Goal: Complete application form

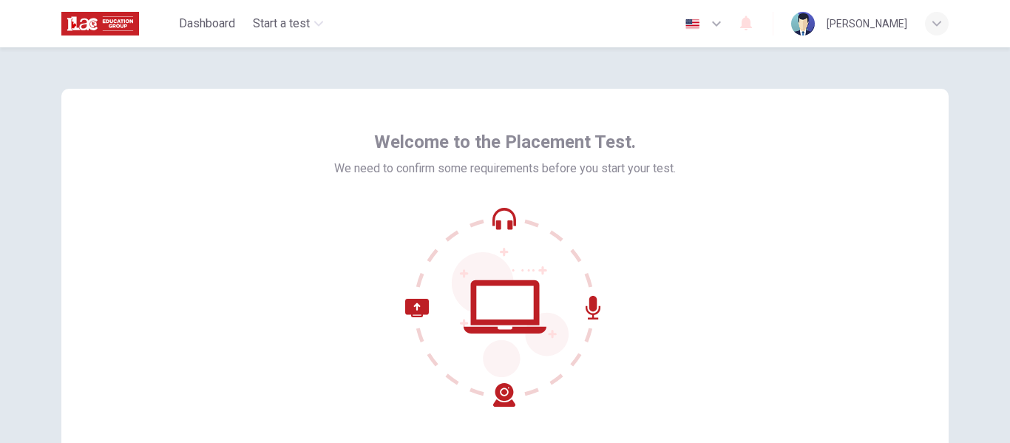
click at [870, 84] on div "Welcome to the Placement Test. We need to confirm some requirements before you …" at bounding box center [505, 307] width 935 height 521
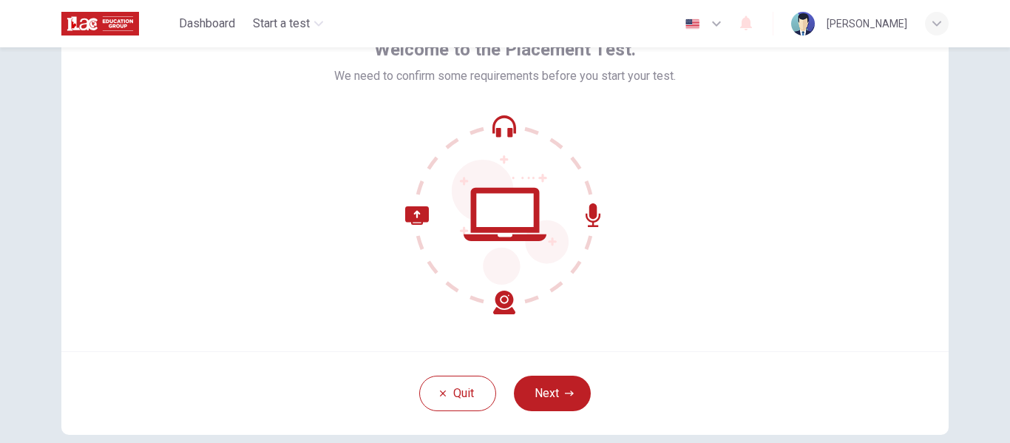
scroll to position [97, 0]
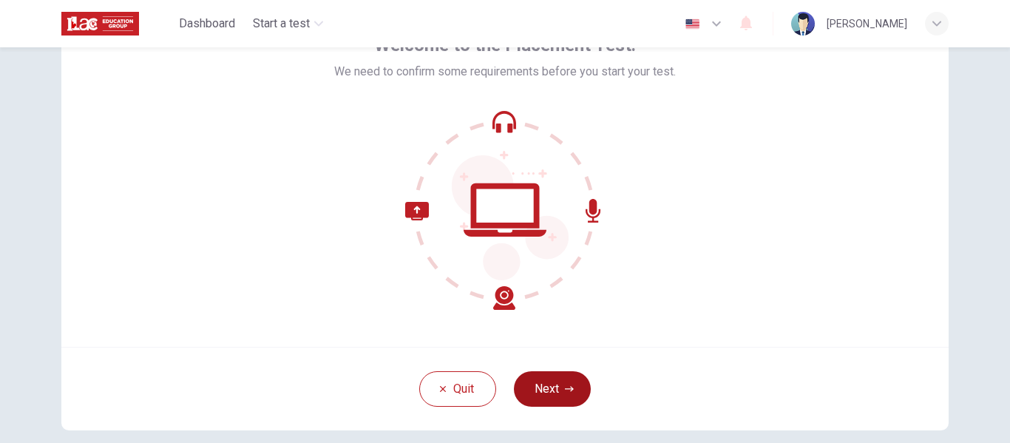
click at [529, 392] on button "Next" at bounding box center [552, 389] width 77 height 36
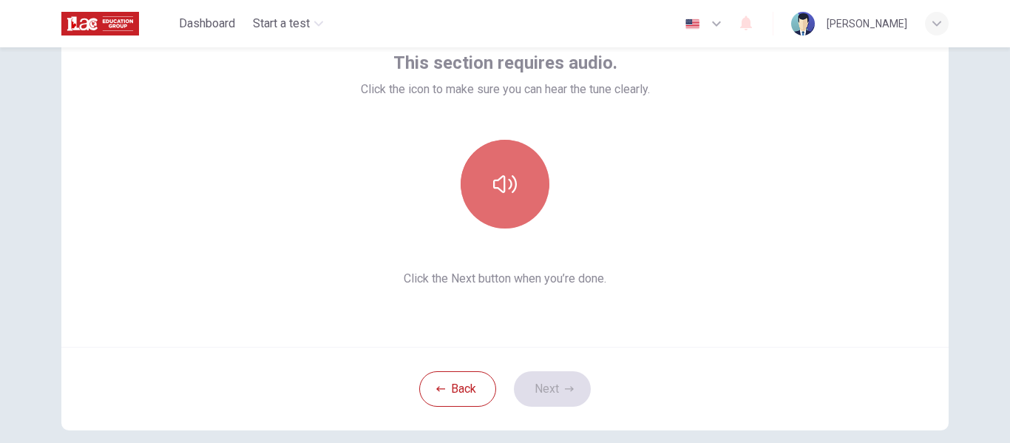
click at [508, 195] on icon "button" at bounding box center [505, 184] width 24 height 24
click at [499, 186] on icon "button" at bounding box center [505, 184] width 24 height 24
click at [501, 195] on icon "button" at bounding box center [505, 184] width 24 height 24
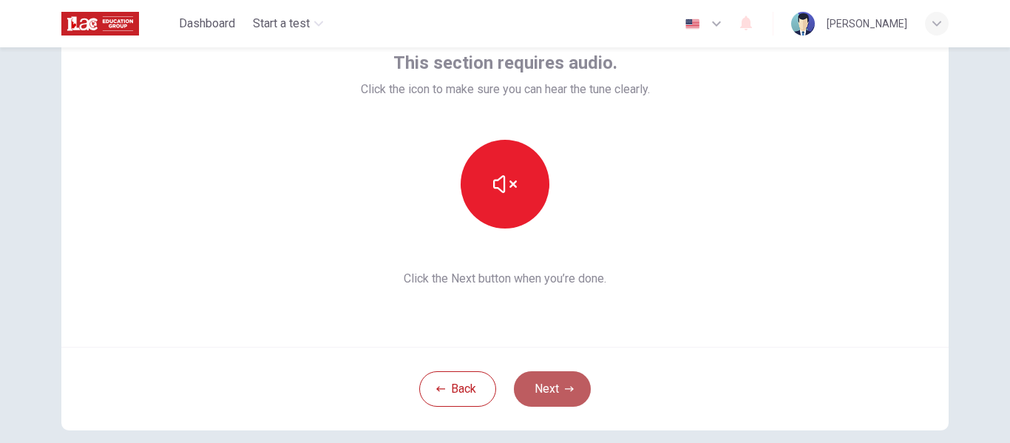
click at [551, 394] on button "Next" at bounding box center [552, 389] width 77 height 36
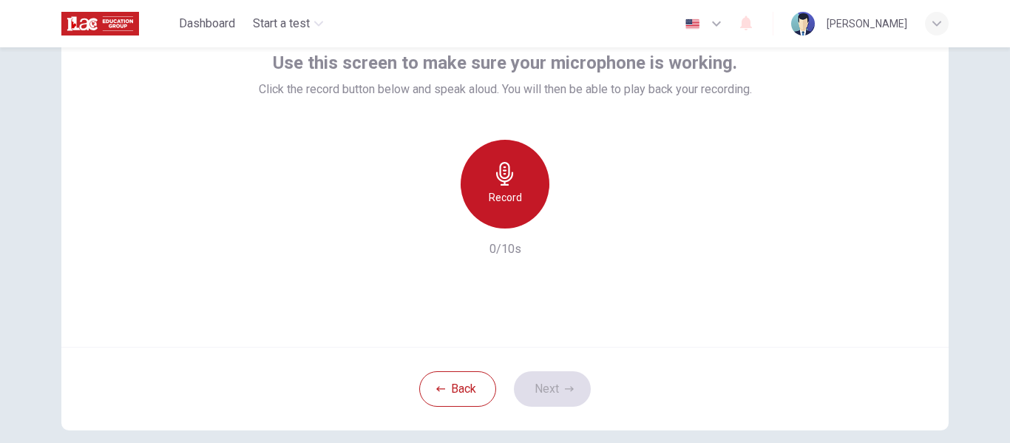
click at [484, 196] on div "Record" at bounding box center [505, 184] width 89 height 89
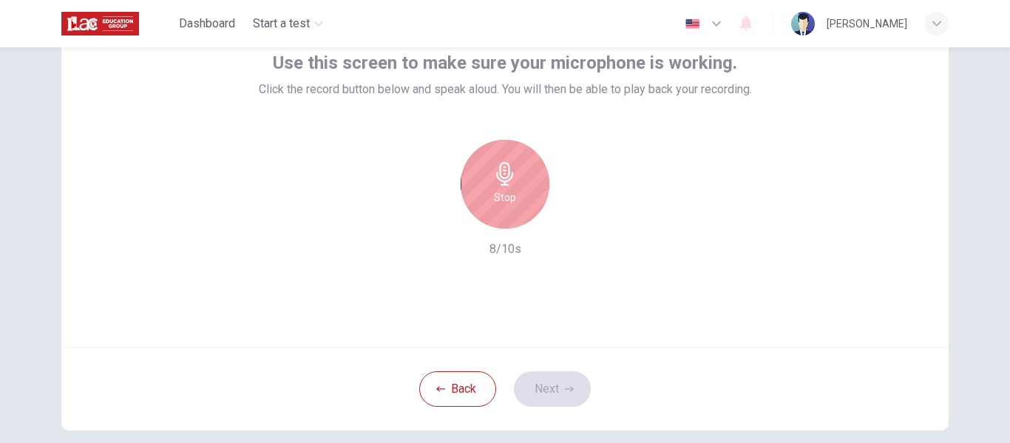
click at [484, 196] on div "Stop" at bounding box center [505, 184] width 89 height 89
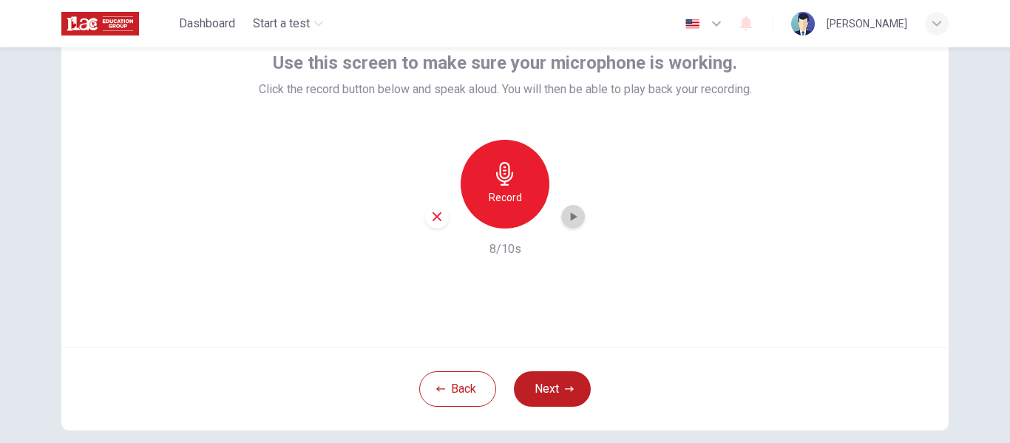
click at [571, 214] on icon "button" at bounding box center [574, 216] width 7 height 9
click at [538, 384] on button "Next" at bounding box center [552, 389] width 77 height 36
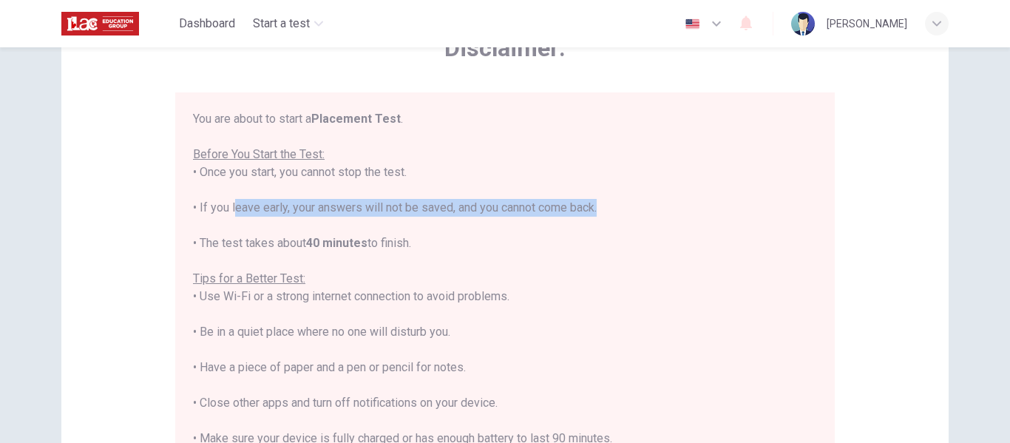
drag, startPoint x: 227, startPoint y: 209, endPoint x: 594, endPoint y: 215, distance: 366.9
click at [594, 215] on div "You are about to start a Placement Test . Before You Start the Test: • Once you…" at bounding box center [505, 314] width 624 height 408
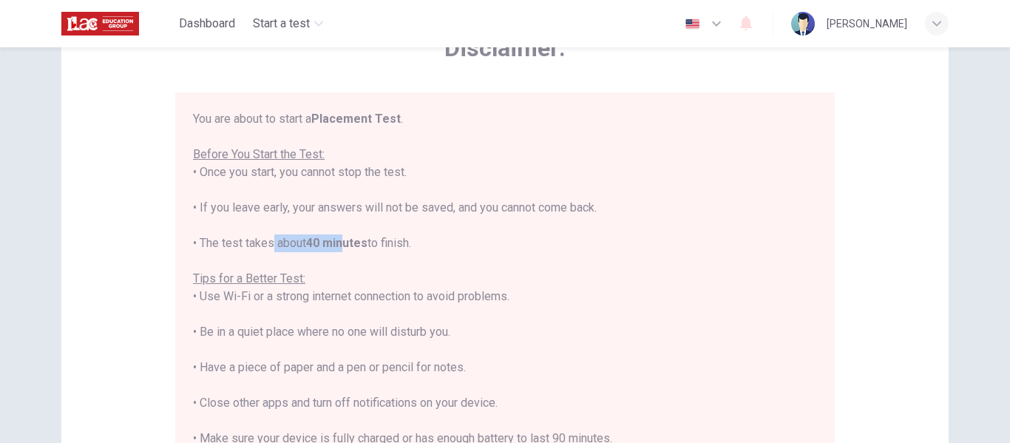
drag, startPoint x: 262, startPoint y: 242, endPoint x: 343, endPoint y: 241, distance: 81.4
click at [343, 241] on div "You are about to start a Placement Test . Before You Start the Test: • Once you…" at bounding box center [505, 314] width 624 height 408
drag, startPoint x: 209, startPoint y: 297, endPoint x: 443, endPoint y: 291, distance: 233.8
click at [443, 291] on div "You are about to start a Placement Test . Before You Start the Test: • Once you…" at bounding box center [505, 314] width 624 height 408
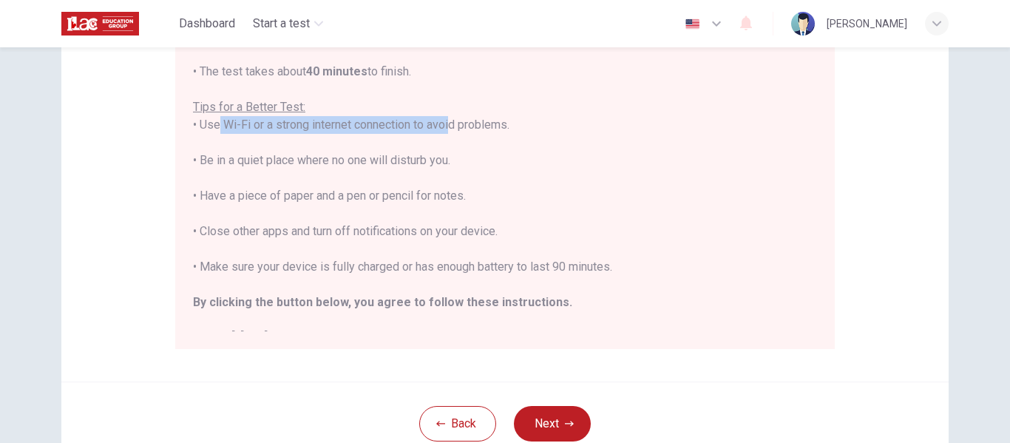
scroll to position [271, 0]
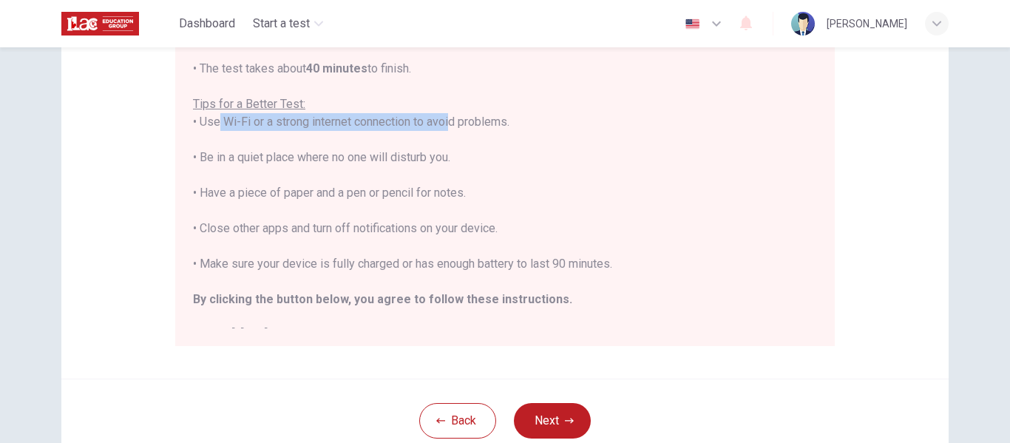
drag, startPoint x: 231, startPoint y: 158, endPoint x: 462, endPoint y: 158, distance: 231.5
click at [462, 158] on div "You are about to start a Placement Test . Before You Start the Test: • Once you…" at bounding box center [505, 140] width 624 height 408
click at [550, 425] on button "Next" at bounding box center [552, 421] width 77 height 36
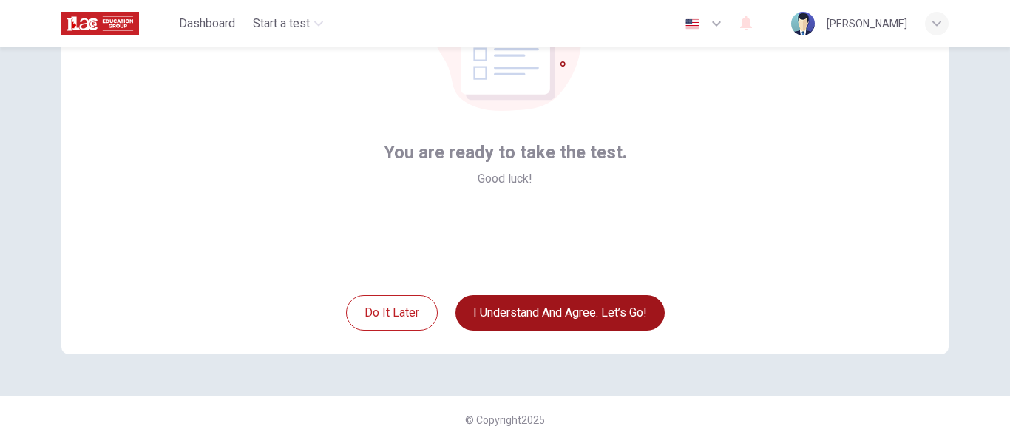
scroll to position [173, 0]
click at [621, 305] on button "I understand and agree. Let’s go!" at bounding box center [560, 313] width 209 height 36
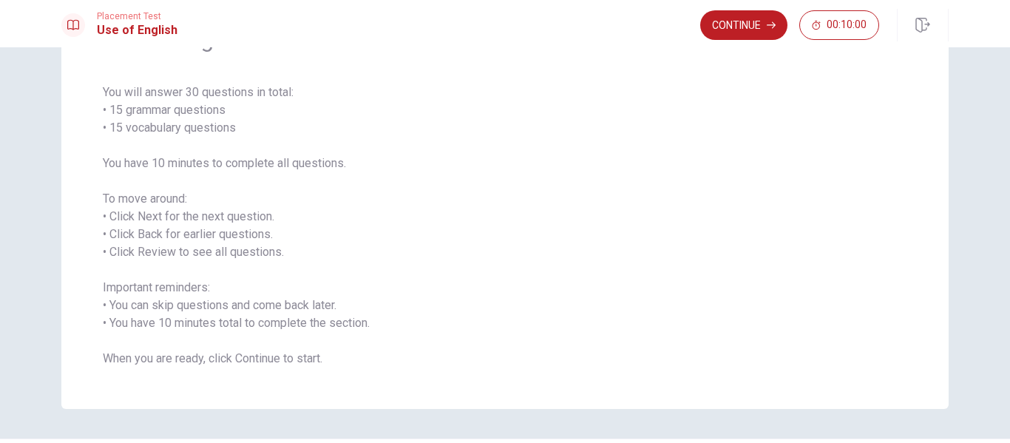
scroll to position [137, 0]
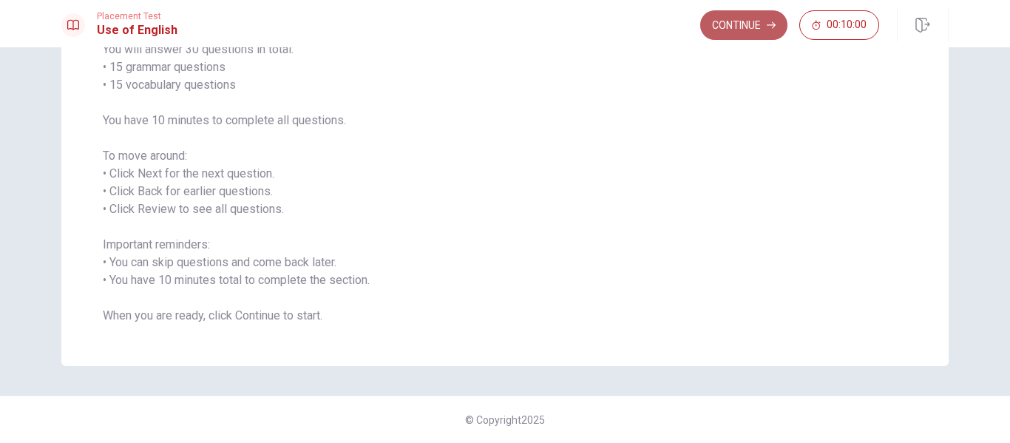
click at [741, 31] on button "Continue" at bounding box center [743, 25] width 87 height 30
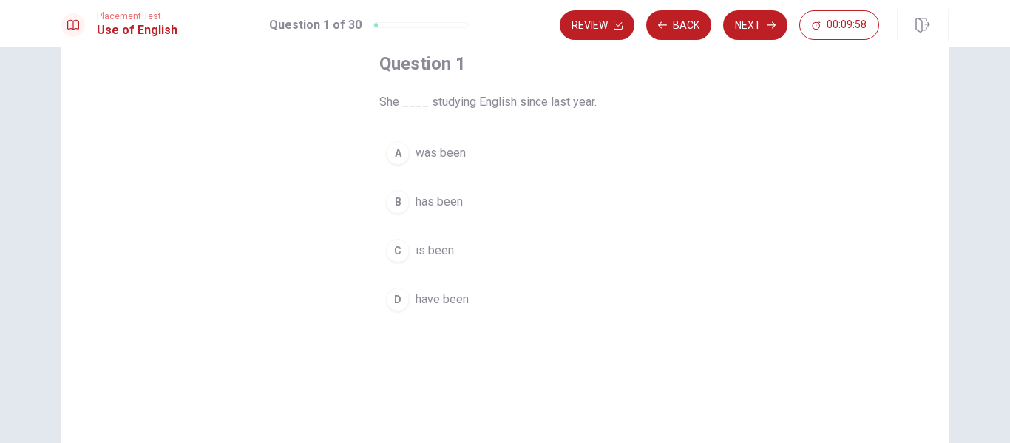
scroll to position [84, 0]
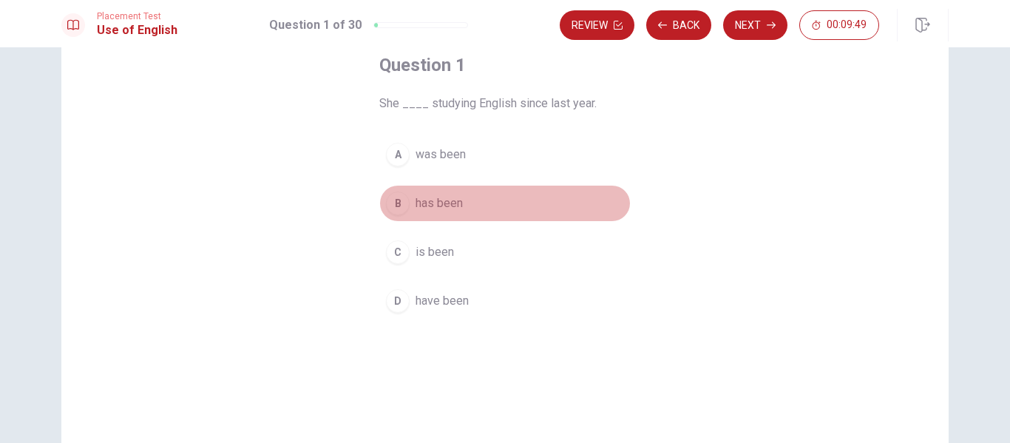
click at [410, 202] on button "B has been" at bounding box center [504, 203] width 251 height 37
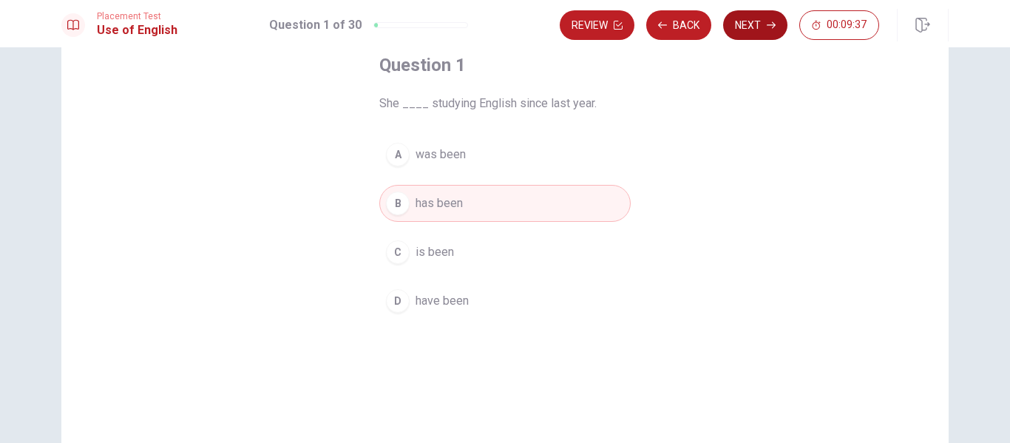
click at [760, 27] on button "Next" at bounding box center [755, 25] width 64 height 30
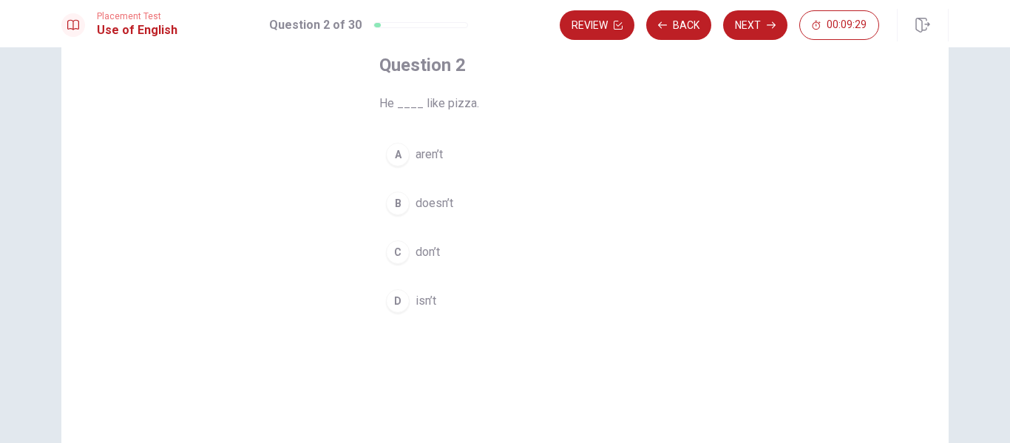
click at [449, 200] on span "doesn’t" at bounding box center [435, 204] width 38 height 18
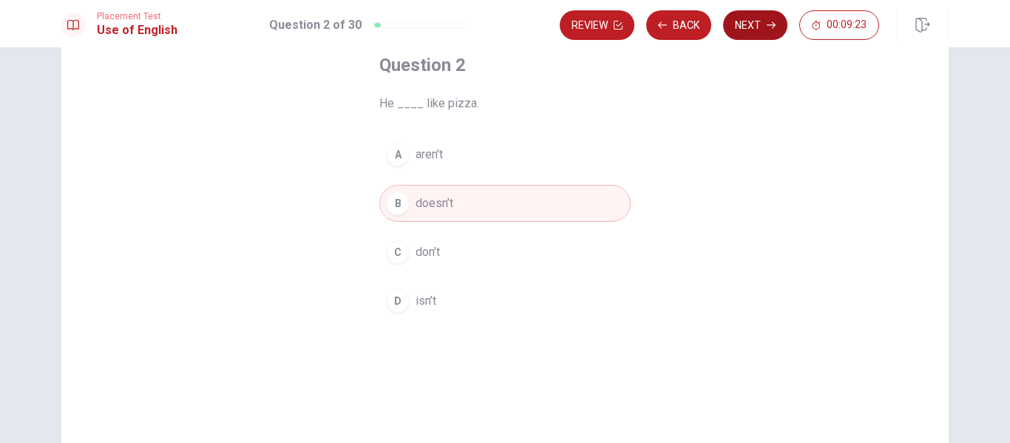
click at [751, 35] on button "Next" at bounding box center [755, 25] width 64 height 30
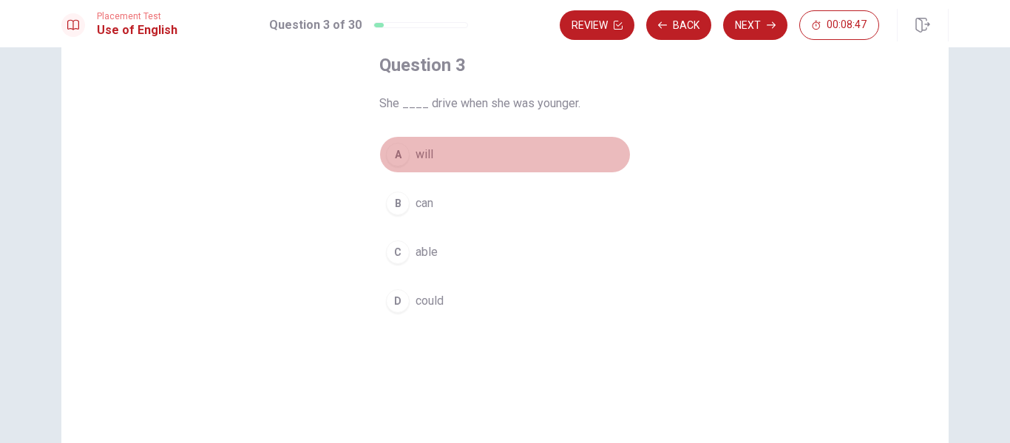
click at [432, 155] on button "A will" at bounding box center [504, 154] width 251 height 37
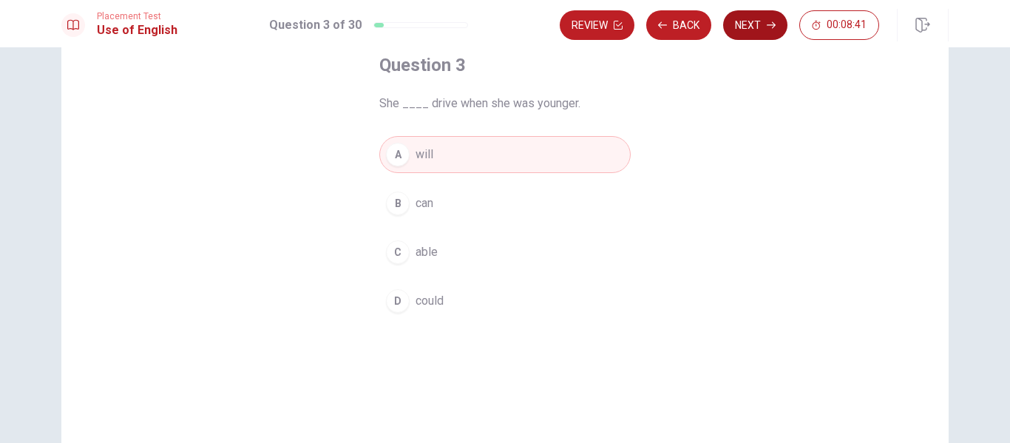
click at [743, 24] on button "Next" at bounding box center [755, 25] width 64 height 30
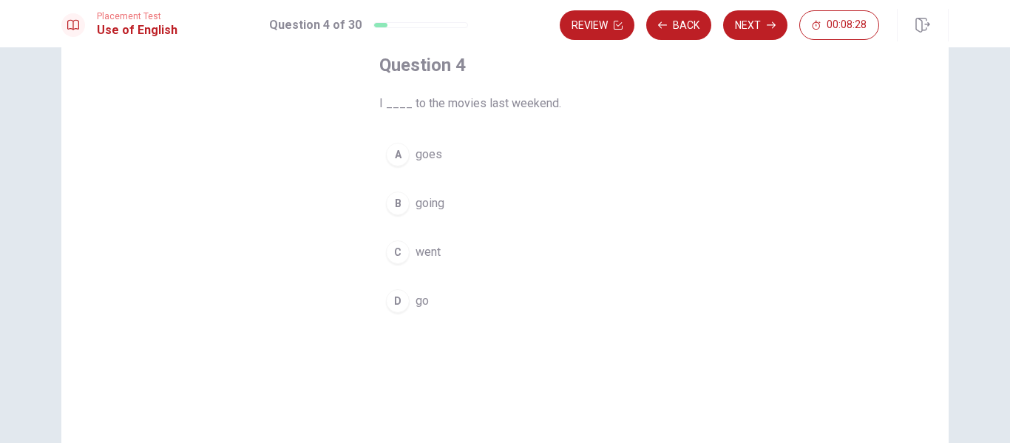
click at [416, 248] on span "went" at bounding box center [428, 252] width 25 height 18
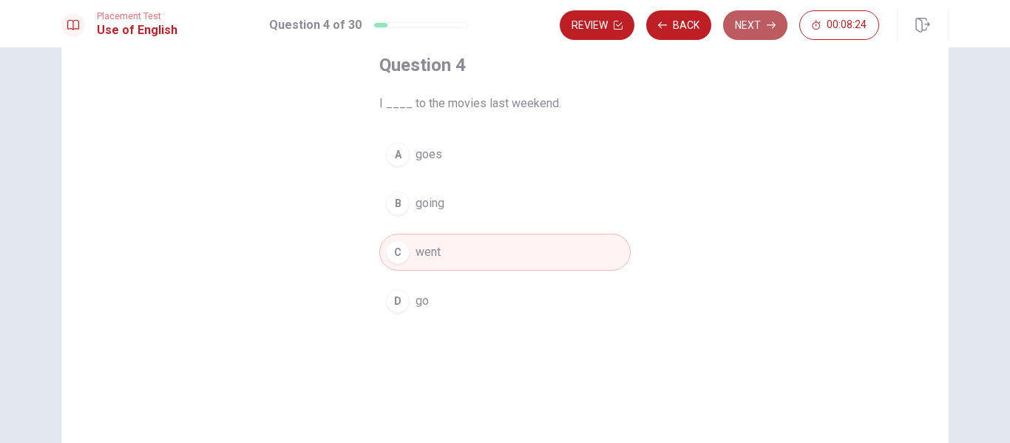
click at [751, 27] on button "Next" at bounding box center [755, 25] width 64 height 30
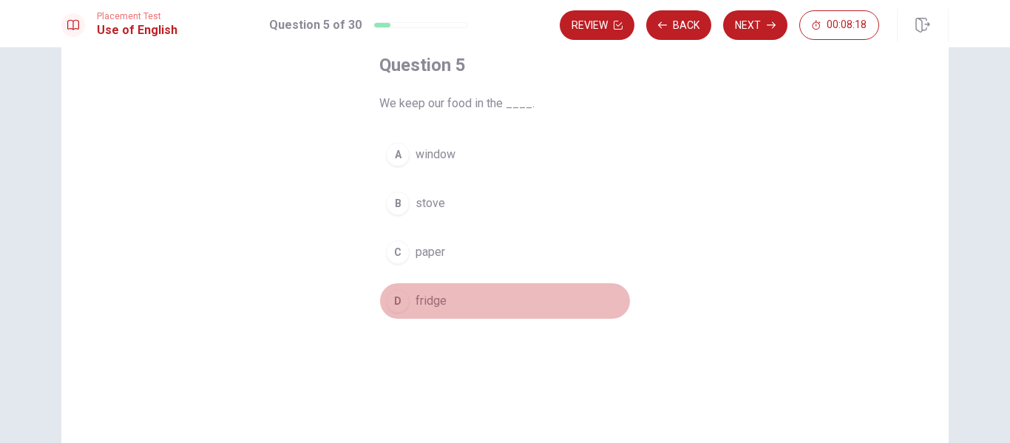
click at [430, 302] on span "fridge" at bounding box center [431, 301] width 31 height 18
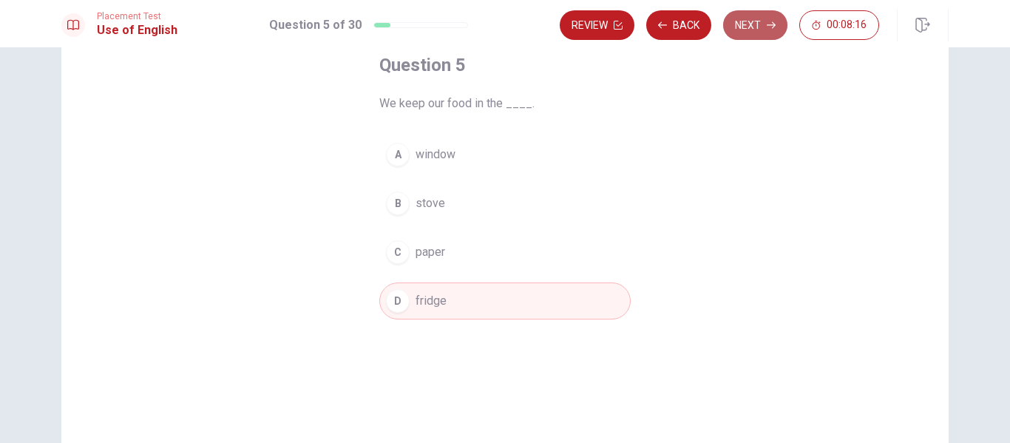
click at [763, 32] on button "Next" at bounding box center [755, 25] width 64 height 30
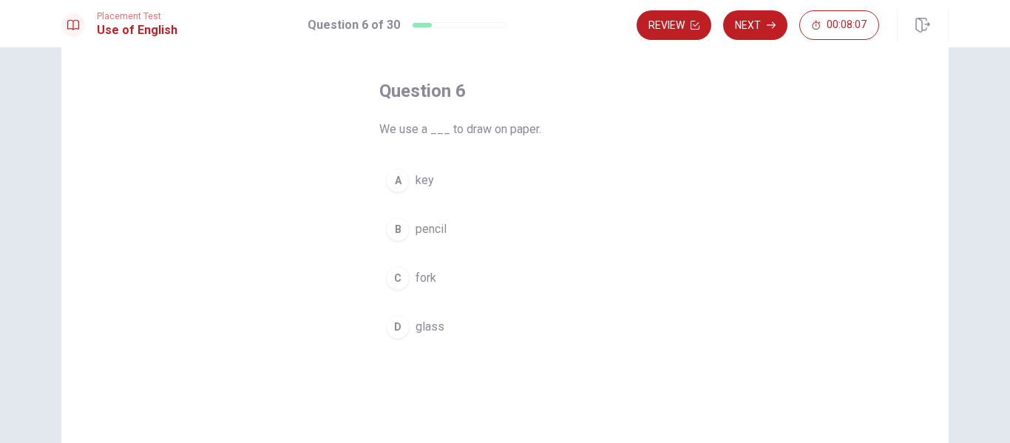
scroll to position [60, 0]
click at [419, 226] on span "pencil" at bounding box center [431, 228] width 31 height 18
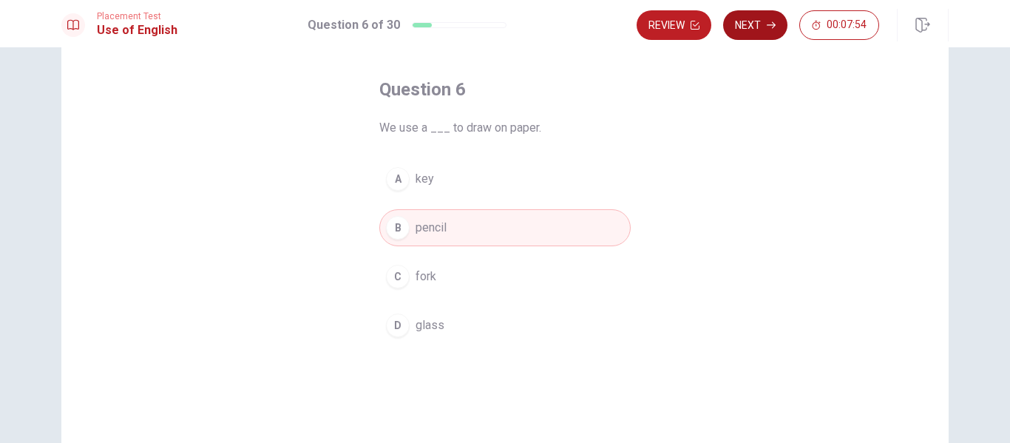
click at [748, 27] on button "Next" at bounding box center [755, 25] width 64 height 30
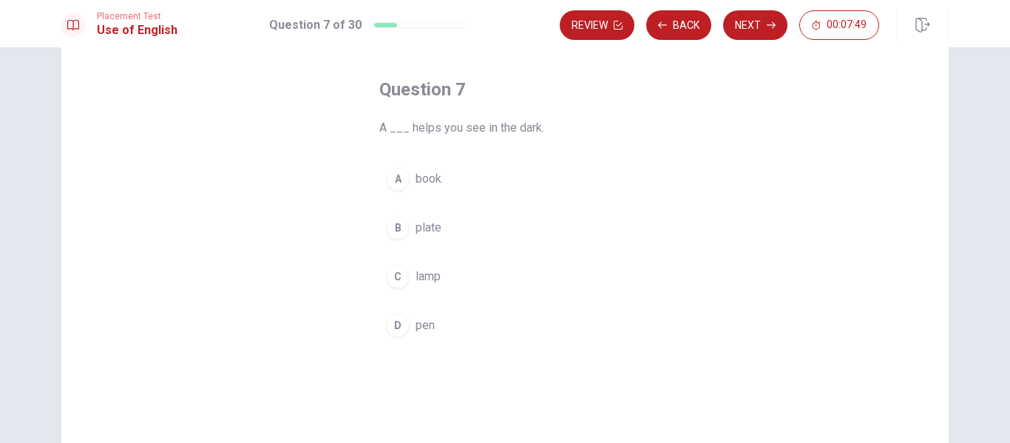
click at [439, 272] on button "C lamp" at bounding box center [504, 276] width 251 height 37
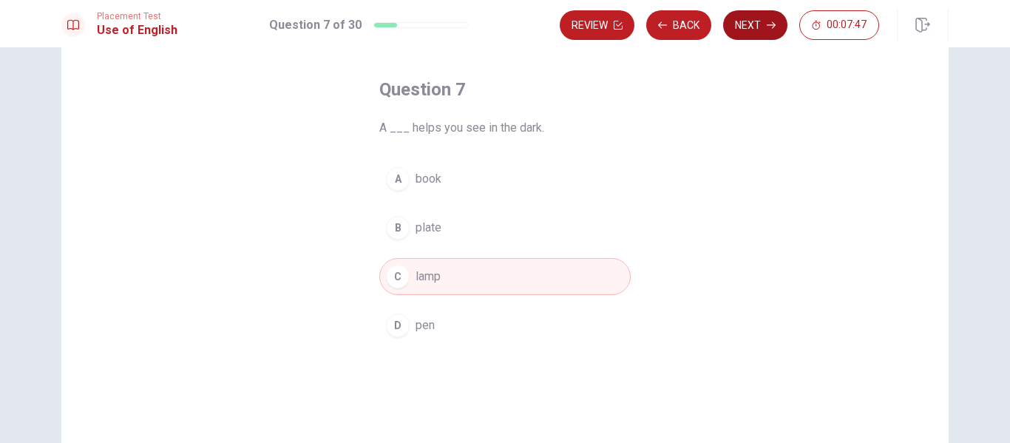
click at [754, 28] on button "Next" at bounding box center [755, 25] width 64 height 30
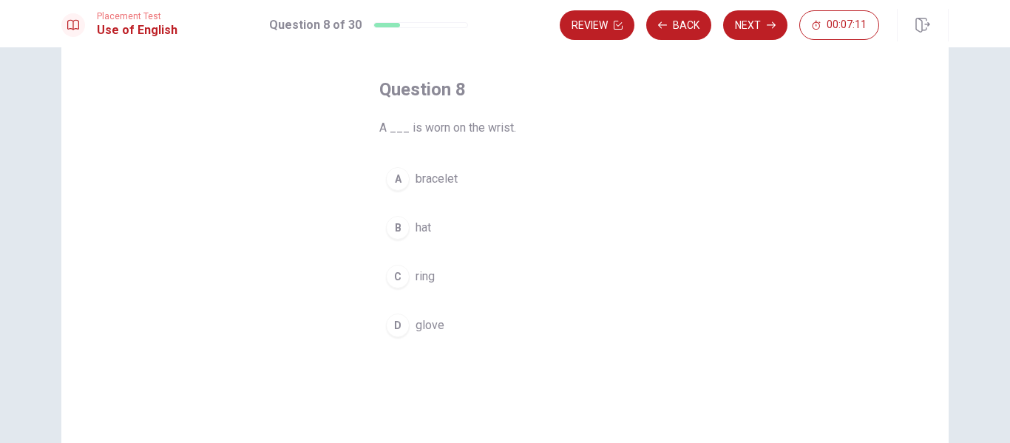
click at [436, 278] on button "C ring" at bounding box center [504, 276] width 251 height 37
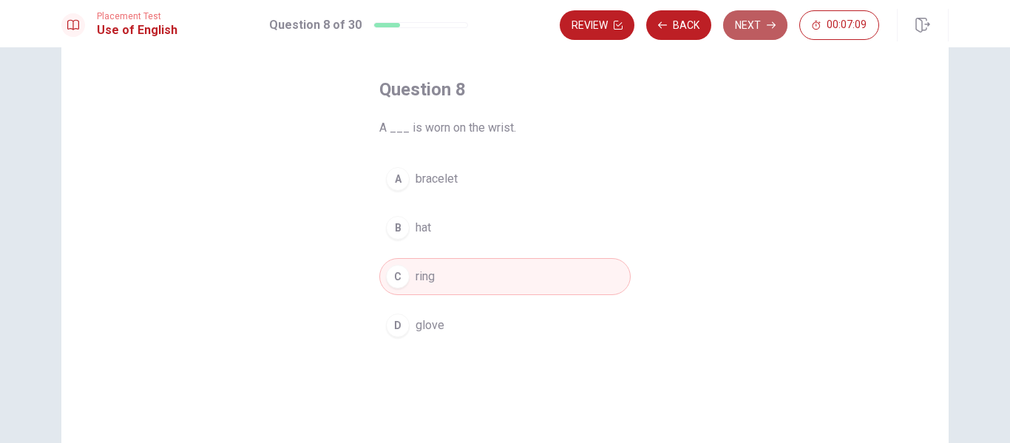
click at [736, 34] on button "Next" at bounding box center [755, 25] width 64 height 30
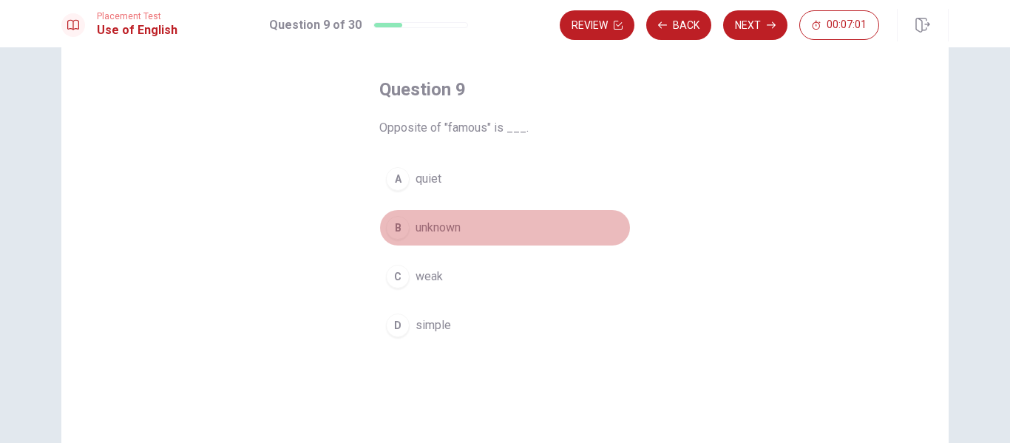
click at [460, 226] on button "B unknown" at bounding box center [504, 227] width 251 height 37
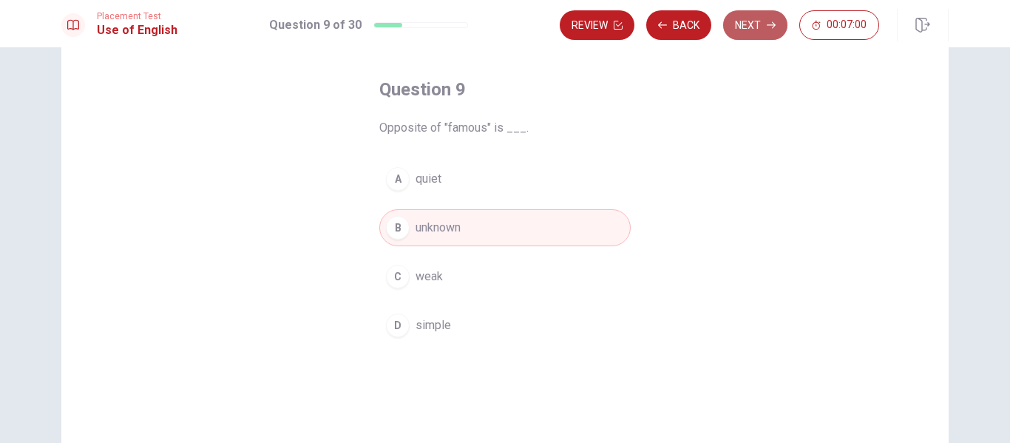
click at [745, 28] on button "Next" at bounding box center [755, 25] width 64 height 30
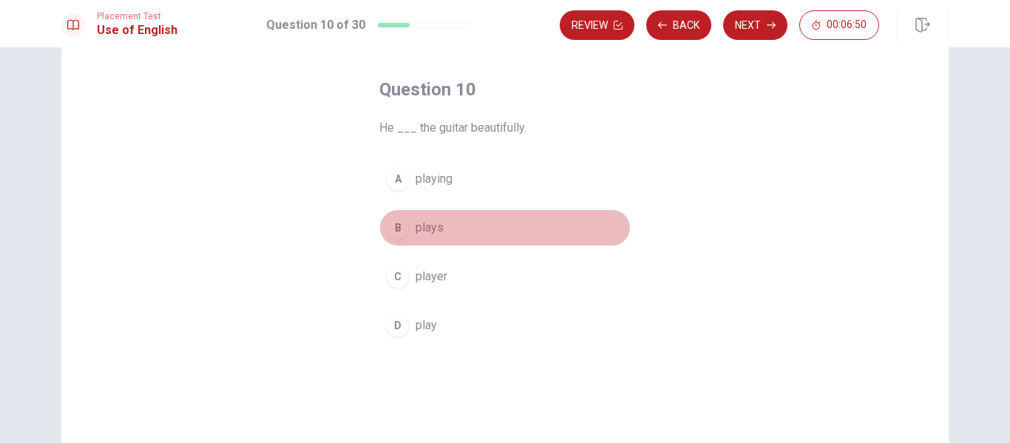
click at [451, 225] on button "B plays" at bounding box center [504, 227] width 251 height 37
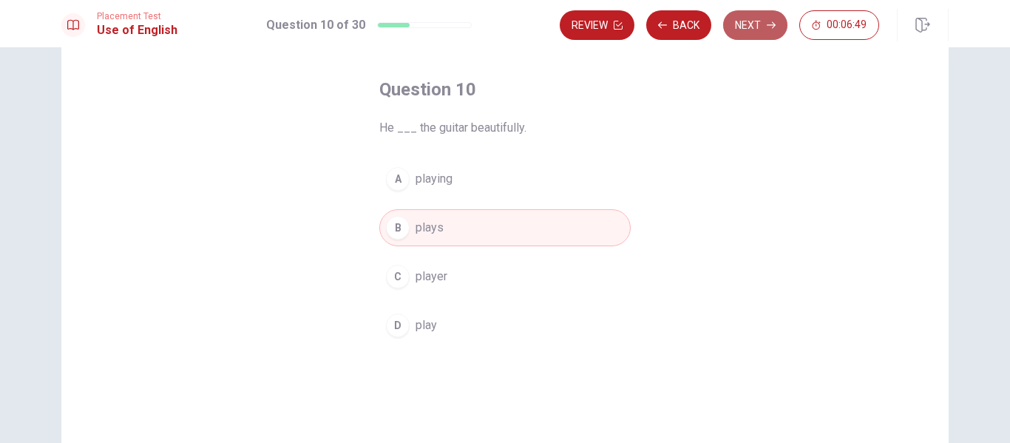
click at [750, 33] on button "Next" at bounding box center [755, 25] width 64 height 30
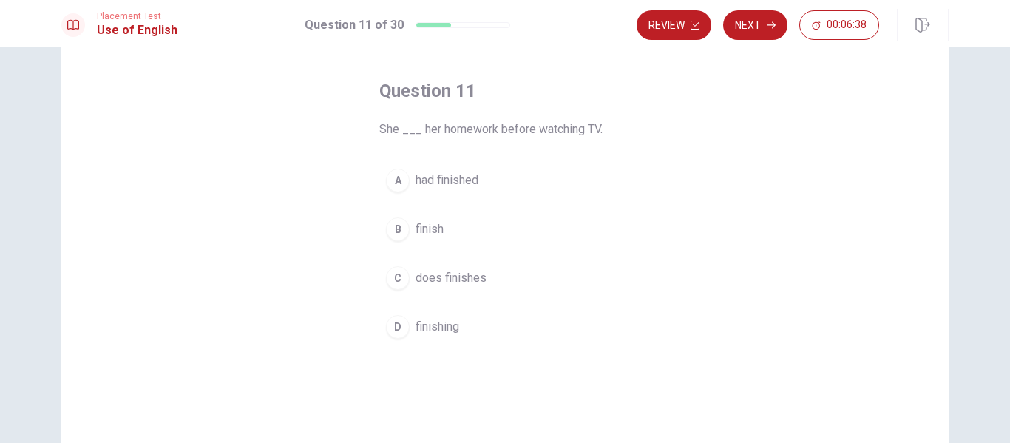
scroll to position [61, 0]
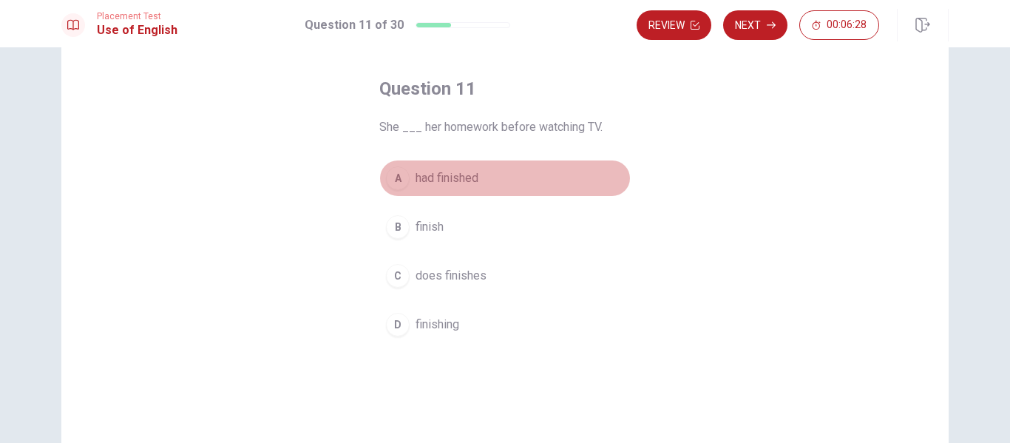
click at [466, 173] on span "had finished" at bounding box center [447, 178] width 63 height 18
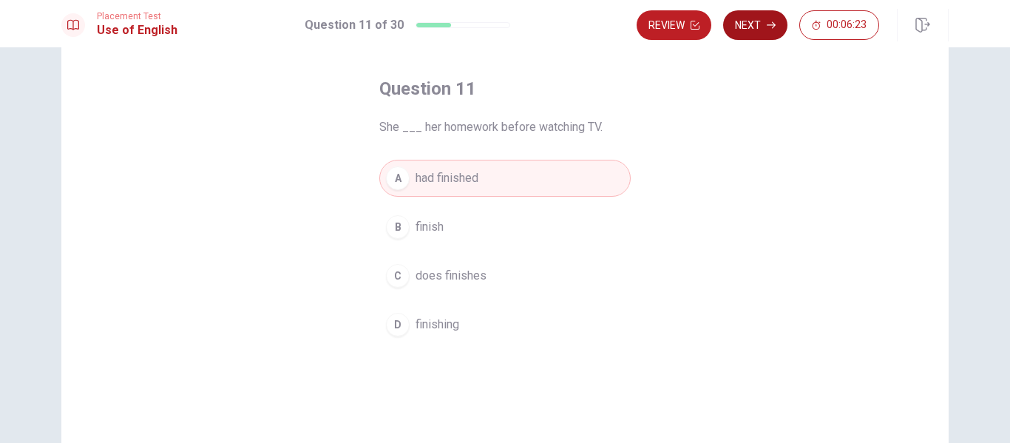
click at [750, 33] on button "Next" at bounding box center [755, 25] width 64 height 30
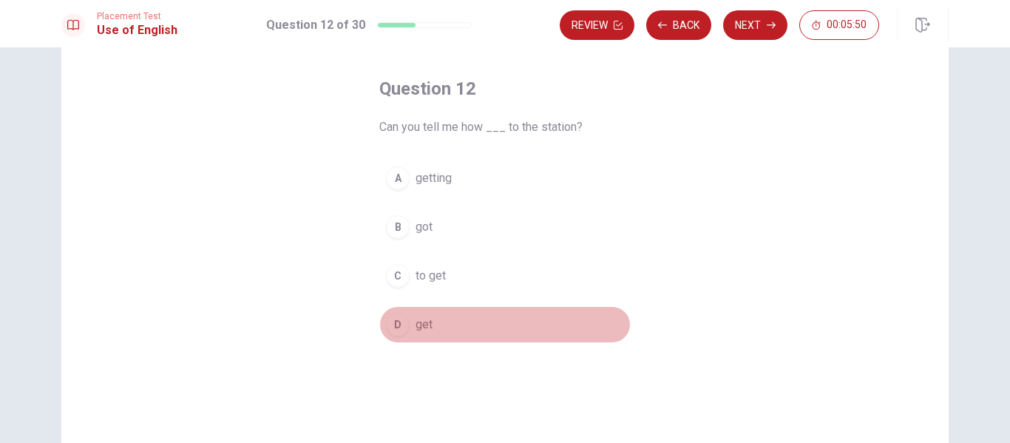
click at [426, 320] on span "get" at bounding box center [424, 325] width 17 height 18
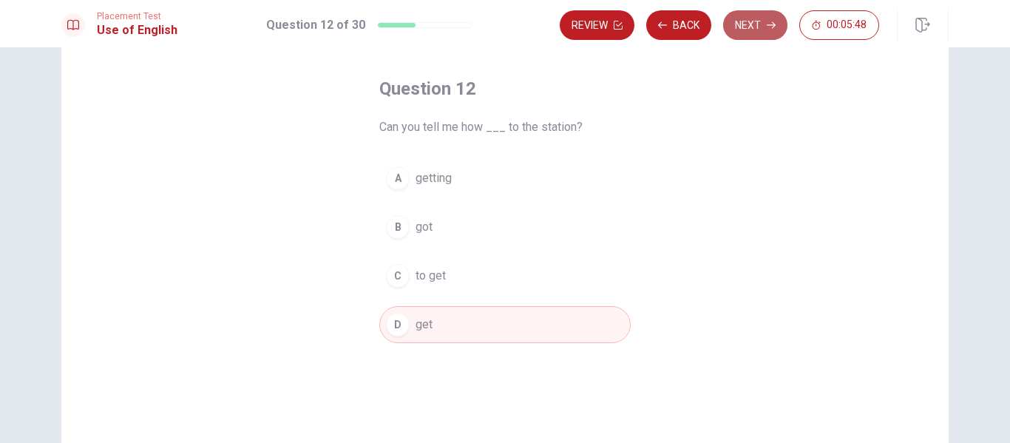
click at [758, 24] on button "Next" at bounding box center [755, 25] width 64 height 30
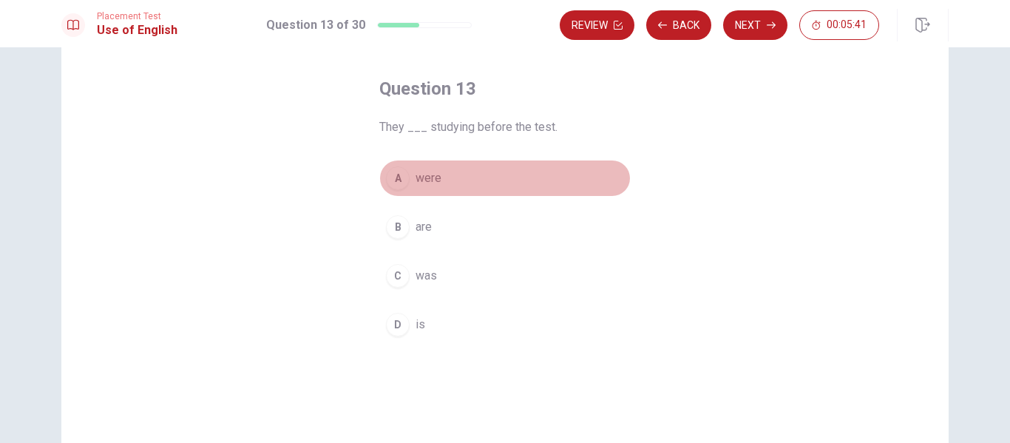
click at [443, 186] on button "A were" at bounding box center [504, 178] width 251 height 37
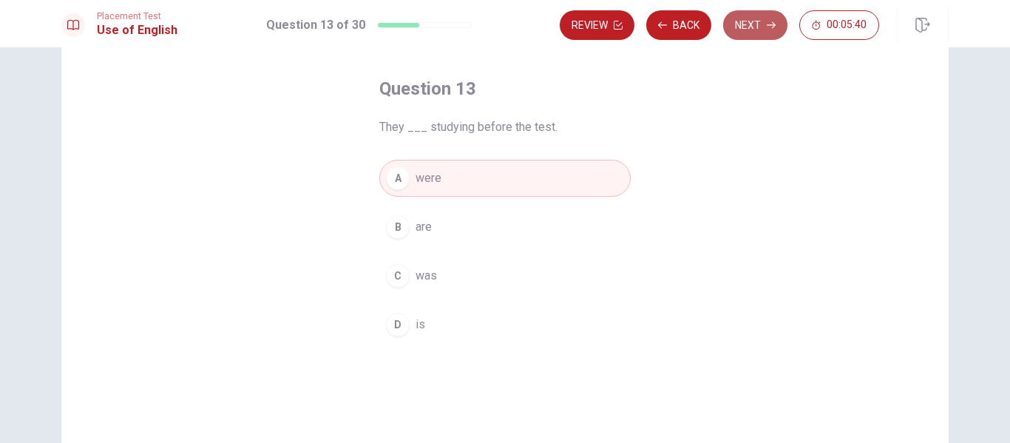
click at [741, 27] on button "Next" at bounding box center [755, 25] width 64 height 30
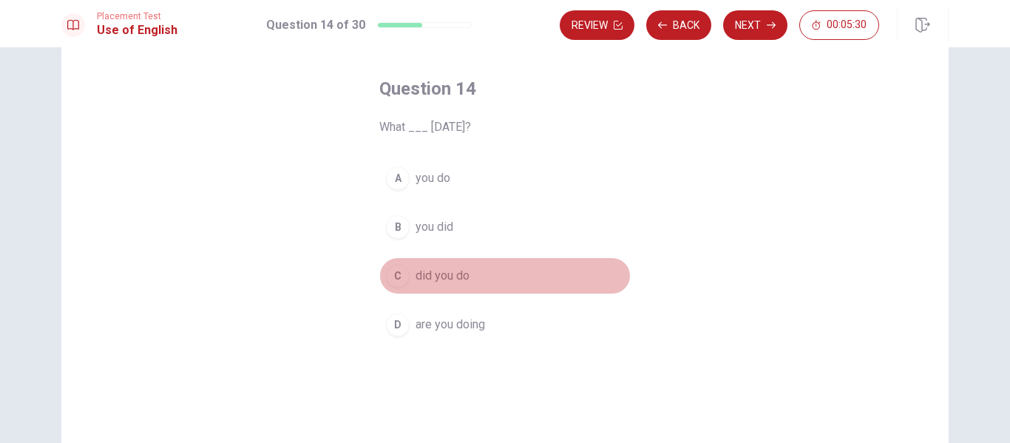
click at [456, 270] on span "did you do" at bounding box center [443, 276] width 54 height 18
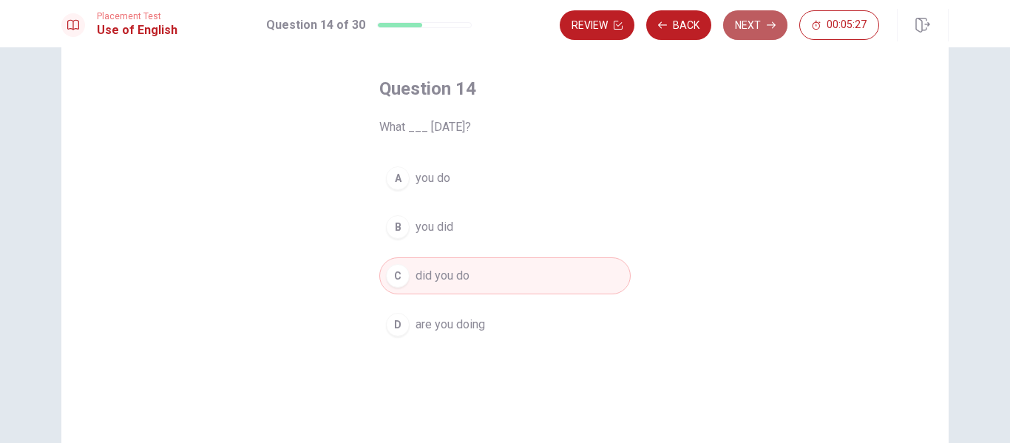
click at [743, 35] on button "Next" at bounding box center [755, 25] width 64 height 30
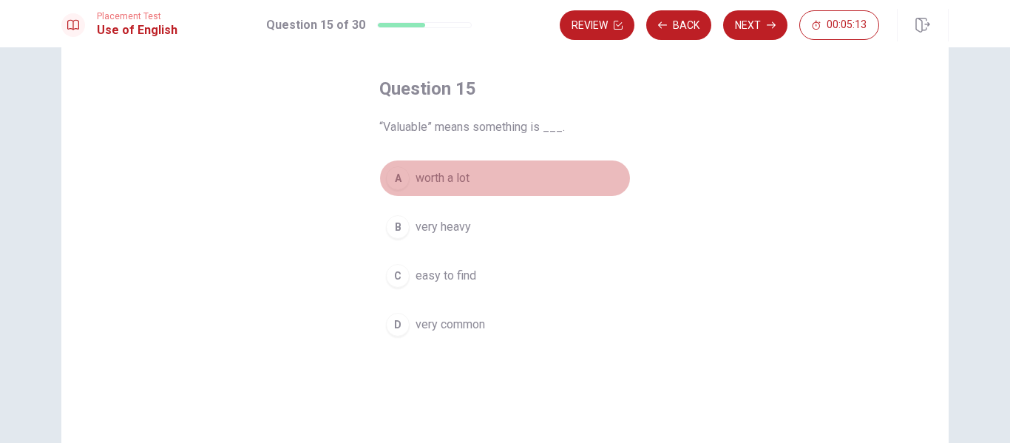
click at [448, 175] on span "worth a lot" at bounding box center [443, 178] width 54 height 18
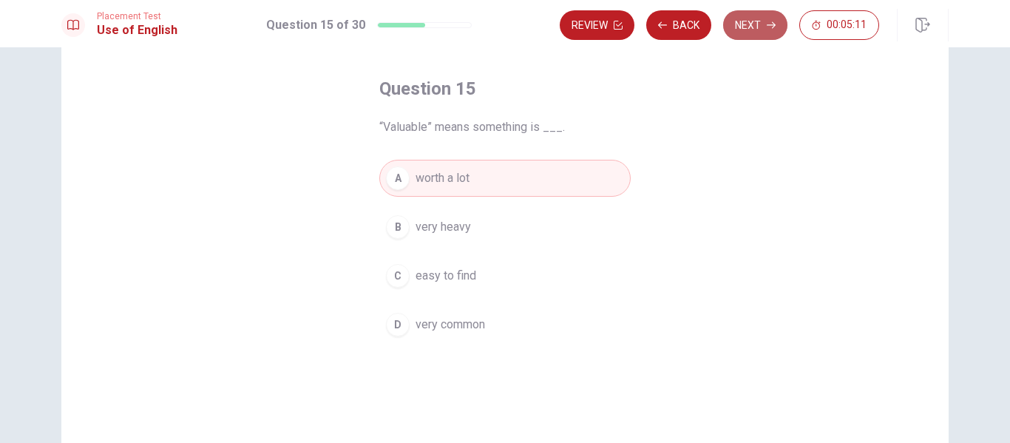
click at [746, 31] on button "Next" at bounding box center [755, 25] width 64 height 30
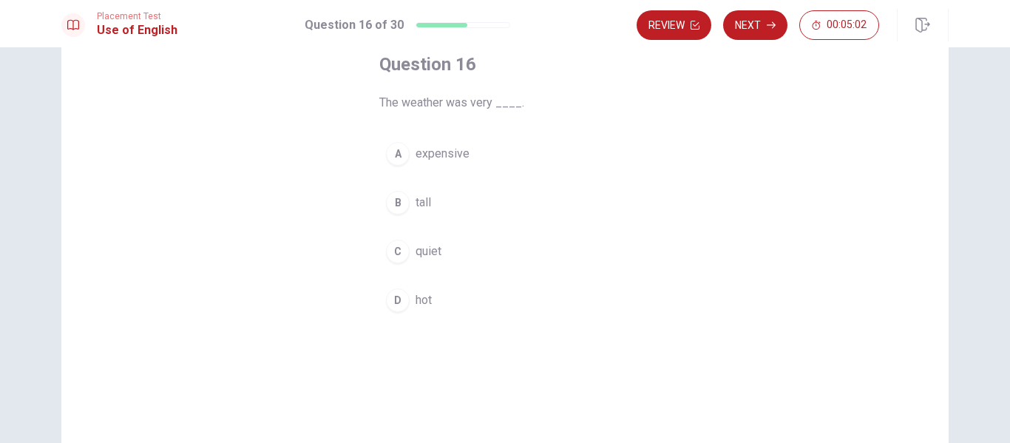
scroll to position [87, 0]
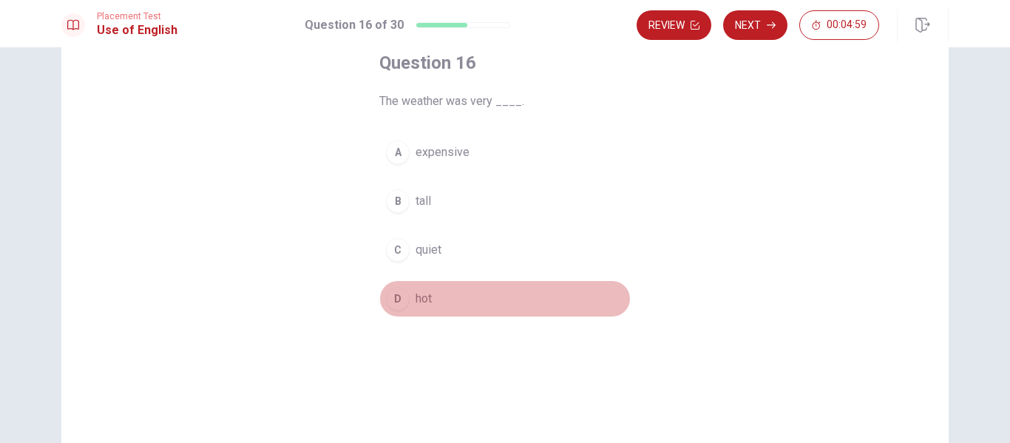
click at [419, 305] on span "hot" at bounding box center [424, 299] width 16 height 18
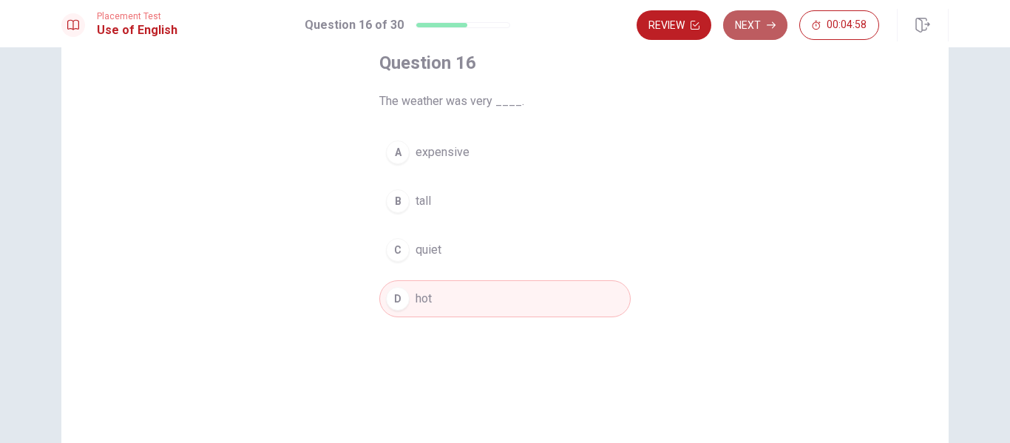
click at [754, 23] on button "Next" at bounding box center [755, 25] width 64 height 30
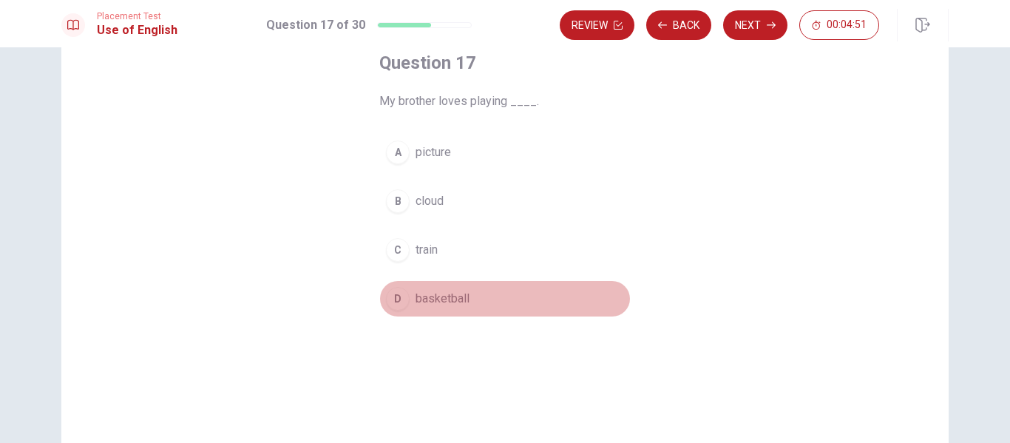
click at [454, 297] on span "basketball" at bounding box center [443, 299] width 54 height 18
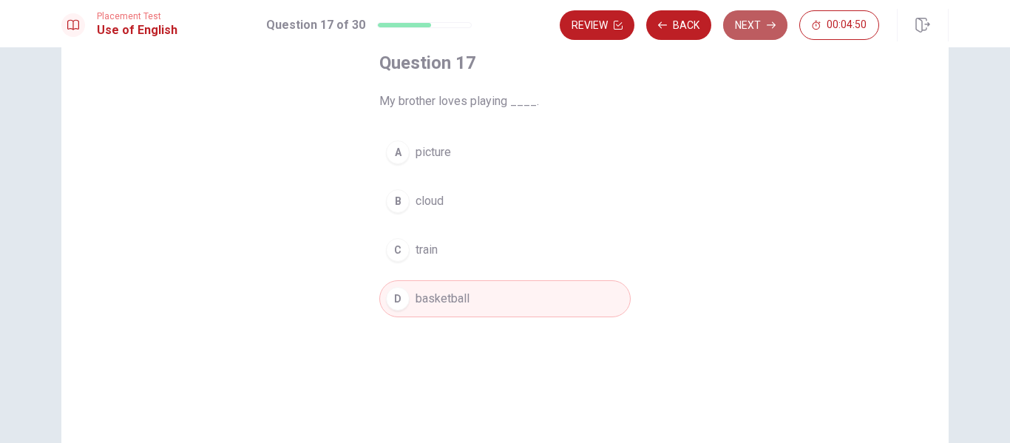
click at [771, 24] on icon "button" at bounding box center [771, 25] width 9 height 9
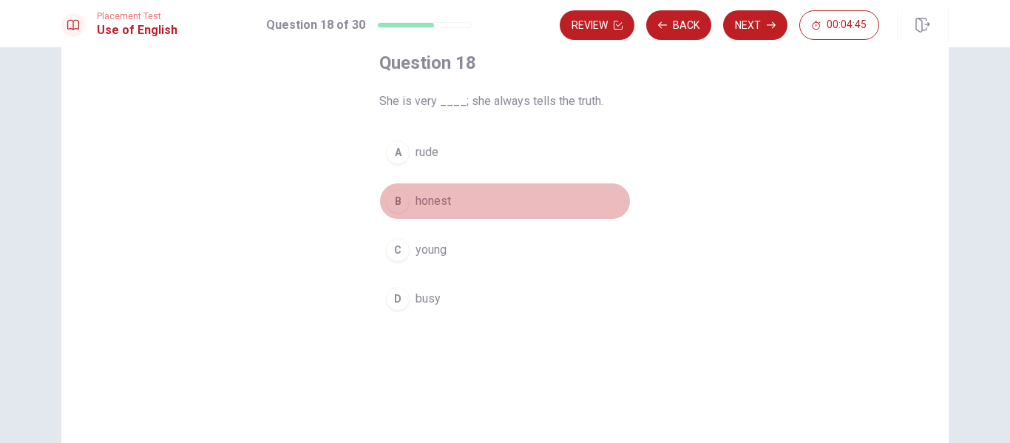
click at [441, 198] on span "honest" at bounding box center [434, 201] width 36 height 18
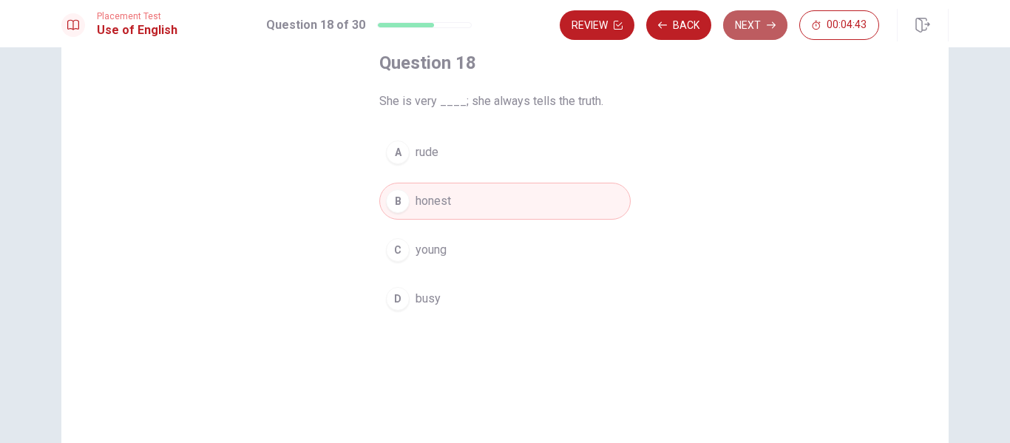
click at [757, 36] on button "Next" at bounding box center [755, 25] width 64 height 30
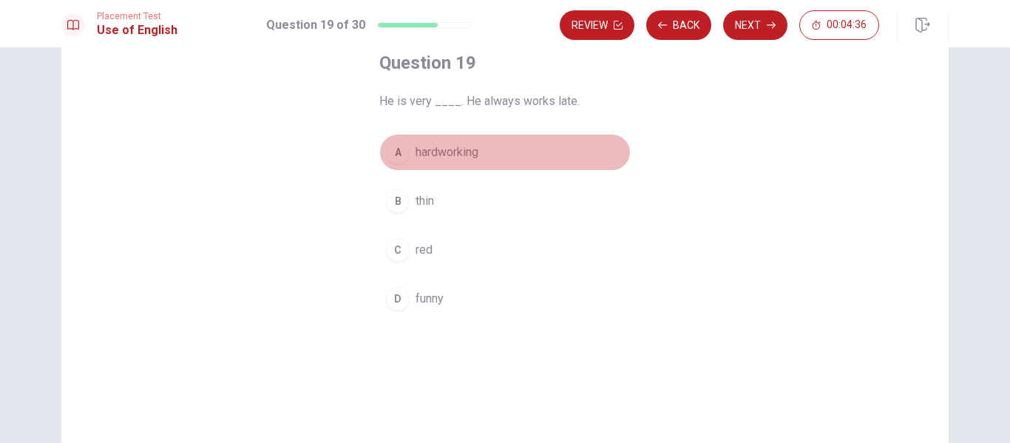
click at [436, 155] on span "hardworking" at bounding box center [447, 152] width 63 height 18
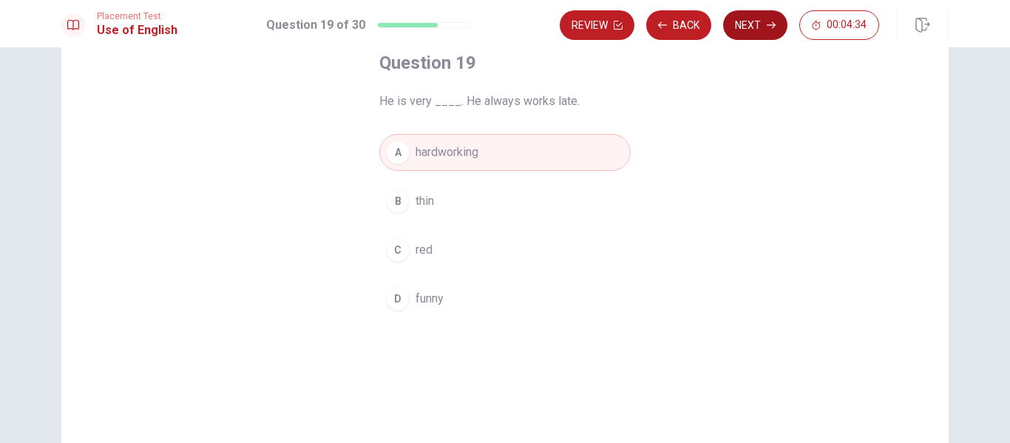
click at [760, 19] on button "Next" at bounding box center [755, 25] width 64 height 30
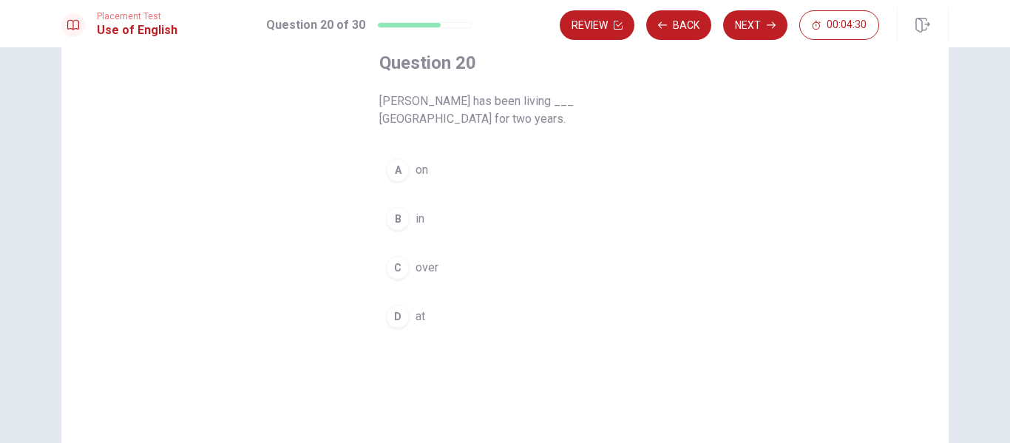
click at [424, 225] on button "B in" at bounding box center [504, 218] width 251 height 37
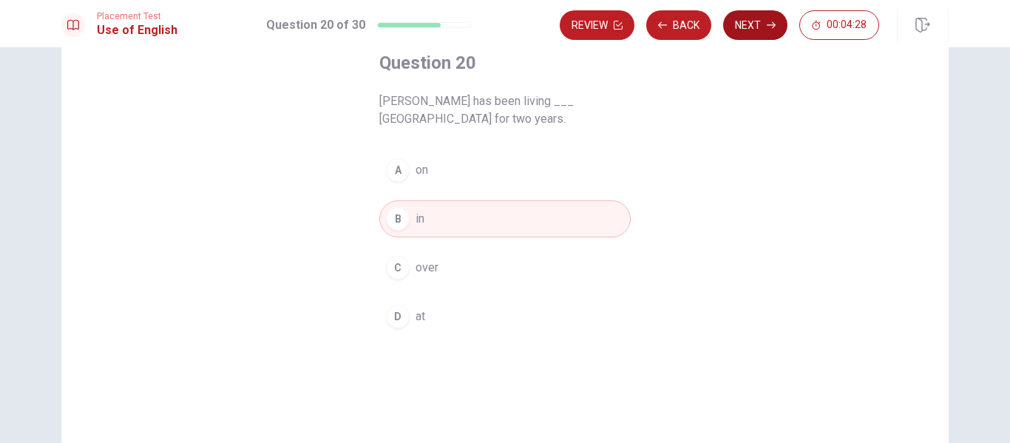
click at [749, 25] on button "Next" at bounding box center [755, 25] width 64 height 30
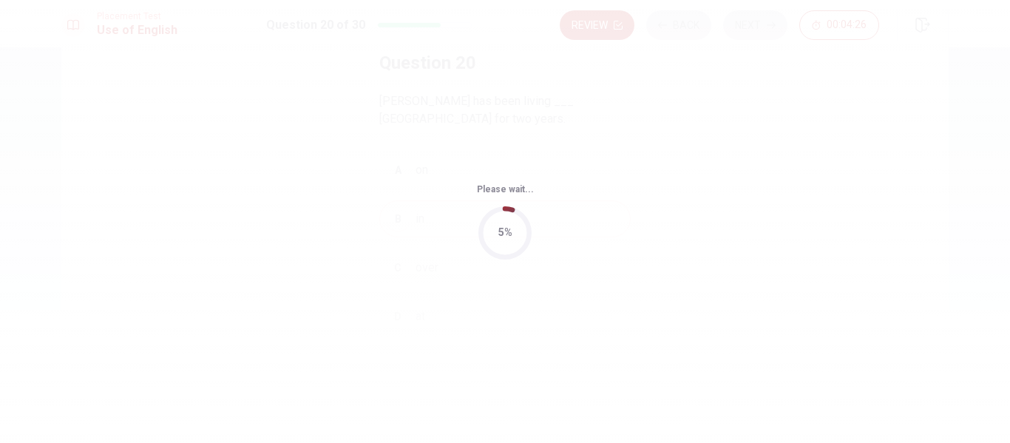
scroll to position [0, 0]
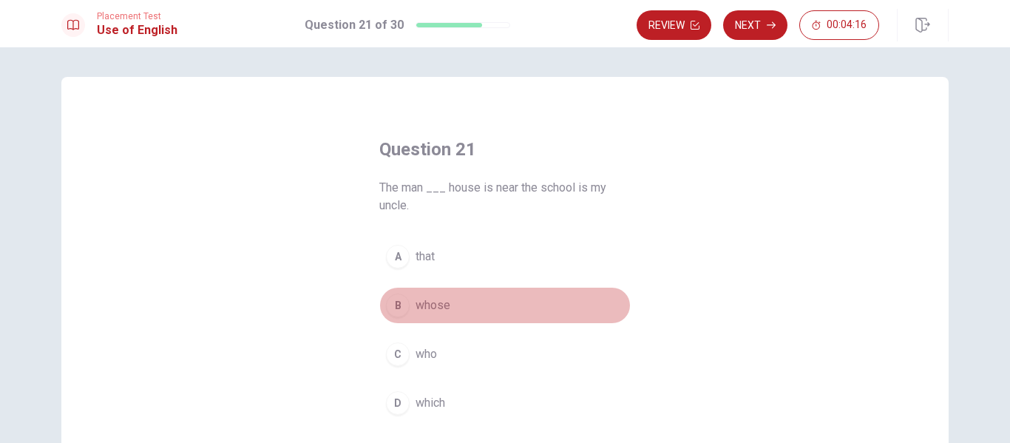
click at [451, 305] on button "B whose" at bounding box center [504, 305] width 251 height 37
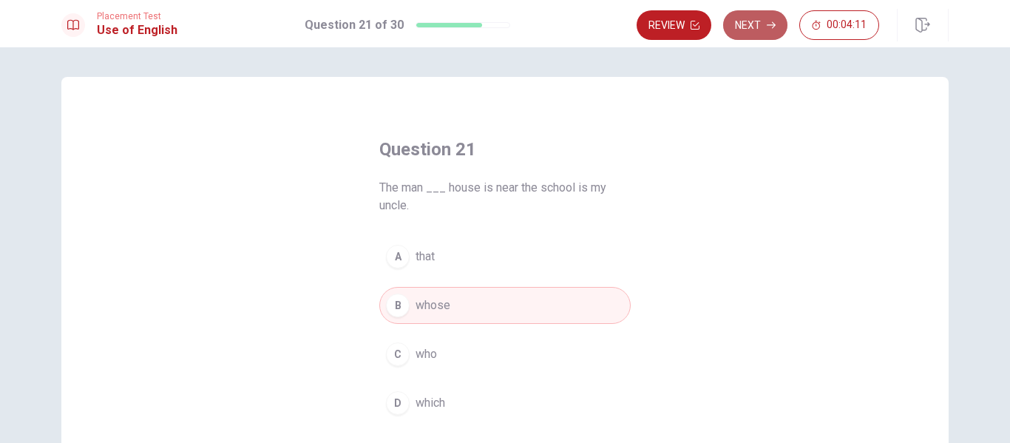
click at [757, 30] on button "Next" at bounding box center [755, 25] width 64 height 30
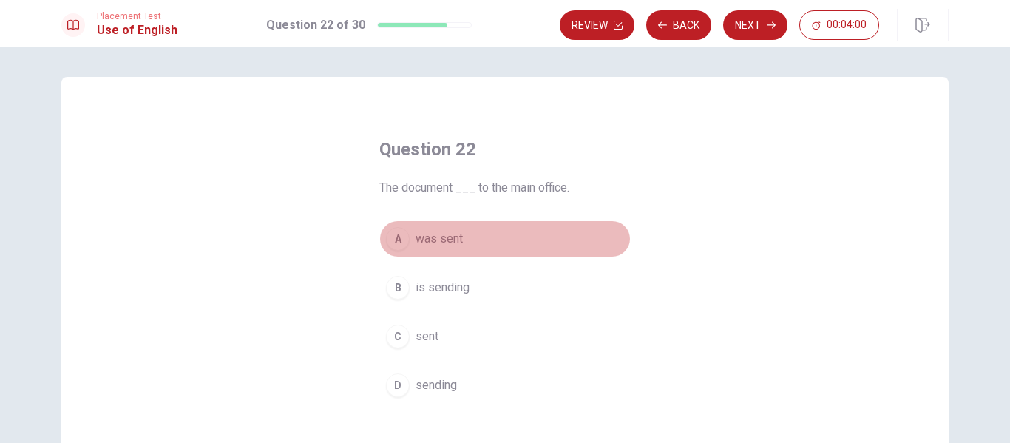
click at [471, 237] on button "A was sent" at bounding box center [504, 238] width 251 height 37
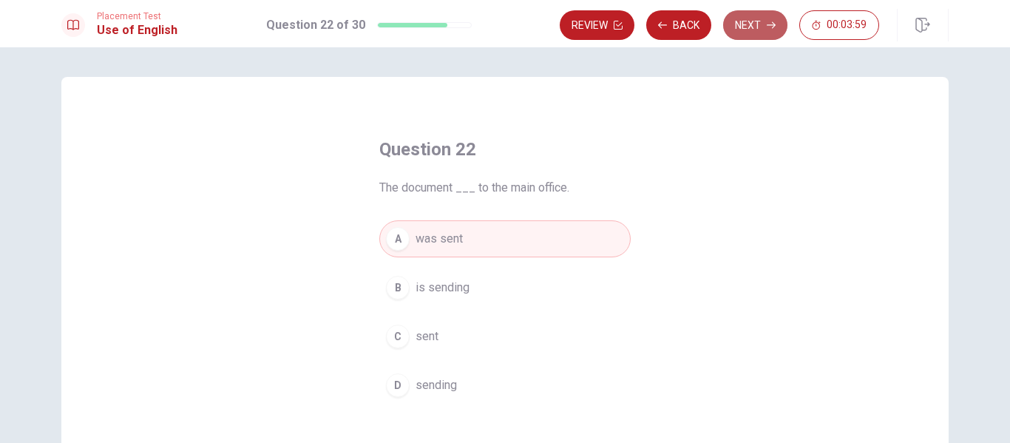
click at [746, 27] on button "Next" at bounding box center [755, 25] width 64 height 30
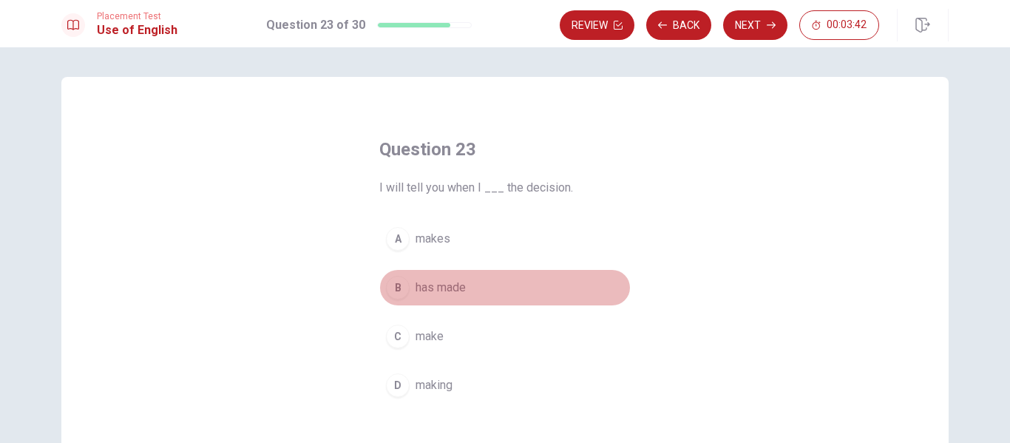
click at [436, 294] on span "has made" at bounding box center [441, 288] width 50 height 18
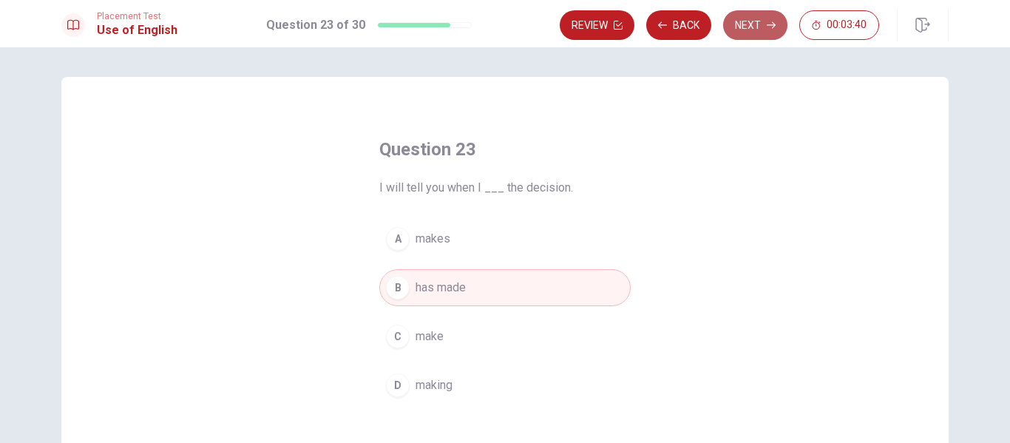
click at [751, 29] on button "Next" at bounding box center [755, 25] width 64 height 30
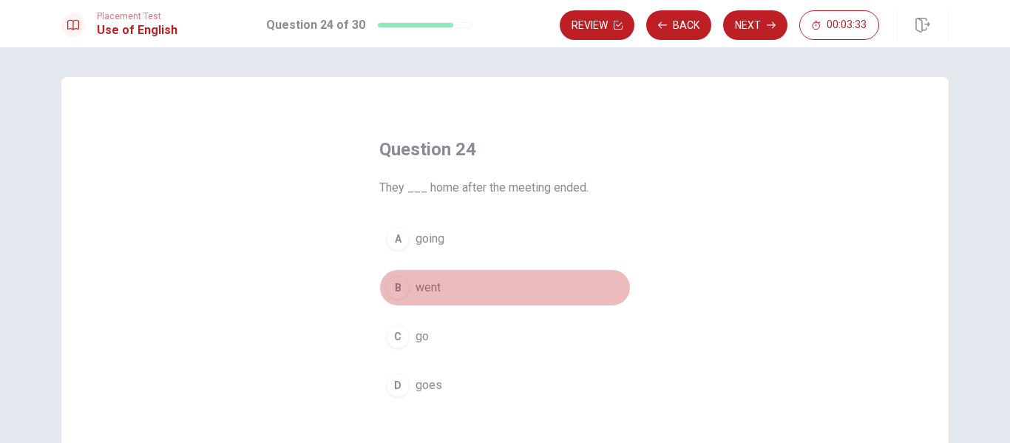
click at [438, 288] on button "B went" at bounding box center [504, 287] width 251 height 37
click at [442, 294] on button "B went" at bounding box center [504, 287] width 251 height 37
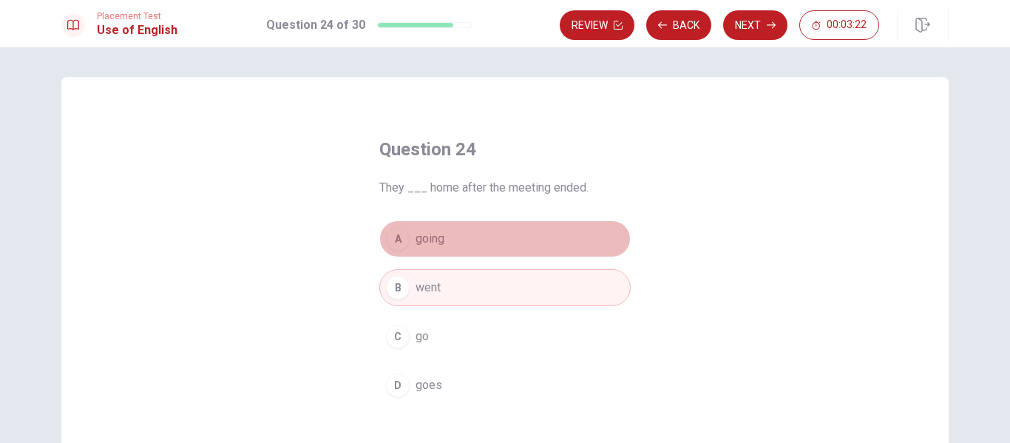
click at [456, 244] on button "A going" at bounding box center [504, 238] width 251 height 37
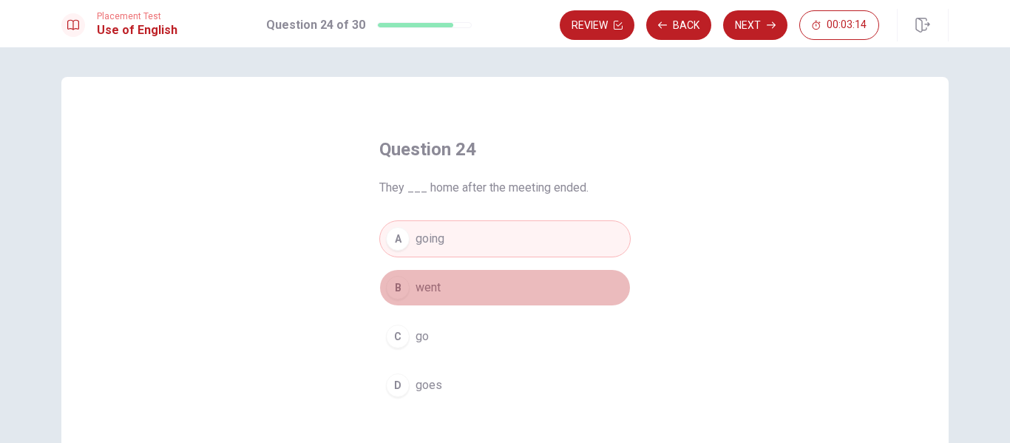
click at [451, 279] on button "B went" at bounding box center [504, 287] width 251 height 37
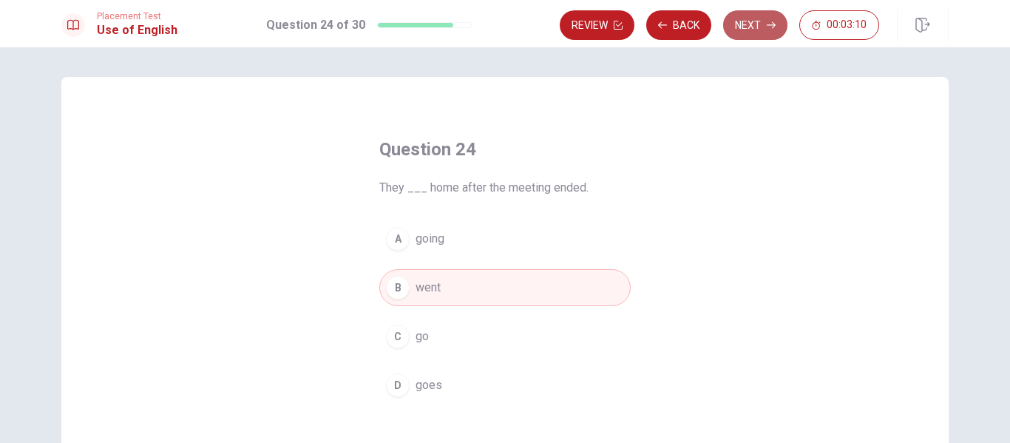
click at [737, 22] on button "Next" at bounding box center [755, 25] width 64 height 30
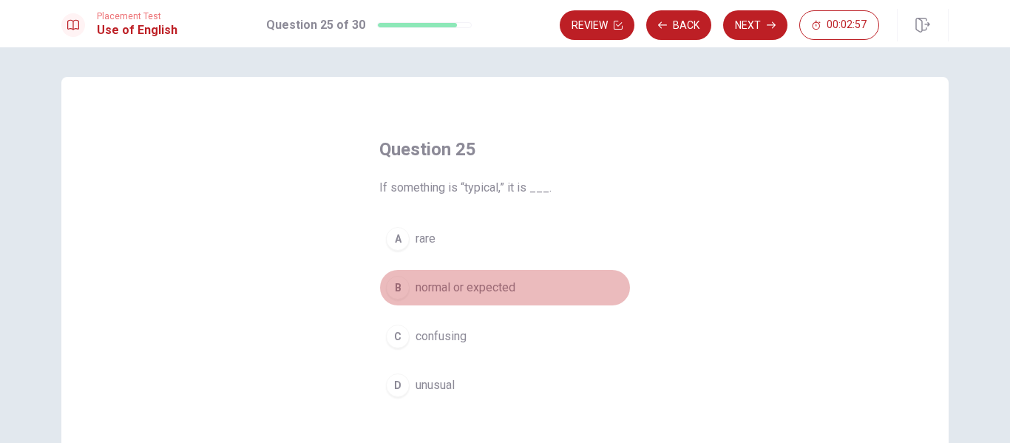
click at [489, 287] on span "normal or expected" at bounding box center [466, 288] width 100 height 18
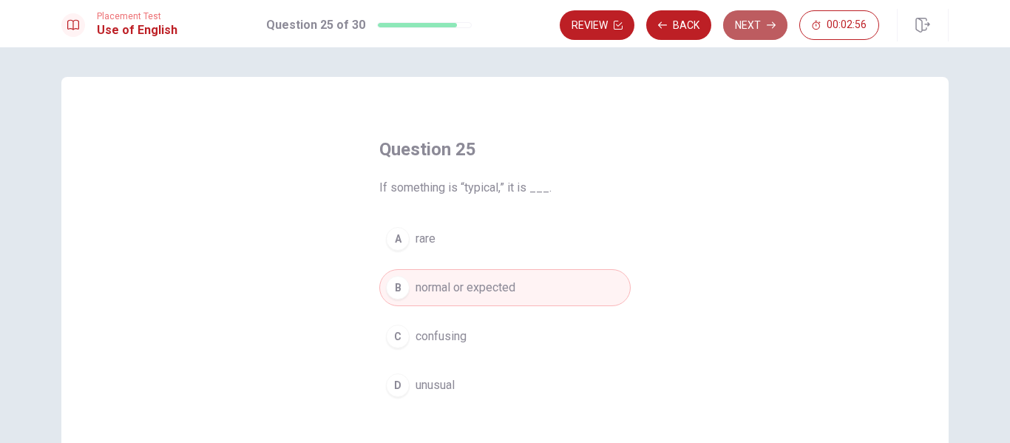
click at [745, 25] on button "Next" at bounding box center [755, 25] width 64 height 30
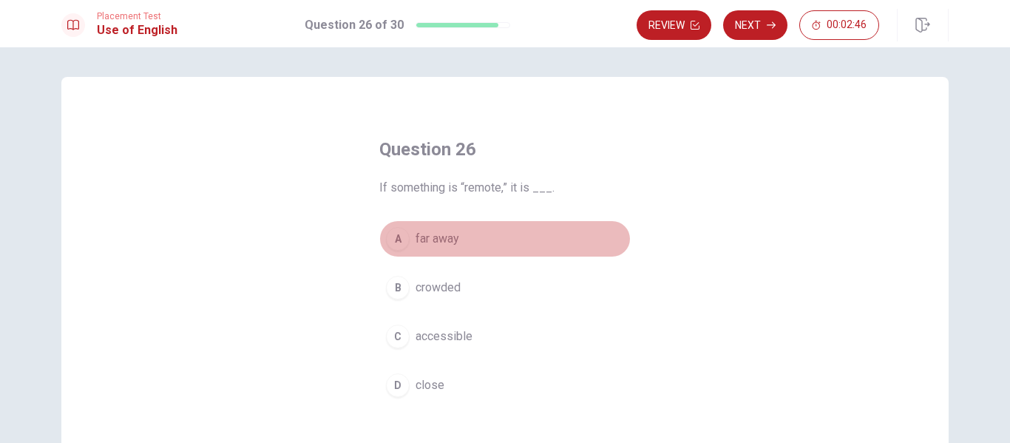
click at [436, 234] on span "far away" at bounding box center [438, 239] width 44 height 18
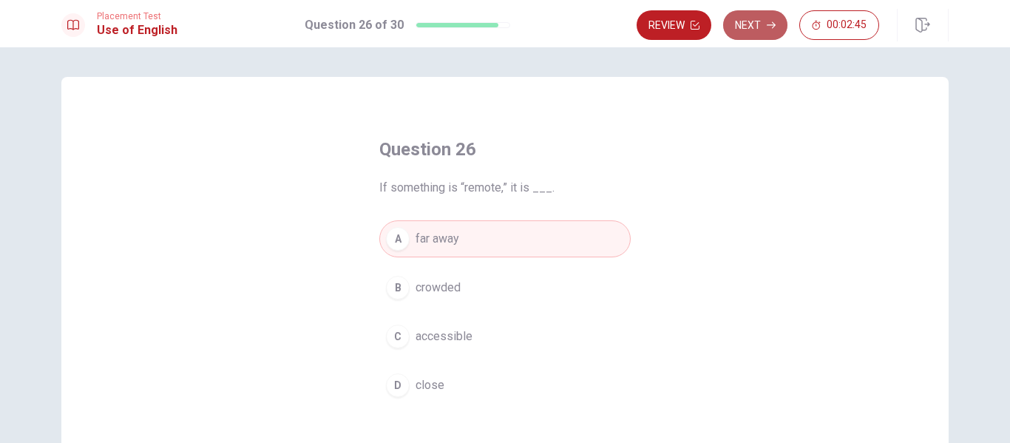
click at [772, 30] on button "Next" at bounding box center [755, 25] width 64 height 30
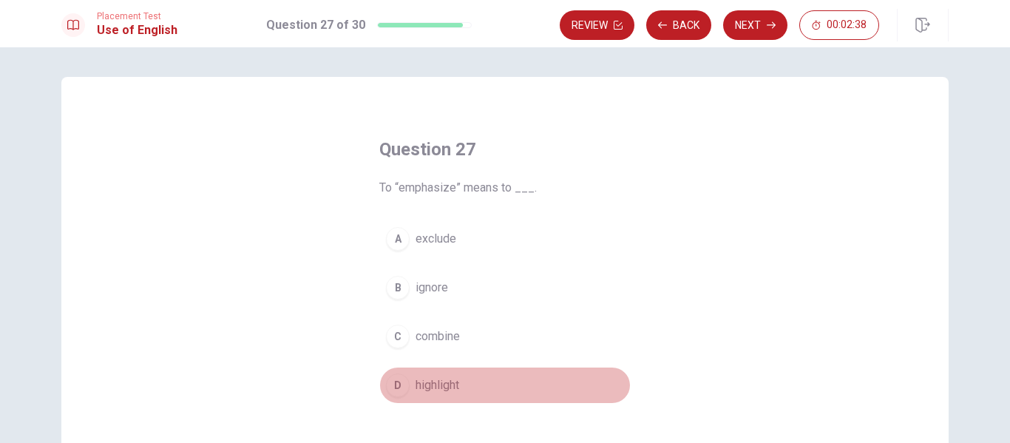
click at [442, 385] on span "highlight" at bounding box center [438, 385] width 44 height 18
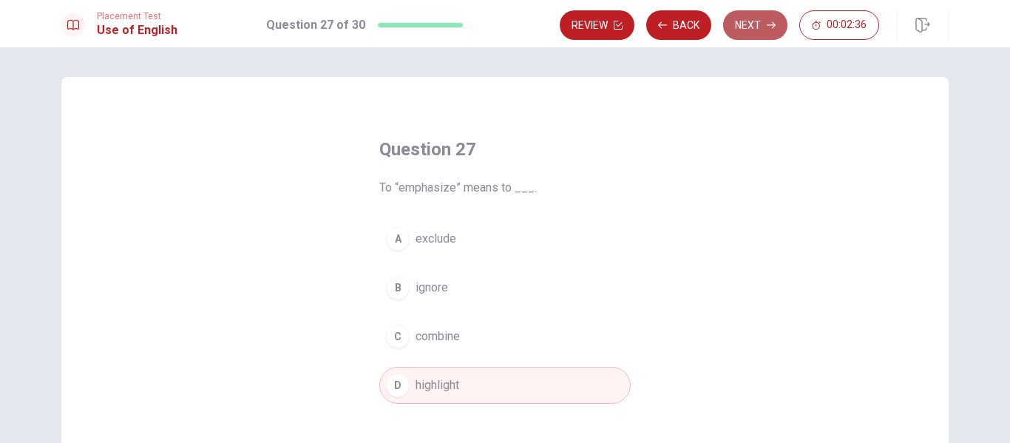
click at [743, 25] on button "Next" at bounding box center [755, 25] width 64 height 30
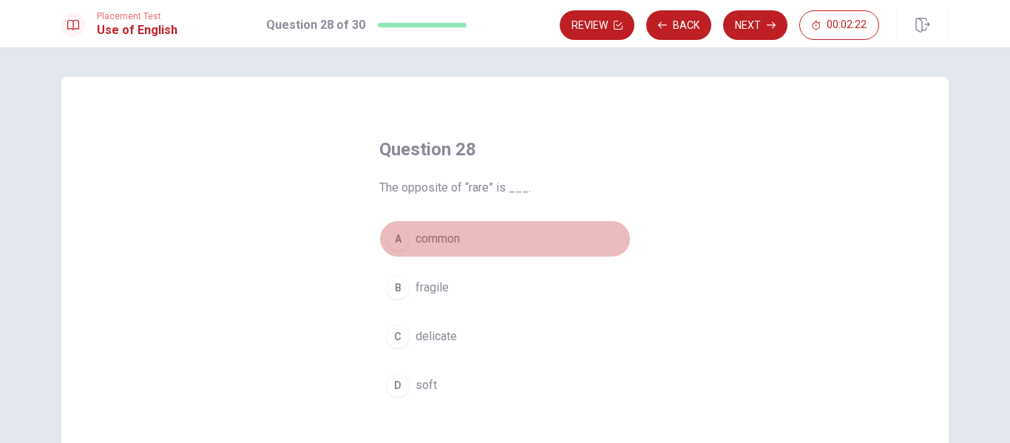
click at [441, 240] on span "common" at bounding box center [438, 239] width 44 height 18
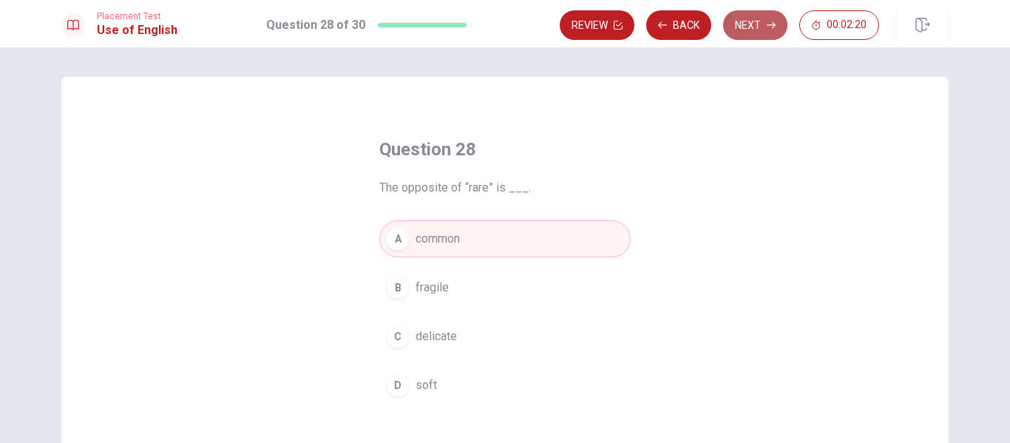
click at [756, 25] on button "Next" at bounding box center [755, 25] width 64 height 30
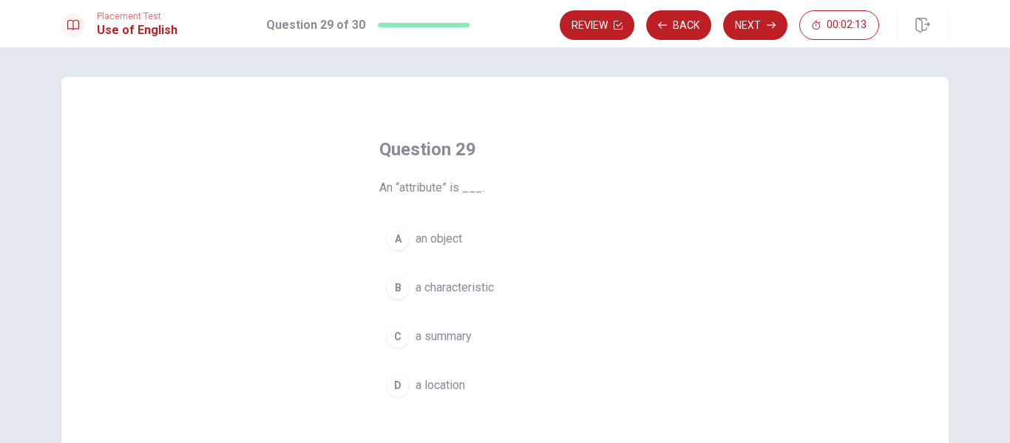
click at [440, 298] on button "B a characteristic" at bounding box center [504, 287] width 251 height 37
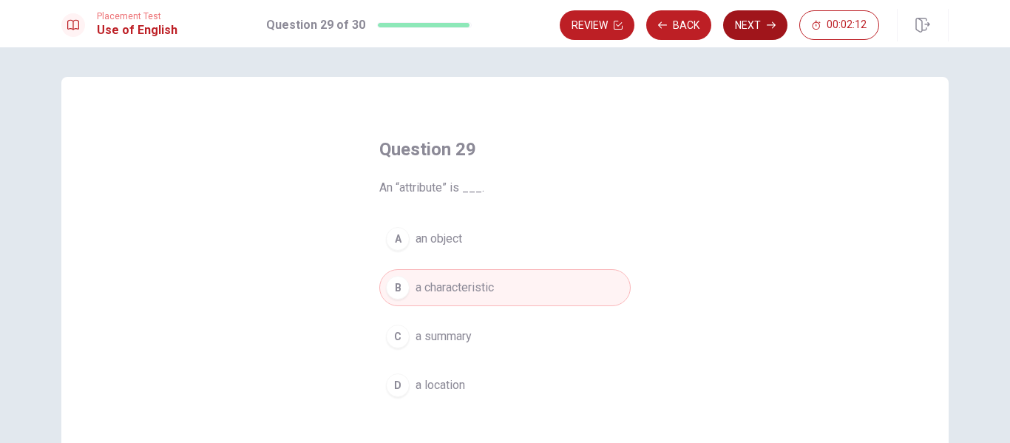
click at [745, 19] on button "Next" at bounding box center [755, 25] width 64 height 30
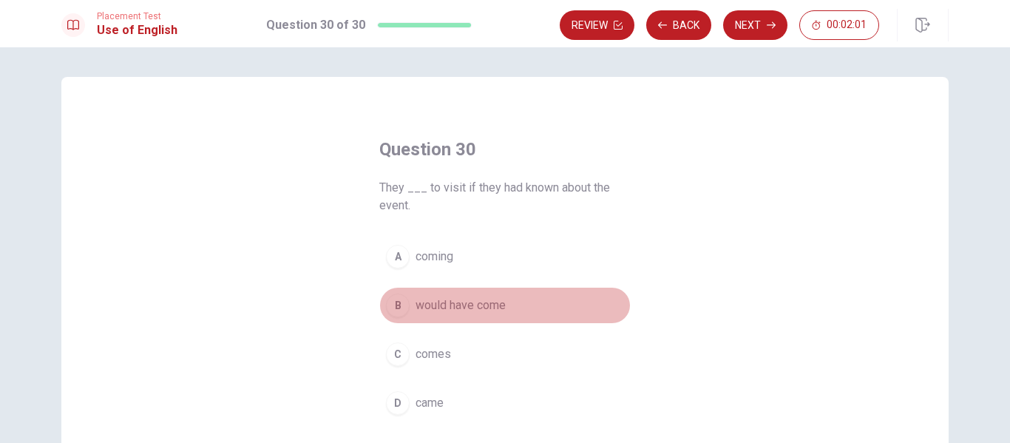
click at [479, 308] on span "would have come" at bounding box center [461, 306] width 90 height 18
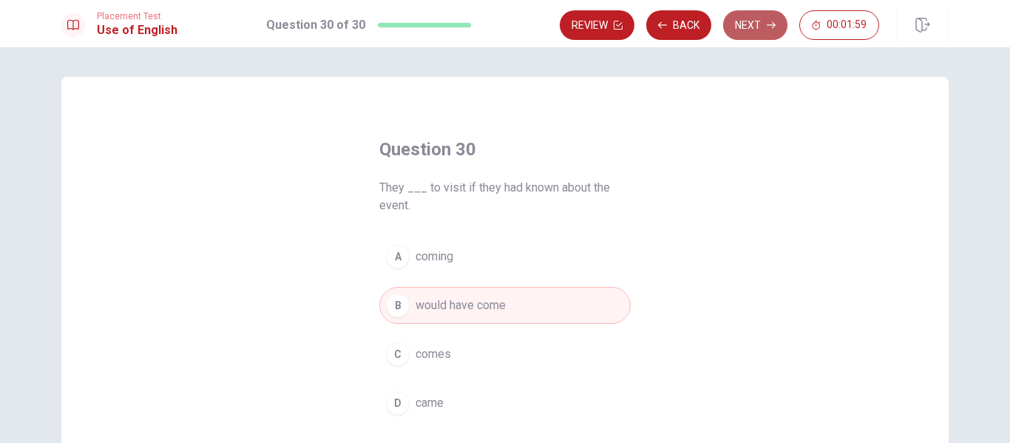
click at [743, 32] on button "Next" at bounding box center [755, 25] width 64 height 30
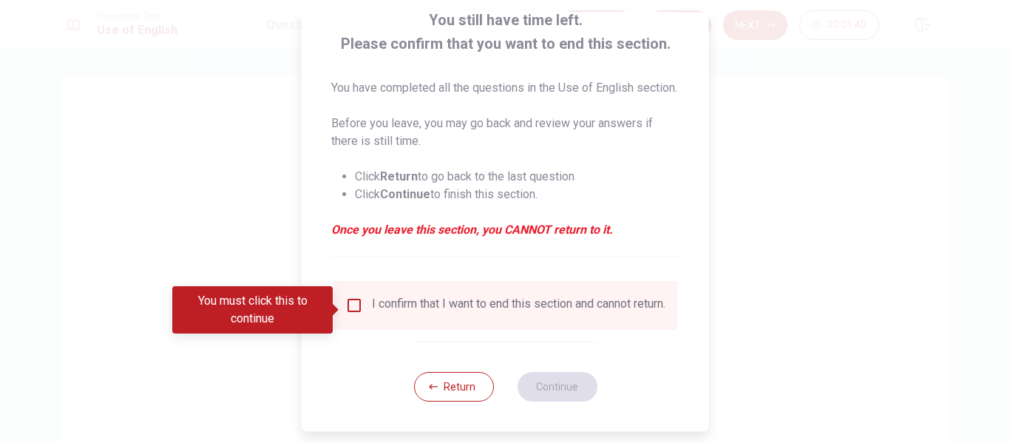
scroll to position [126, 0]
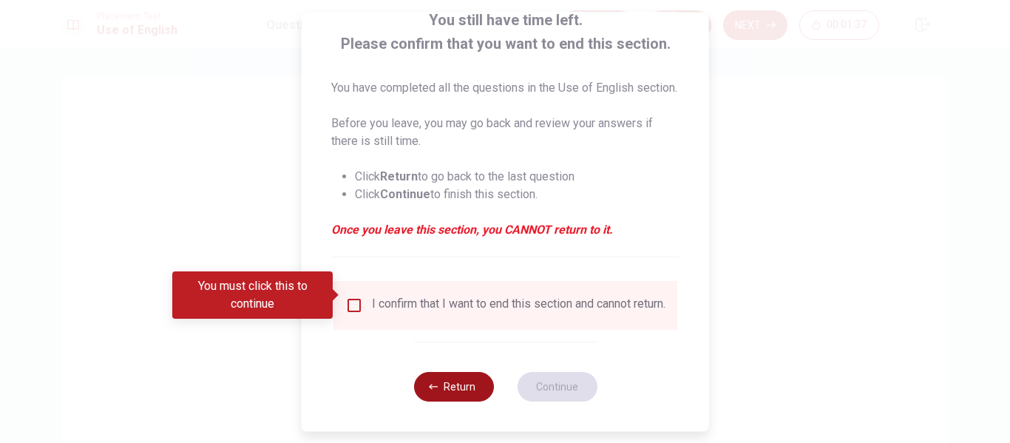
click at [432, 386] on icon "button" at bounding box center [433, 386] width 9 height 9
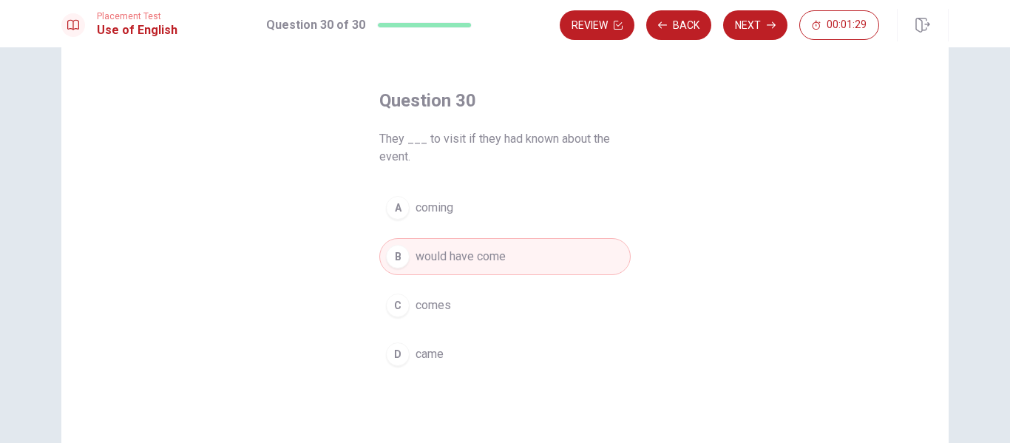
scroll to position [34, 0]
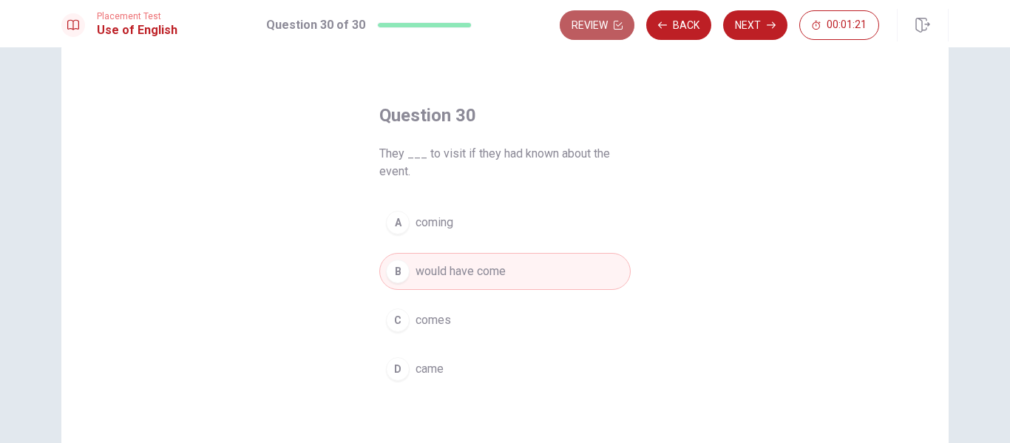
click at [601, 28] on button "Review" at bounding box center [597, 25] width 75 height 30
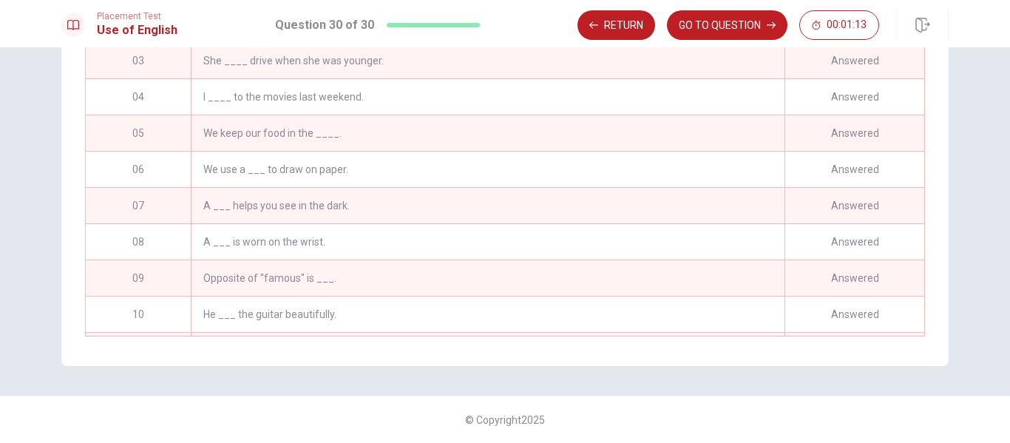
scroll to position [0, 0]
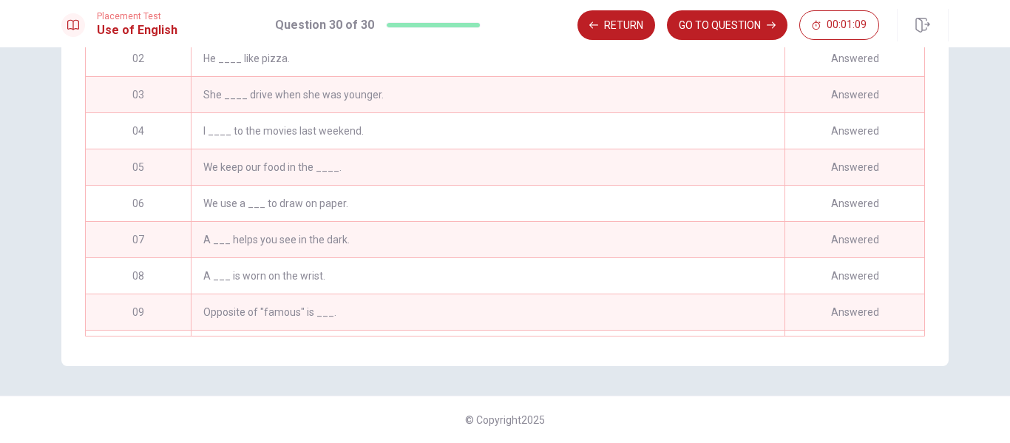
click at [422, 98] on div "She ____ drive when she was younger." at bounding box center [488, 95] width 594 height 36
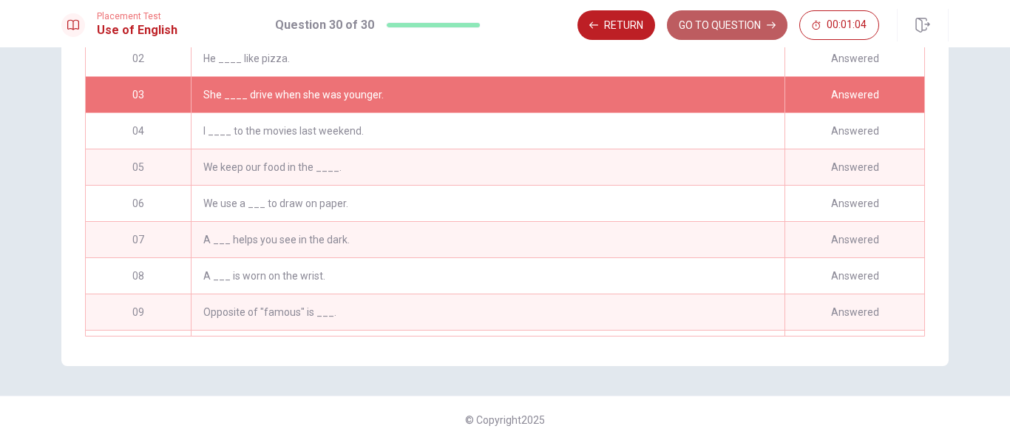
click at [737, 20] on button "GO TO QUESTION" at bounding box center [727, 25] width 121 height 30
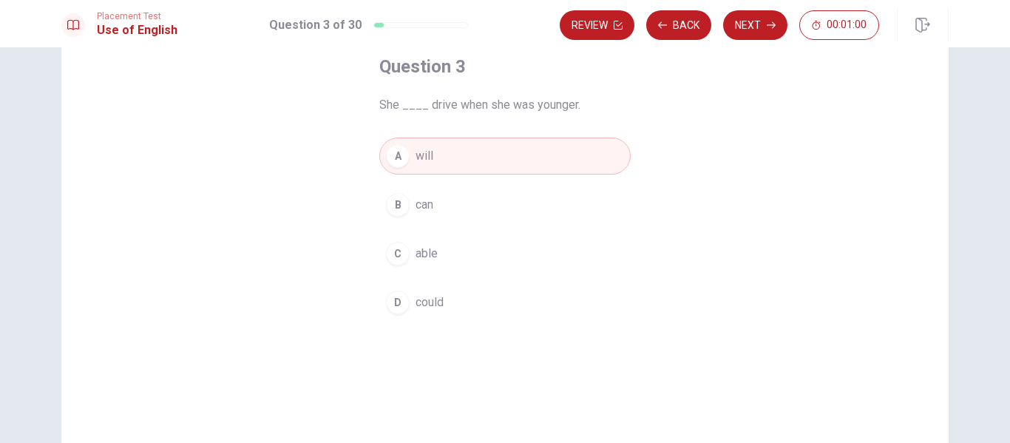
scroll to position [60, 0]
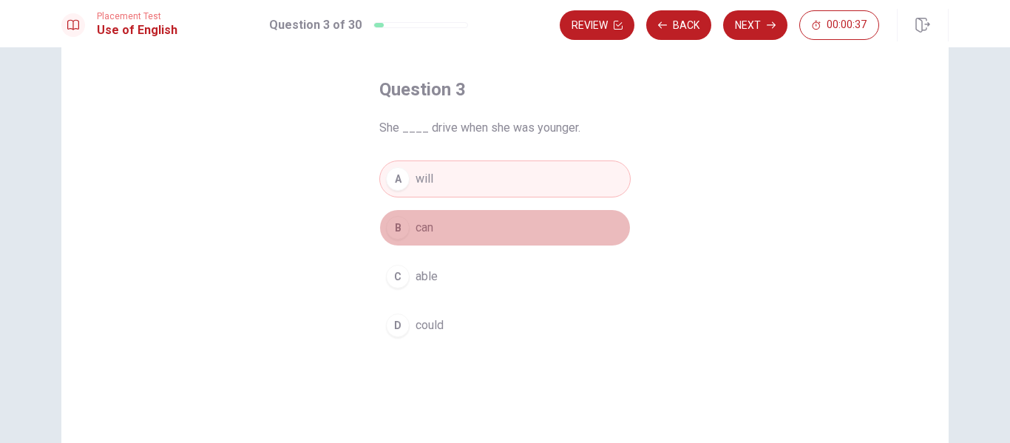
click at [448, 223] on button "B can" at bounding box center [504, 227] width 251 height 37
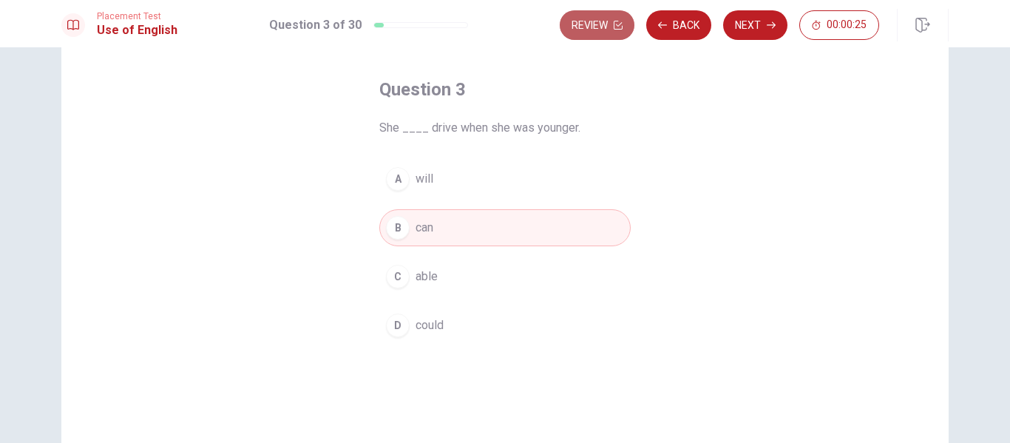
click at [605, 30] on button "Review" at bounding box center [597, 25] width 75 height 30
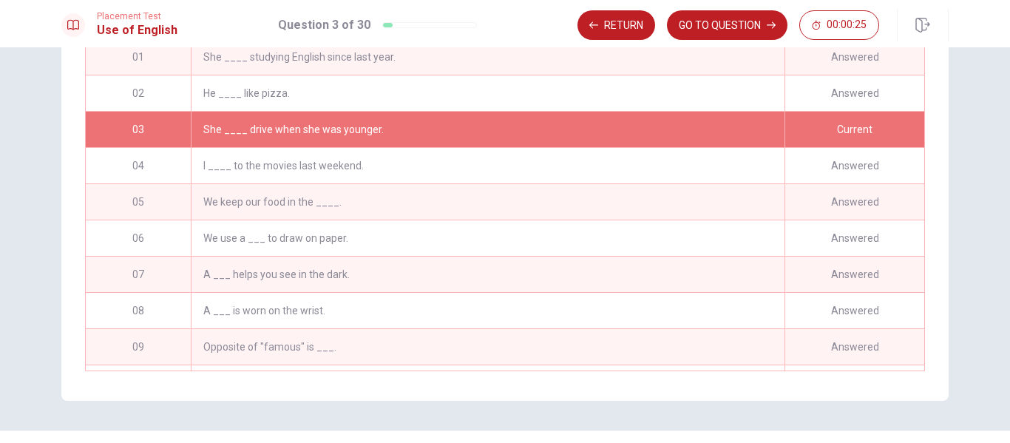
scroll to position [72, 0]
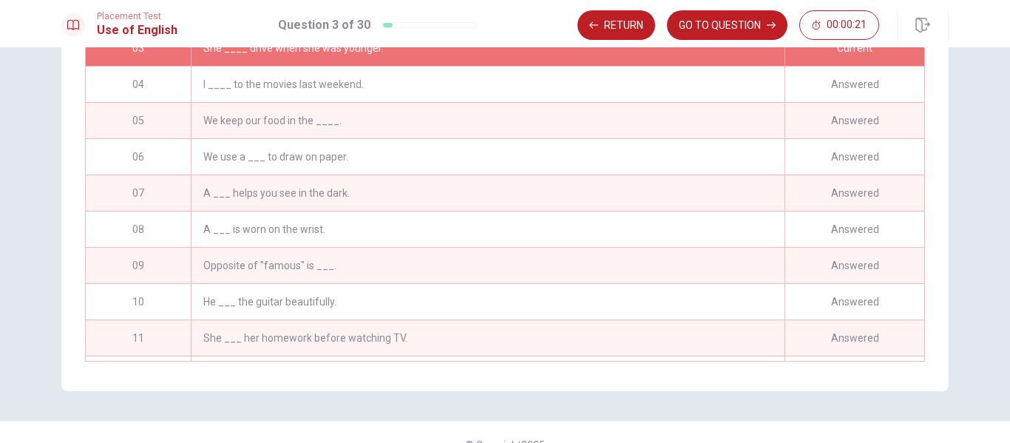
click at [362, 243] on div "A ___ is worn on the wrist." at bounding box center [488, 230] width 594 height 36
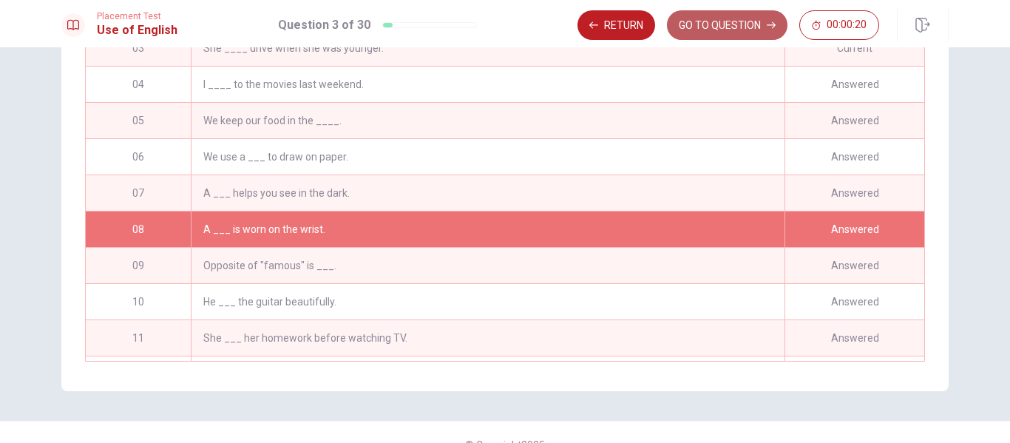
click at [743, 26] on button "GO TO QUESTION" at bounding box center [727, 25] width 121 height 30
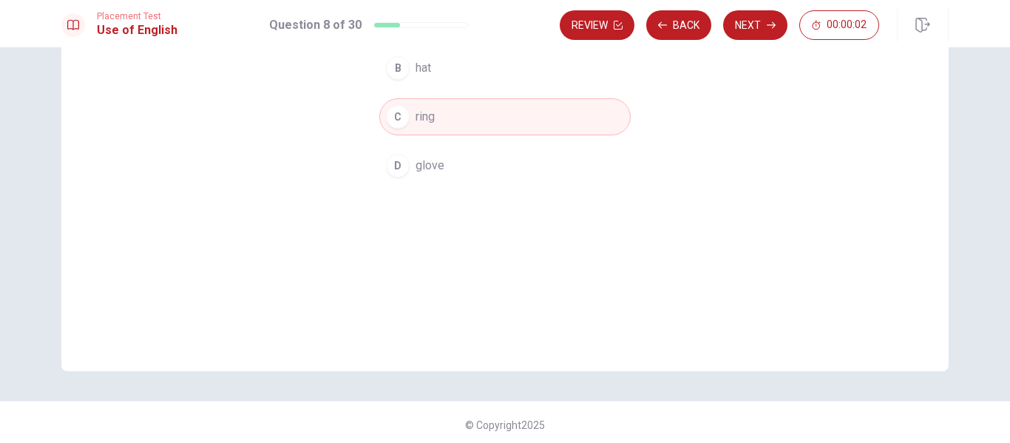
scroll to position [221, 0]
click at [757, 24] on button "Next" at bounding box center [755, 25] width 64 height 30
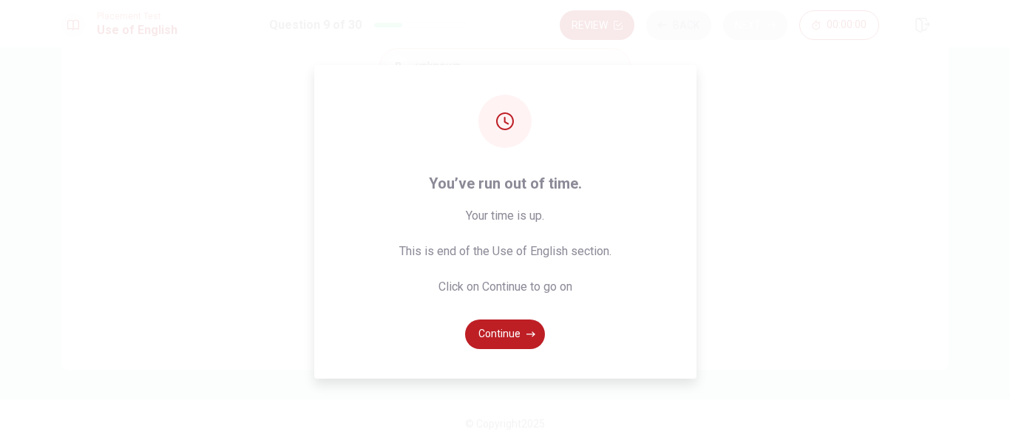
click at [757, 24] on div "Placement Test Use of English Question 9 of 30 Review Back Next 00:00:00 Questi…" at bounding box center [505, 221] width 1010 height 443
click at [757, 24] on div "You’ve run out of time. Your time is up. This is end of the Use of English sect…" at bounding box center [505, 221] width 1010 height 443
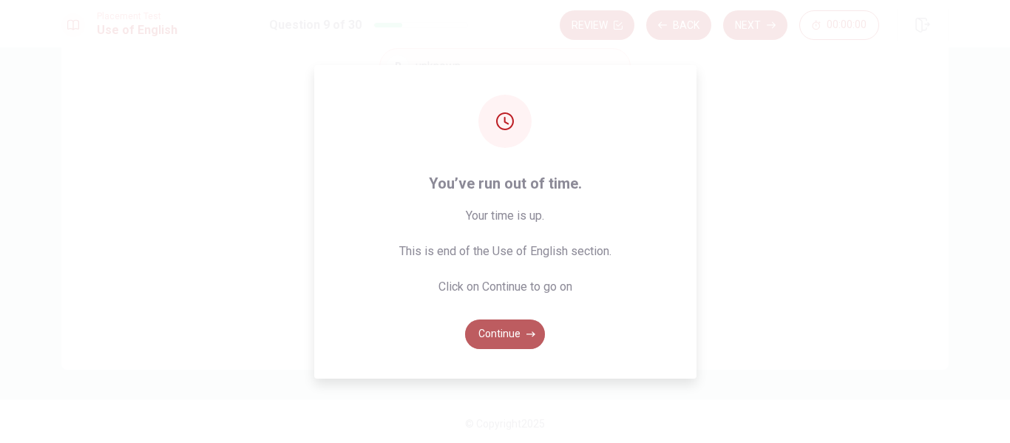
click at [511, 339] on button "Continue" at bounding box center [505, 335] width 80 height 30
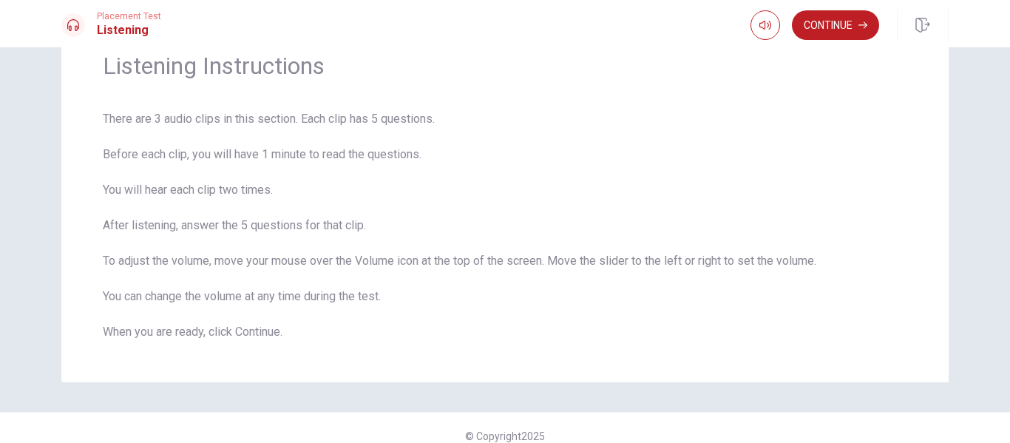
scroll to position [69, 0]
click at [851, 34] on button "Continue" at bounding box center [835, 25] width 87 height 30
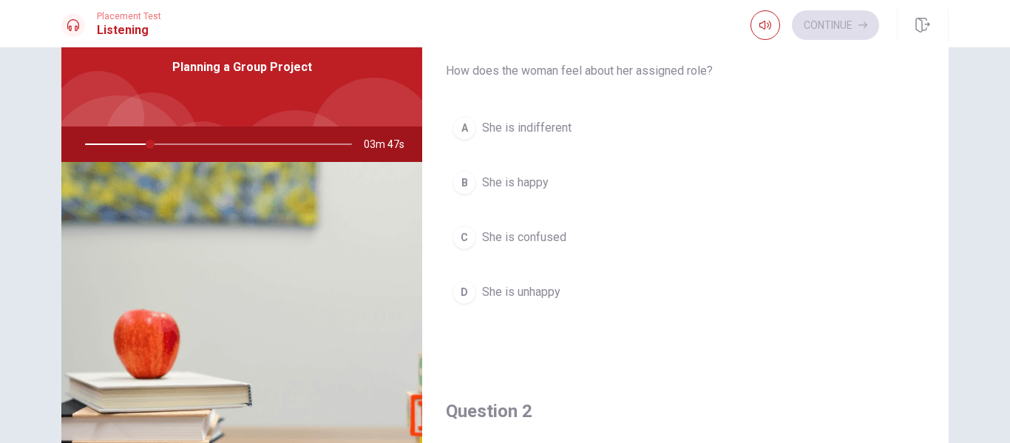
scroll to position [0, 0]
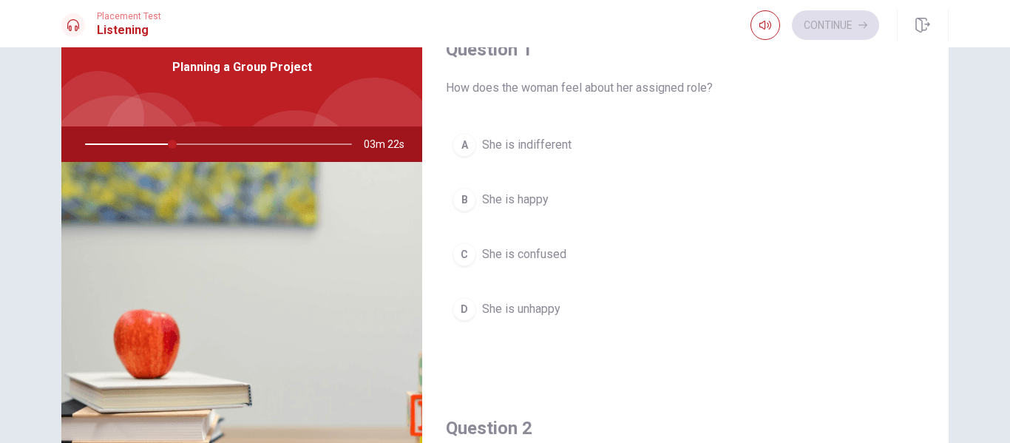
click at [523, 201] on span "She is happy" at bounding box center [515, 200] width 67 height 18
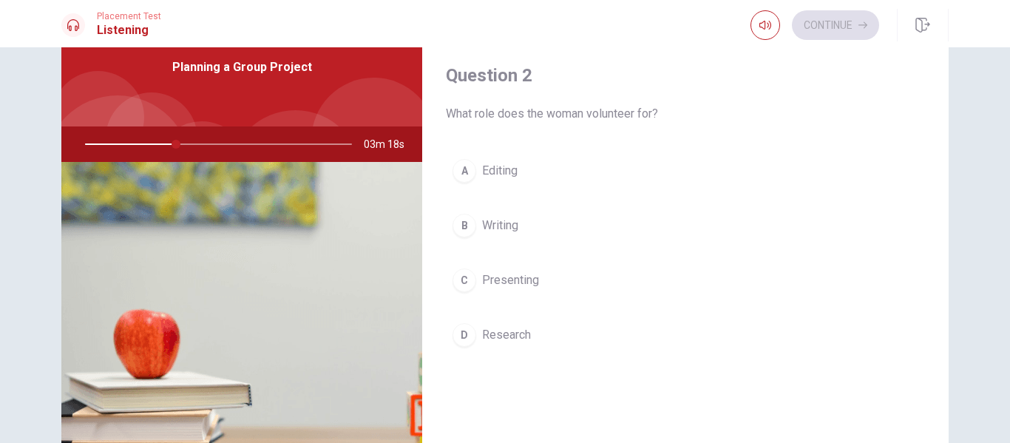
scroll to position [370, 0]
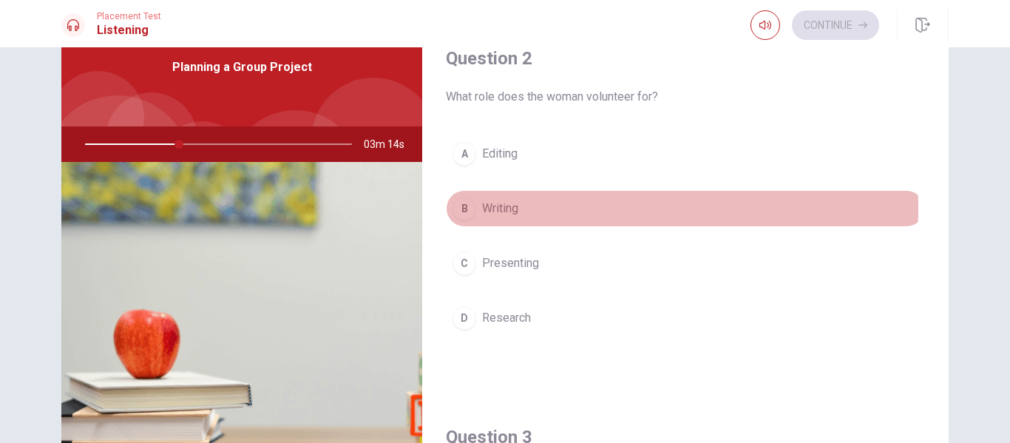
click at [514, 209] on span "Writing" at bounding box center [500, 209] width 36 height 18
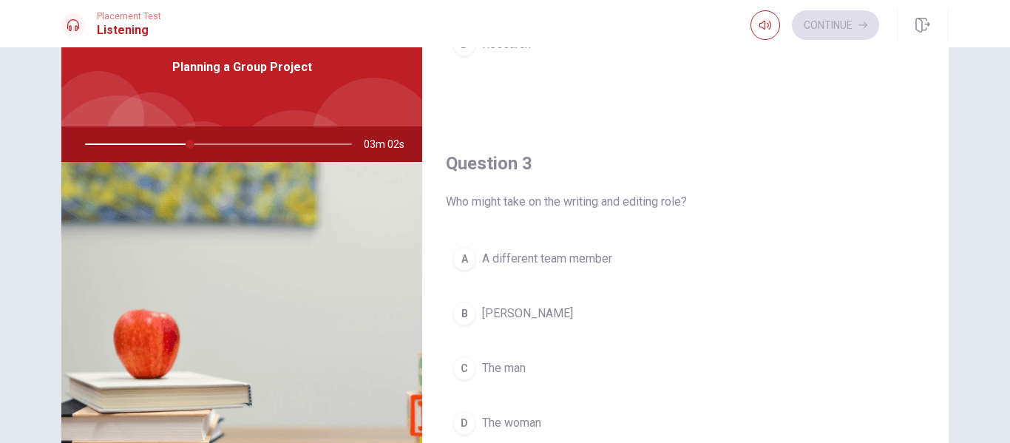
scroll to position [646, 0]
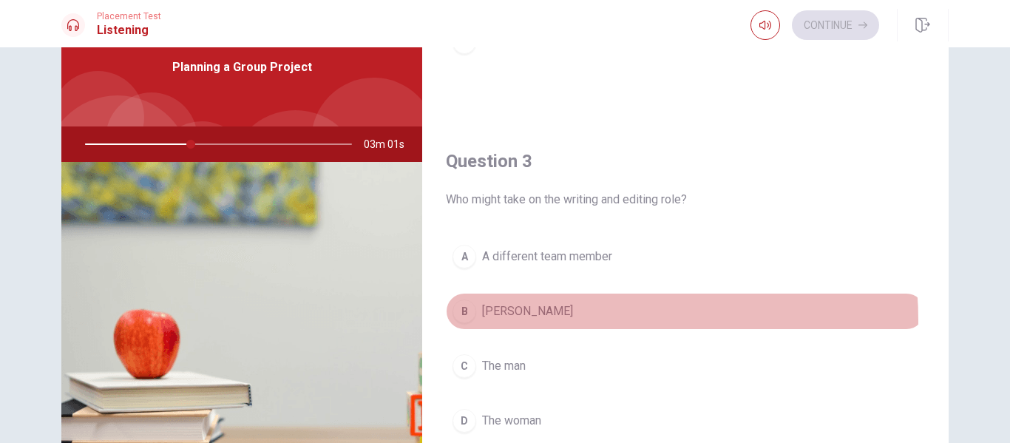
click at [561, 320] on button "B [PERSON_NAME]" at bounding box center [685, 311] width 479 height 37
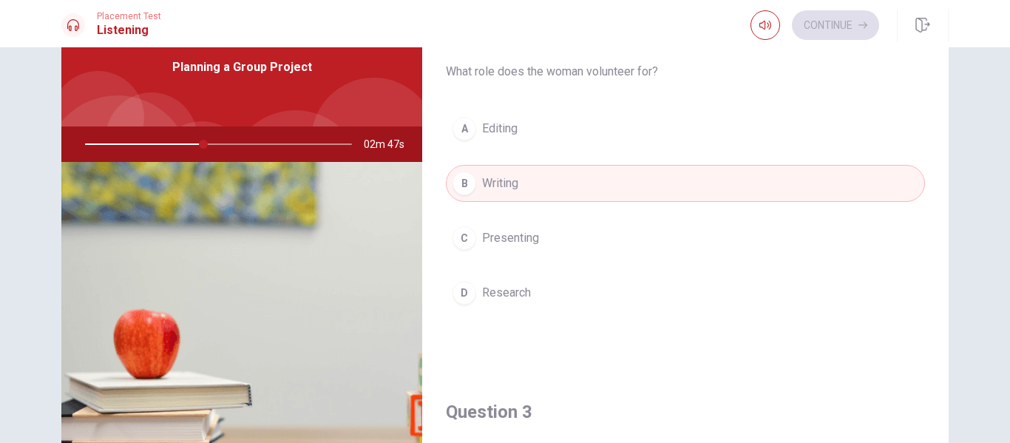
scroll to position [398, 0]
click at [514, 294] on span "Research" at bounding box center [506, 290] width 49 height 18
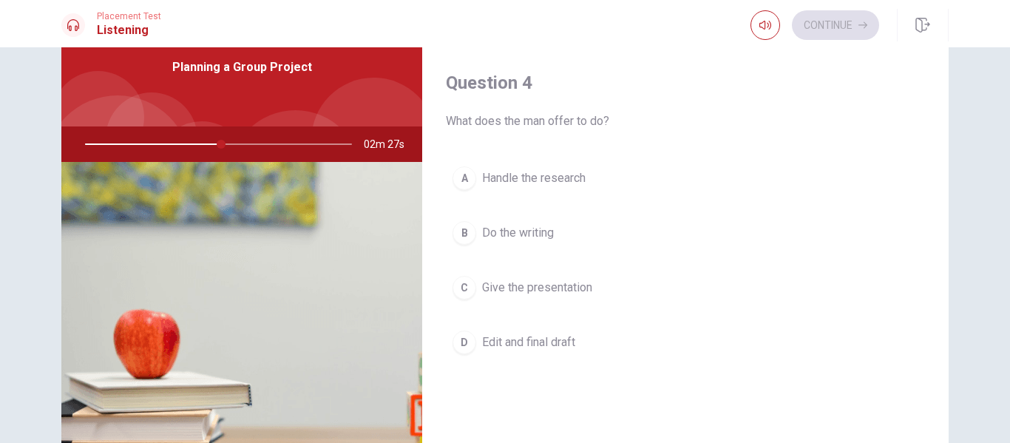
scroll to position [1098, 0]
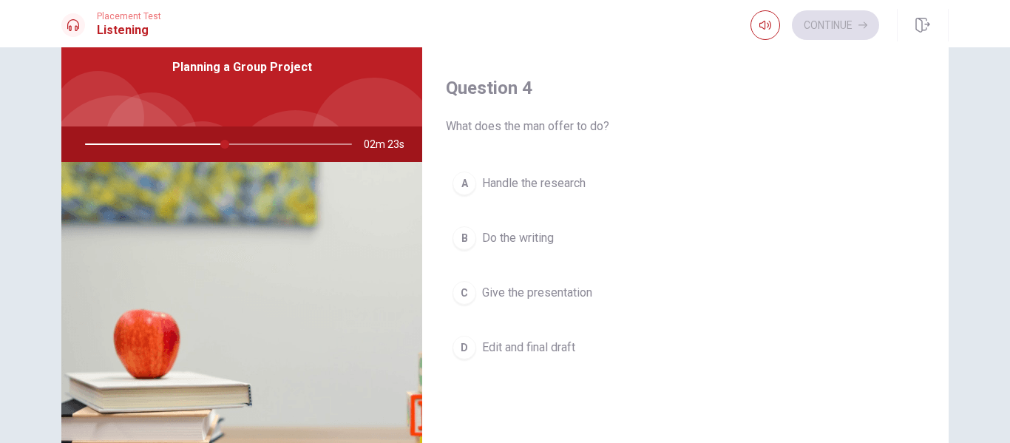
click at [575, 178] on span "Handle the research" at bounding box center [534, 184] width 104 height 18
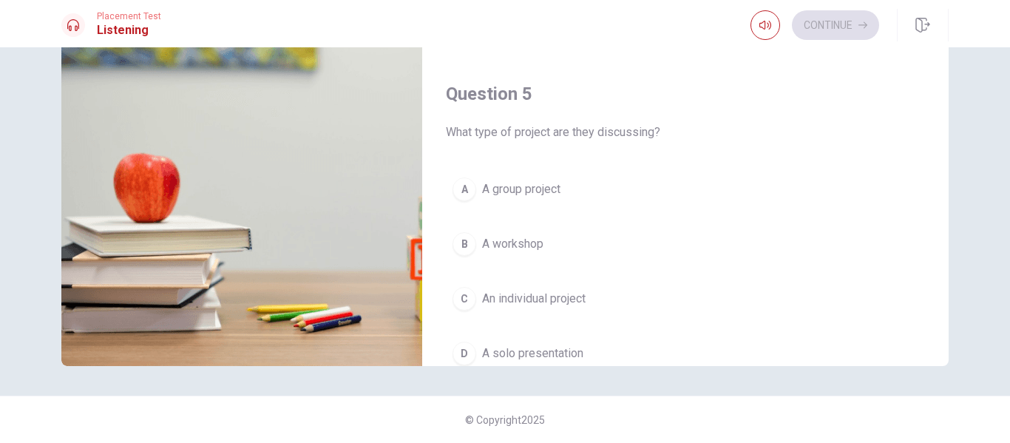
scroll to position [1379, 0]
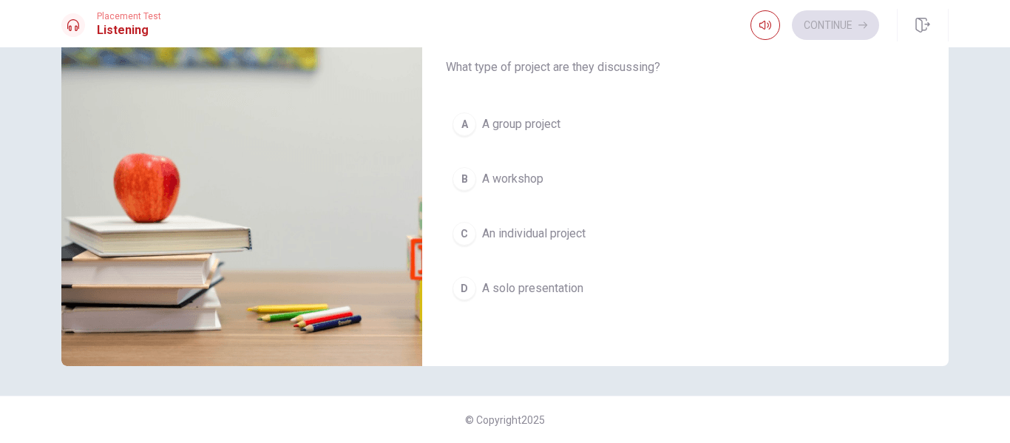
click at [540, 123] on span "A group project" at bounding box center [521, 124] width 78 height 18
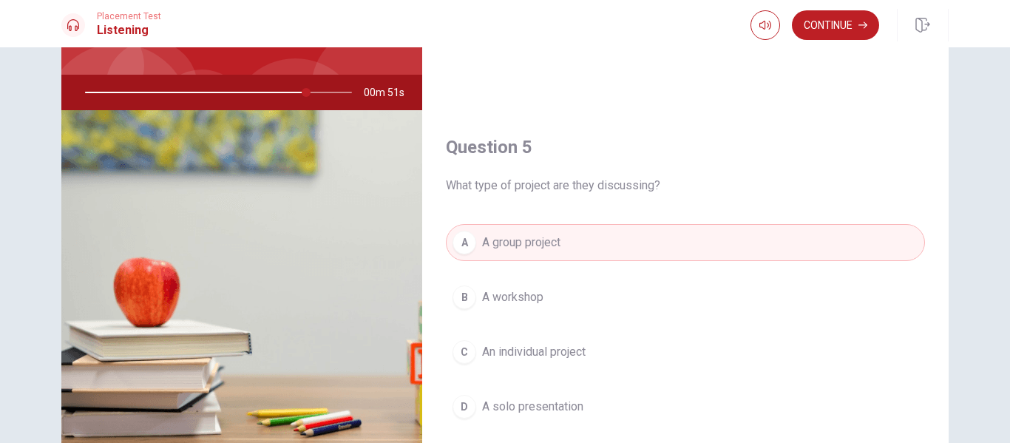
scroll to position [0, 0]
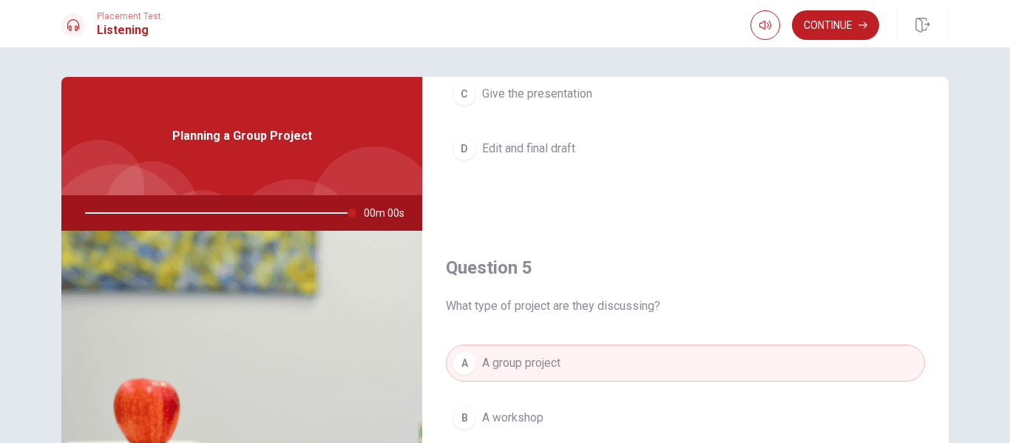
type input "0"
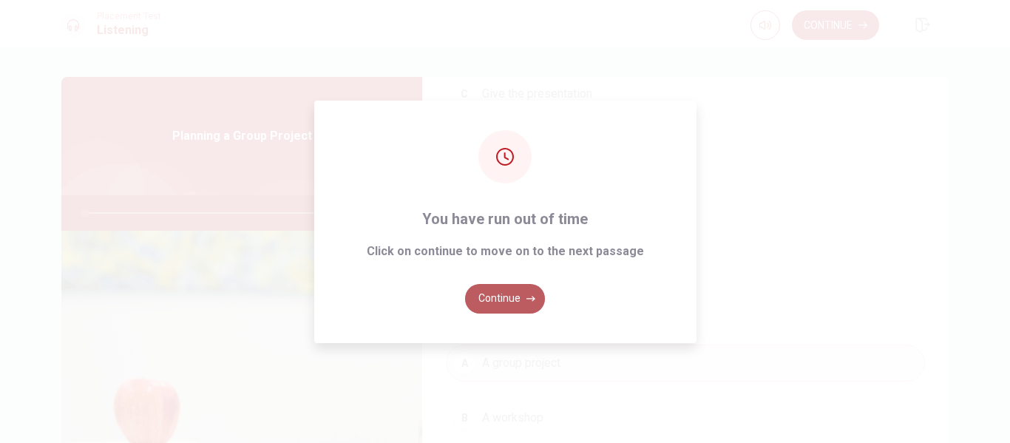
click at [507, 298] on button "Continue" at bounding box center [505, 299] width 80 height 30
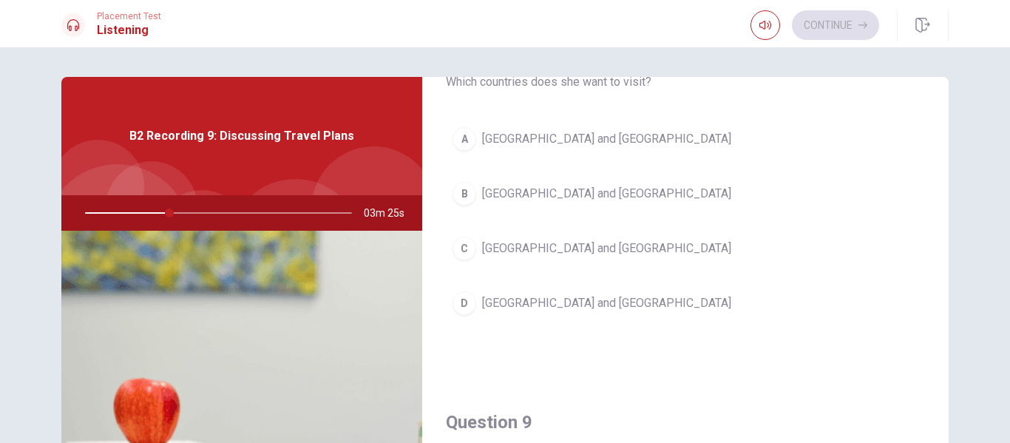
scroll to position [835, 0]
click at [470, 140] on div "A" at bounding box center [465, 136] width 24 height 24
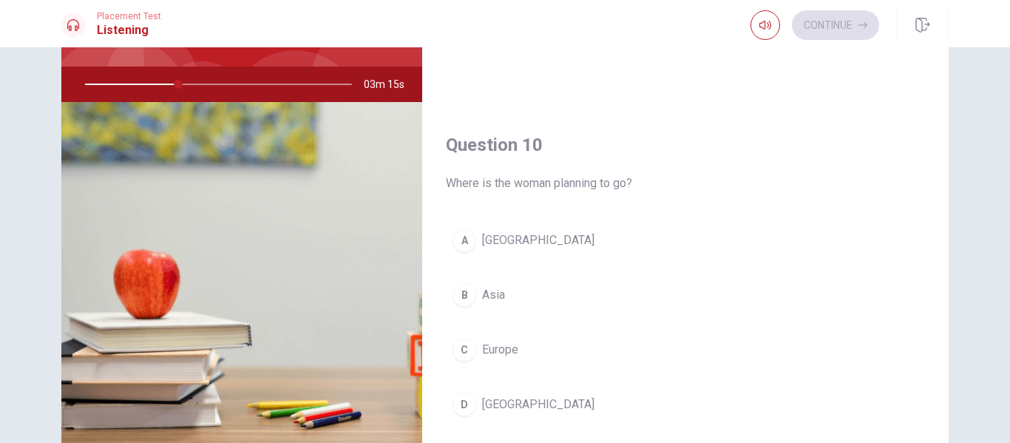
scroll to position [134, 0]
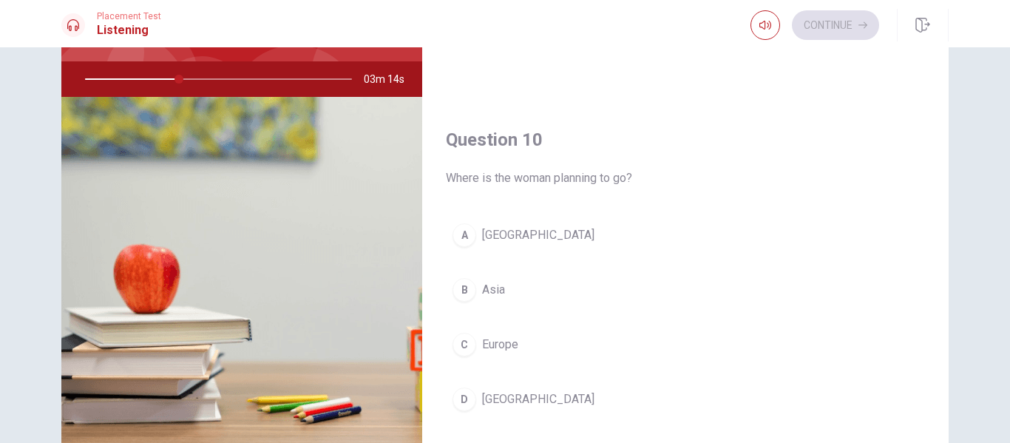
click at [492, 345] on span "Europe" at bounding box center [500, 345] width 36 height 18
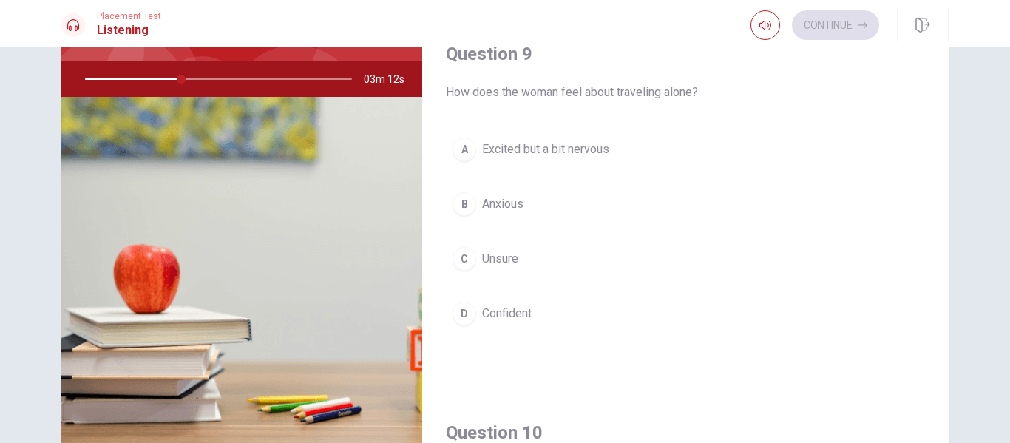
scroll to position [1050, 0]
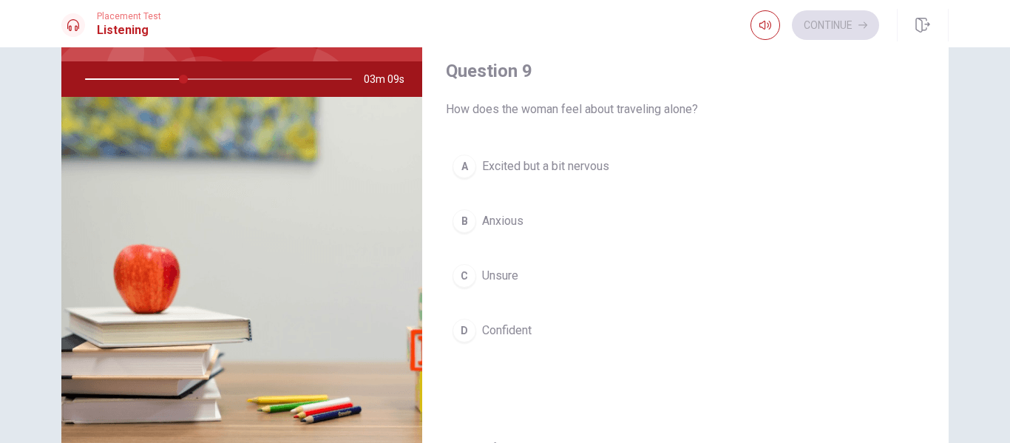
click at [581, 165] on span "Excited but a bit nervous" at bounding box center [545, 167] width 127 height 18
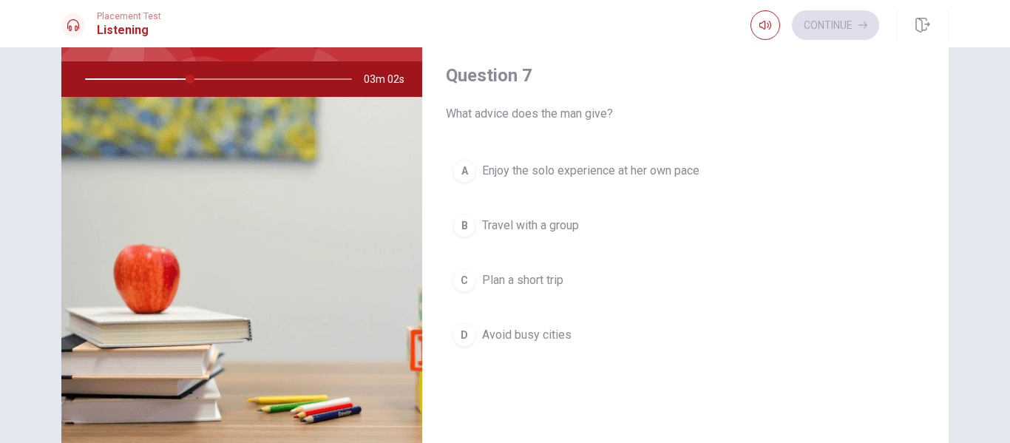
scroll to position [282, 0]
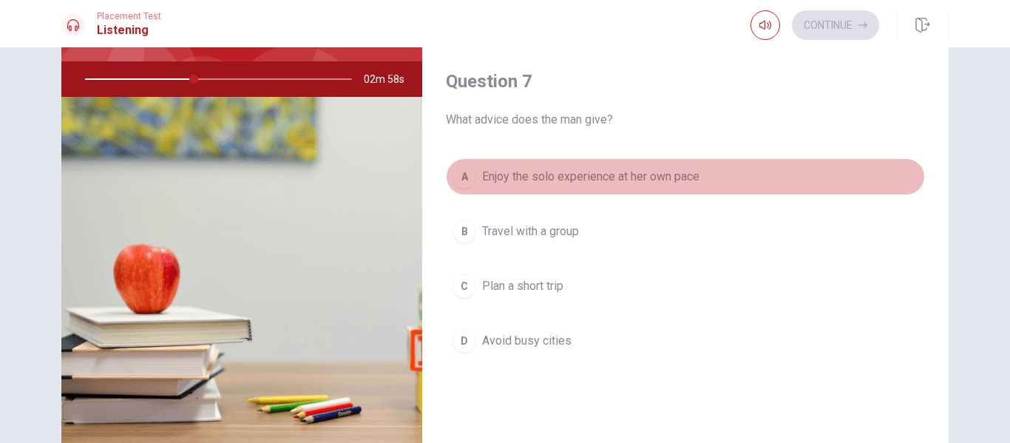
click at [684, 180] on span "Enjoy the solo experience at her own pace" at bounding box center [590, 177] width 217 height 18
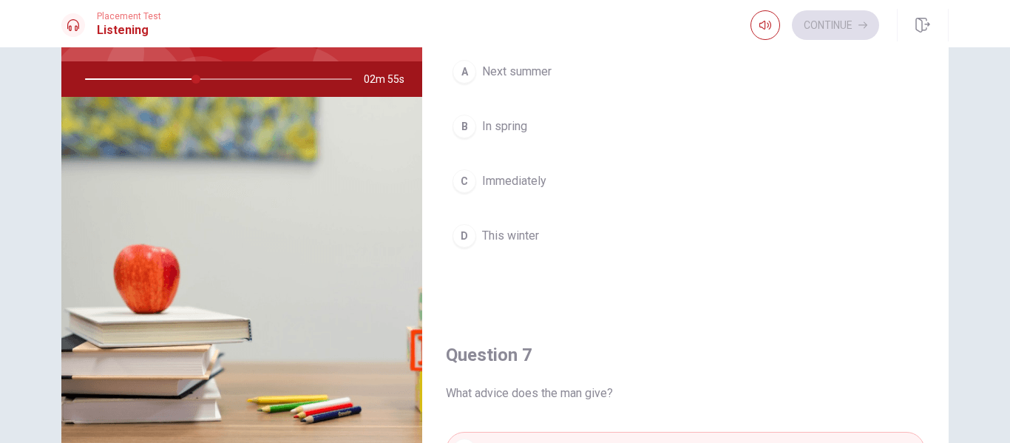
scroll to position [0, 0]
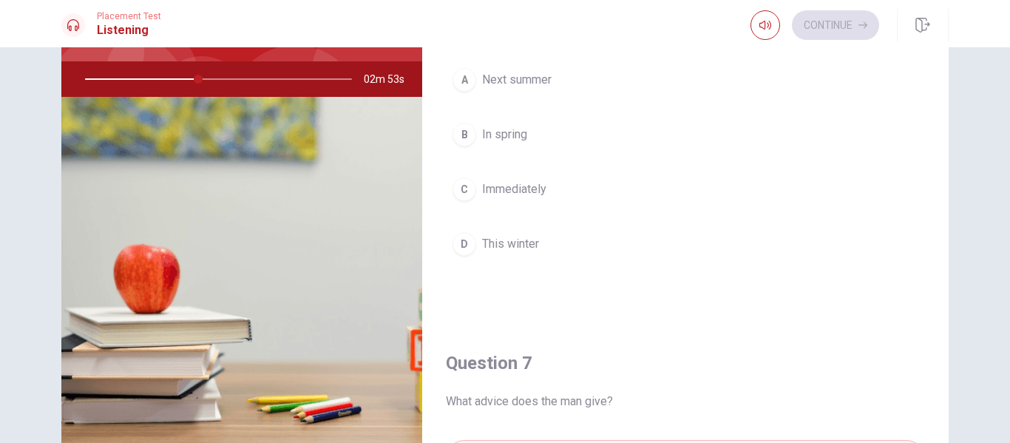
click at [562, 79] on button "A Next summer" at bounding box center [685, 79] width 479 height 37
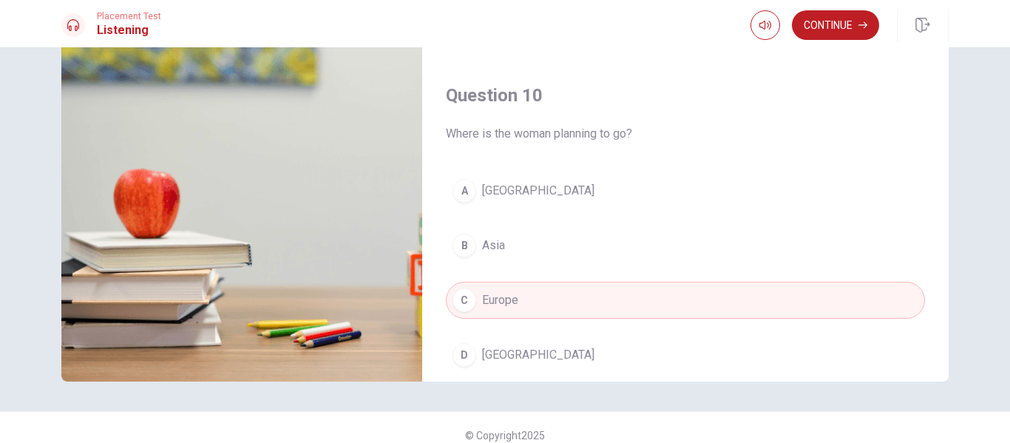
scroll to position [1379, 0]
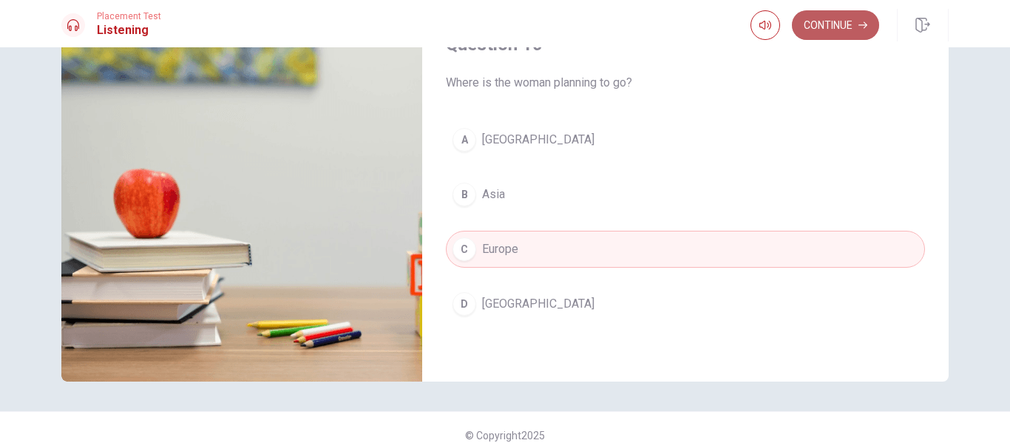
click at [844, 31] on button "Continue" at bounding box center [835, 25] width 87 height 30
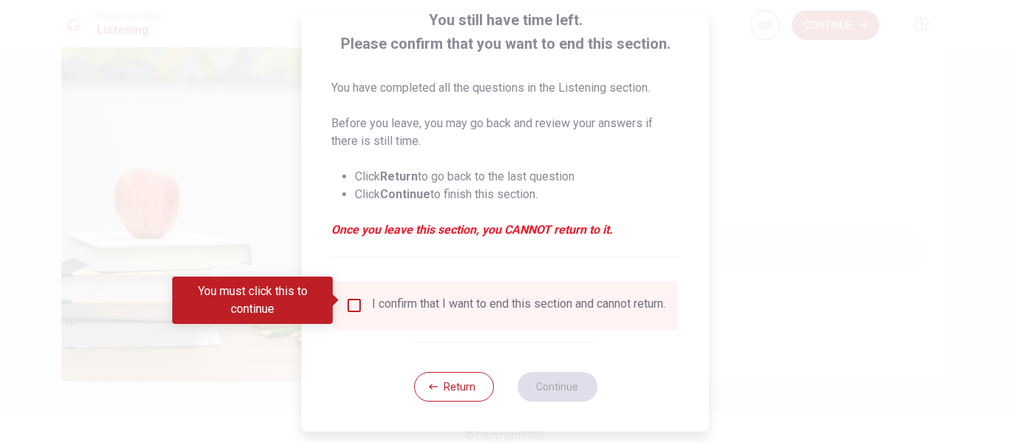
scroll to position [108, 0]
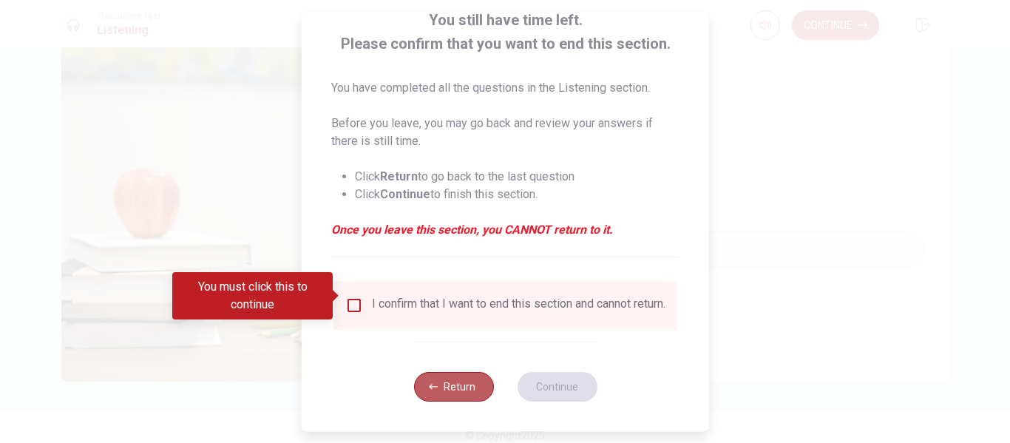
click at [447, 377] on button "Return" at bounding box center [453, 387] width 80 height 30
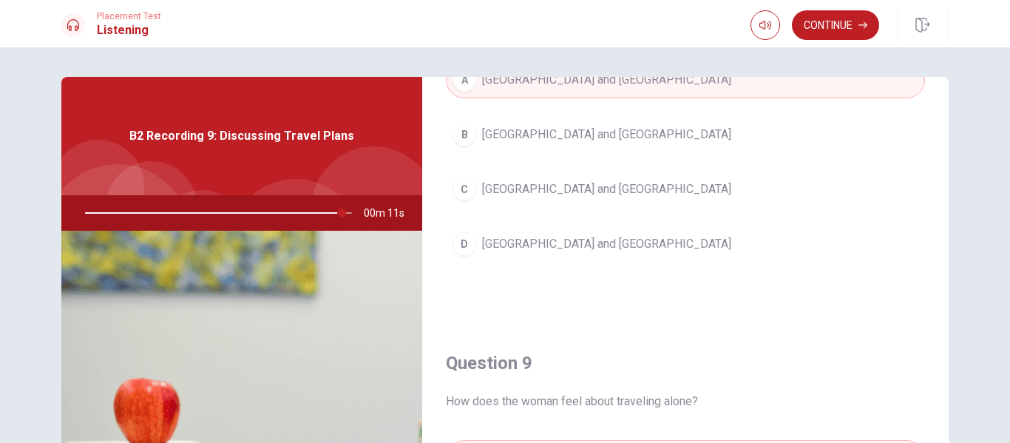
scroll to position [905, 0]
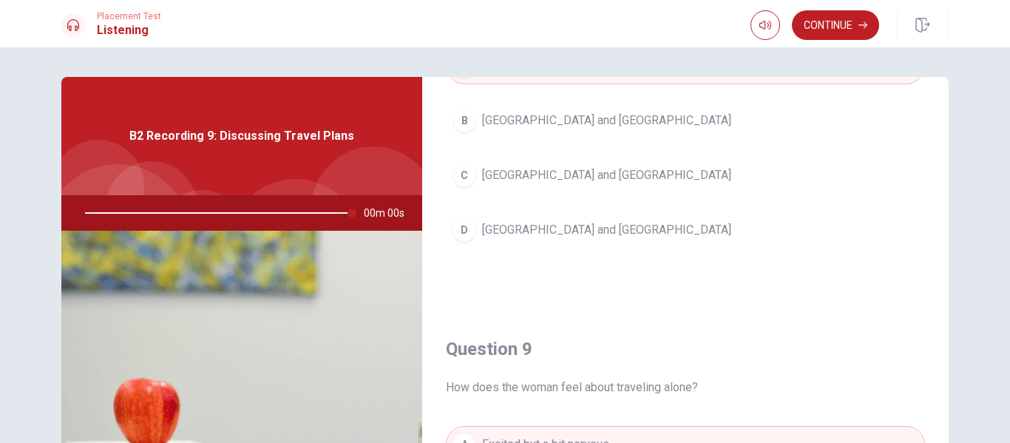
type input "0"
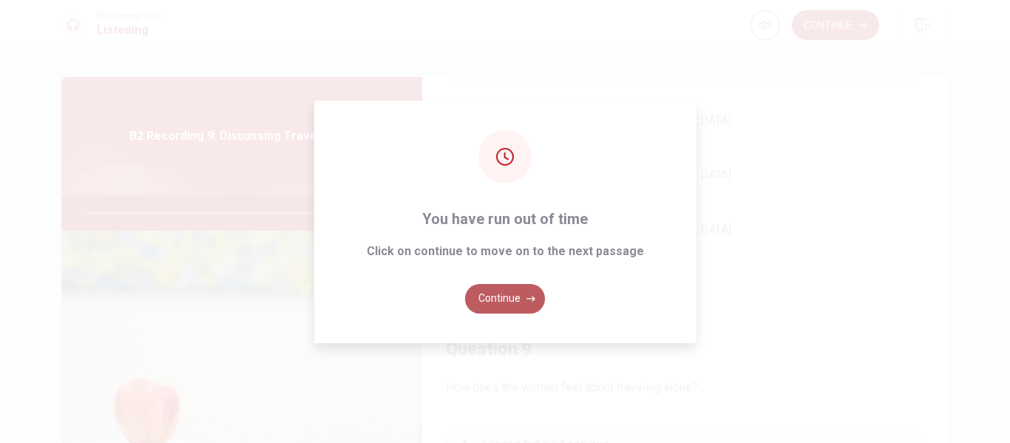
click at [507, 304] on button "Continue" at bounding box center [505, 299] width 80 height 30
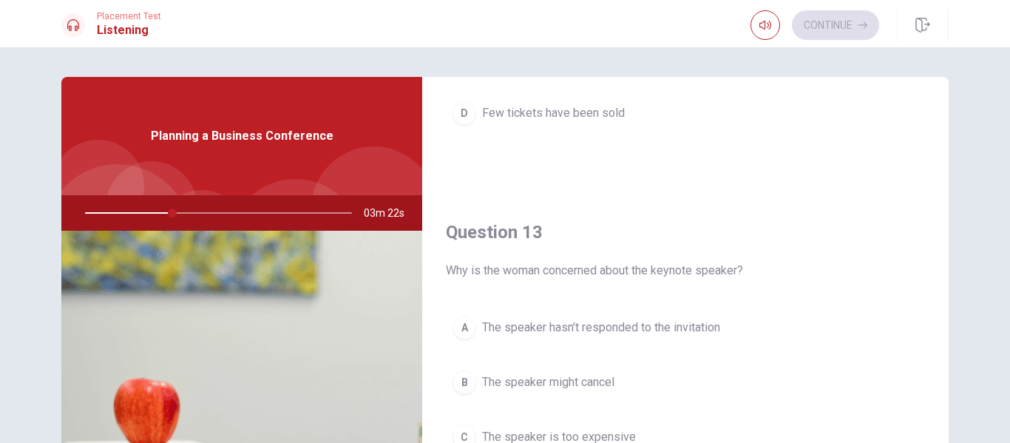
scroll to position [646, 0]
click at [706, 334] on button "A The speaker hasn’t responded to the invitation" at bounding box center [685, 325] width 479 height 37
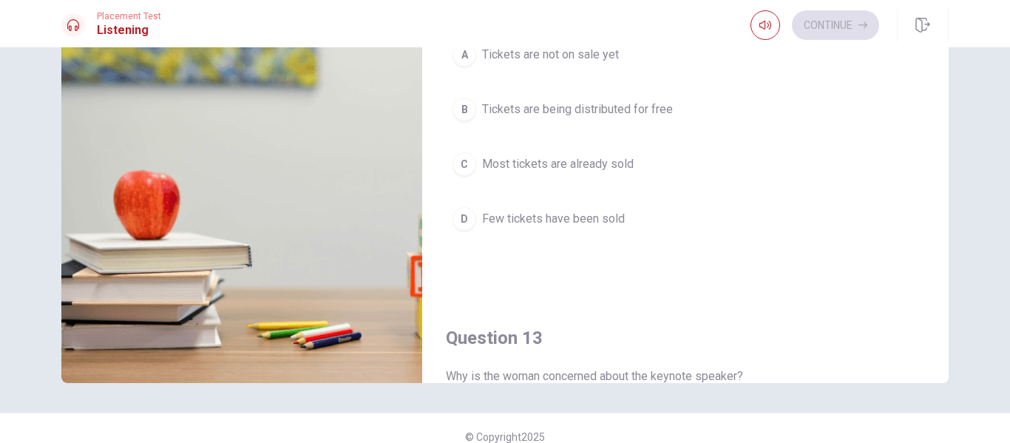
scroll to position [325, 0]
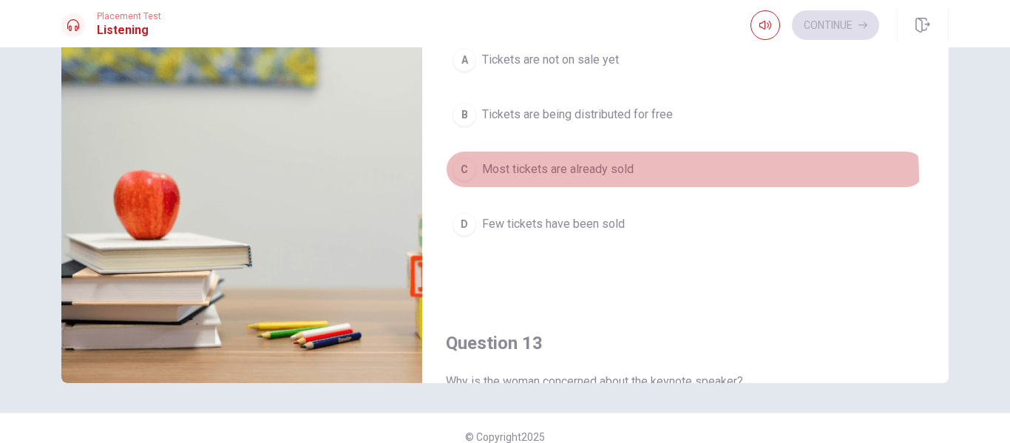
click at [630, 178] on button "C Most tickets are already sold" at bounding box center [685, 169] width 479 height 37
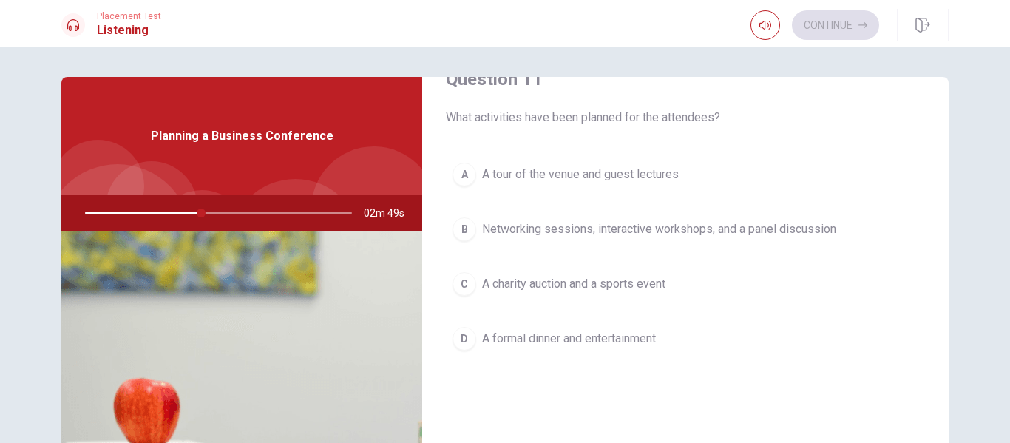
scroll to position [0, 0]
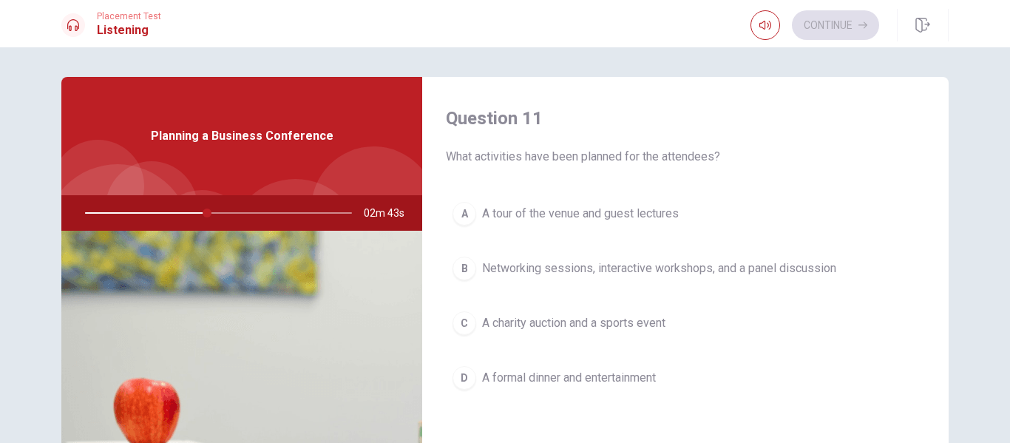
click at [655, 272] on span "Networking sessions, interactive workshops, and a panel discussion" at bounding box center [659, 269] width 354 height 18
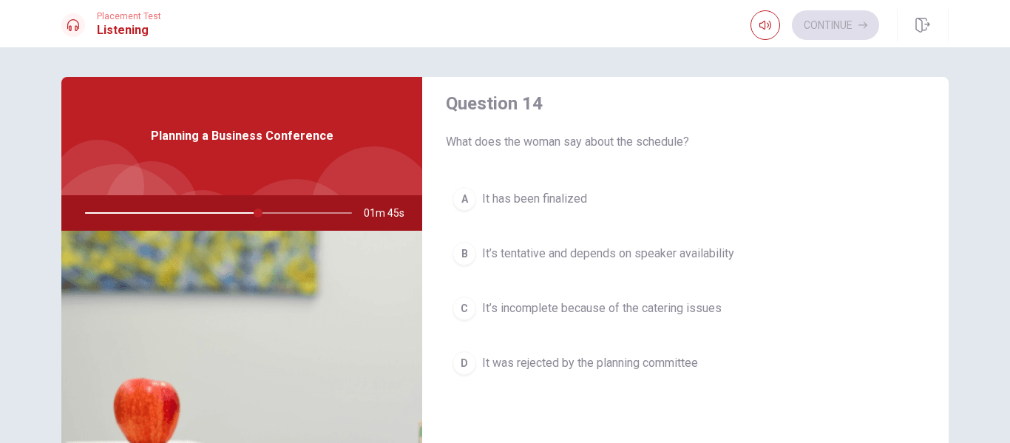
scroll to position [1145, 0]
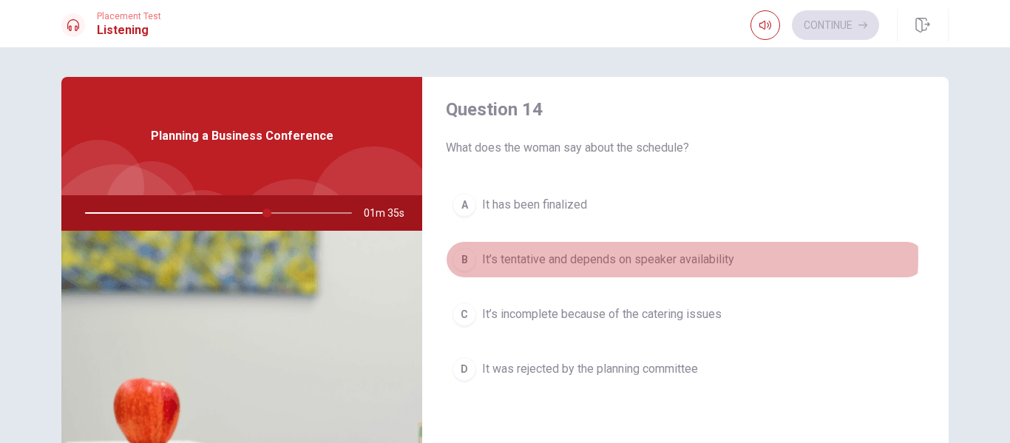
click at [671, 257] on span "It’s tentative and depends on speaker availability" at bounding box center [608, 260] width 252 height 18
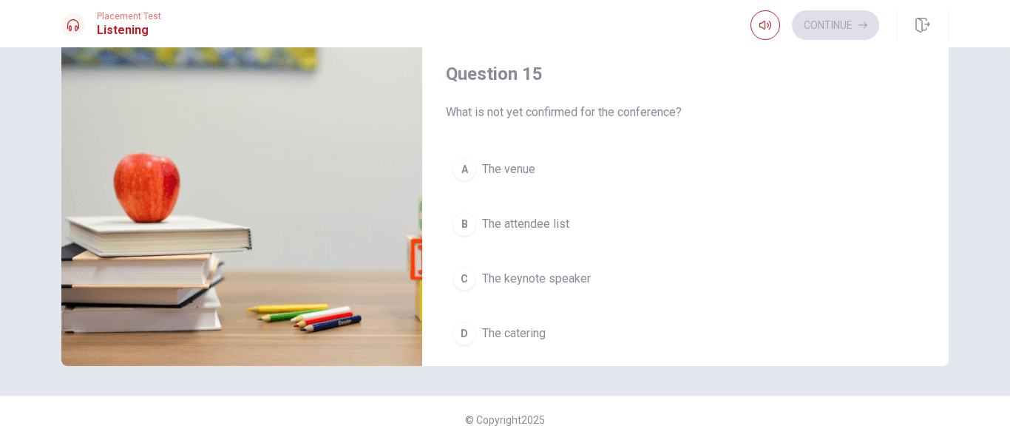
scroll to position [1379, 0]
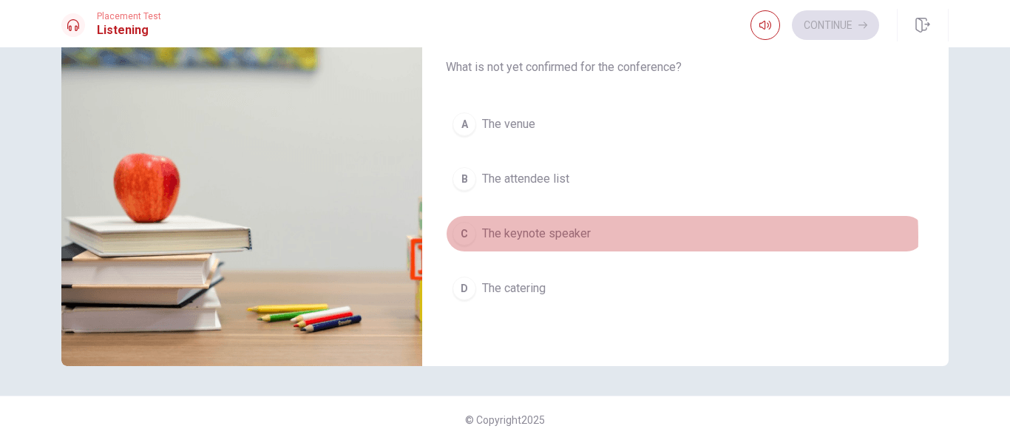
click at [571, 237] on span "The keynote speaker" at bounding box center [536, 234] width 109 height 18
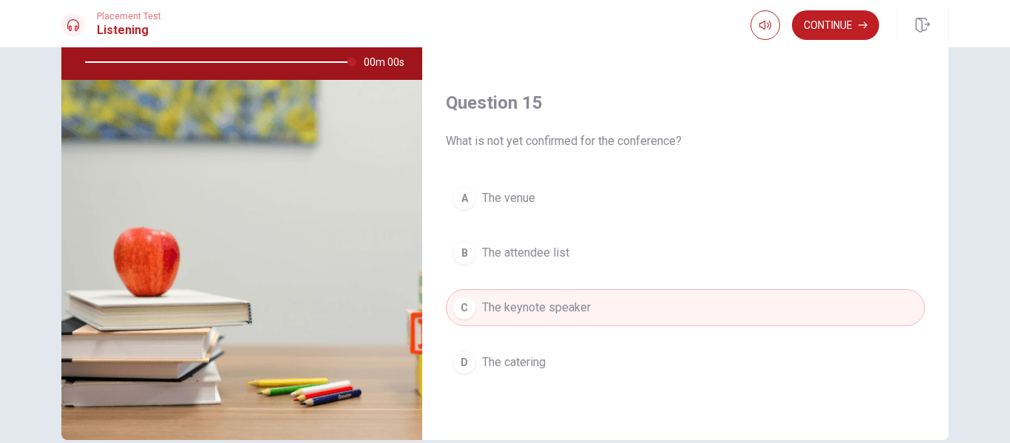
type input "0"
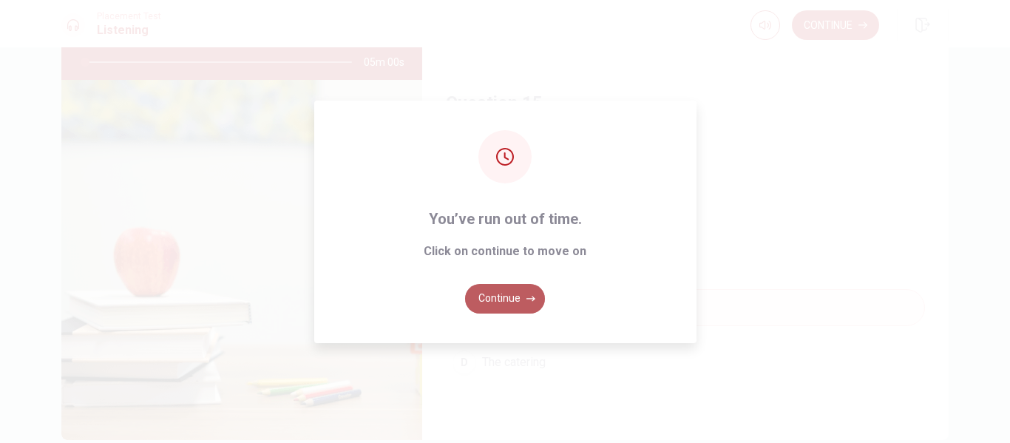
click at [506, 287] on button "Continue" at bounding box center [505, 299] width 80 height 30
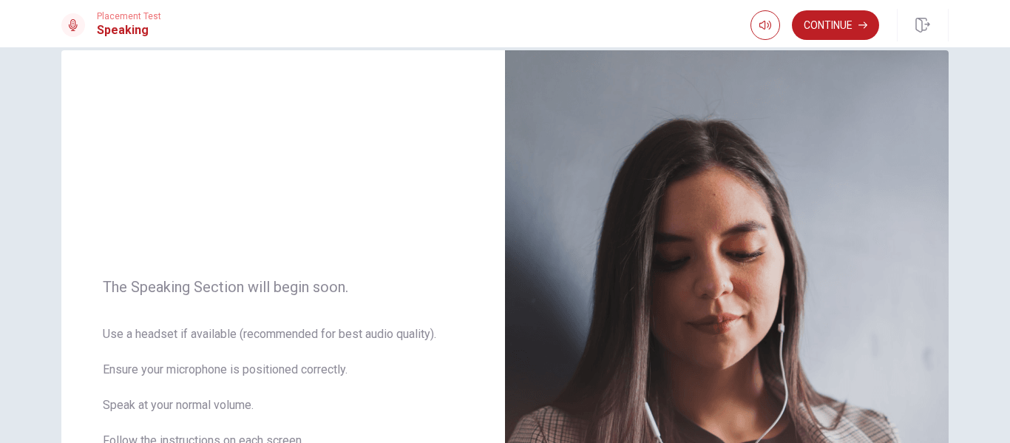
scroll to position [0, 0]
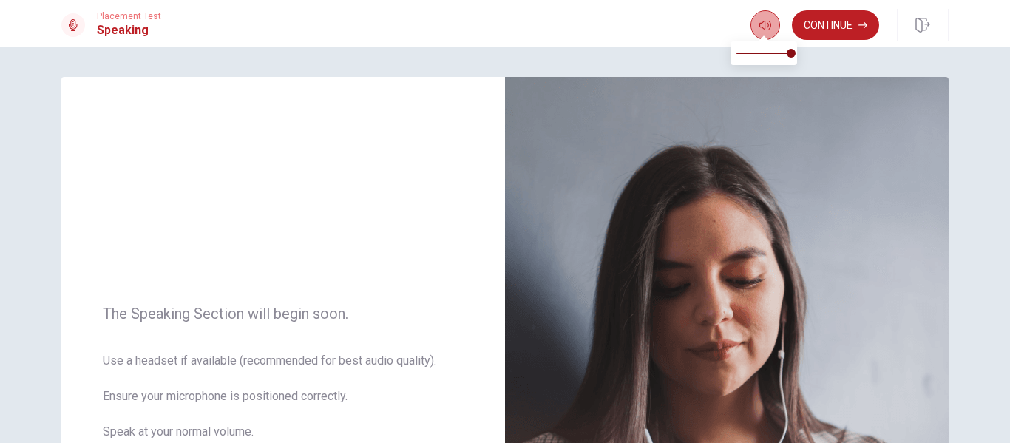
click at [761, 27] on icon "button" at bounding box center [766, 25] width 12 height 12
click at [834, 31] on button "Continue" at bounding box center [835, 25] width 87 height 30
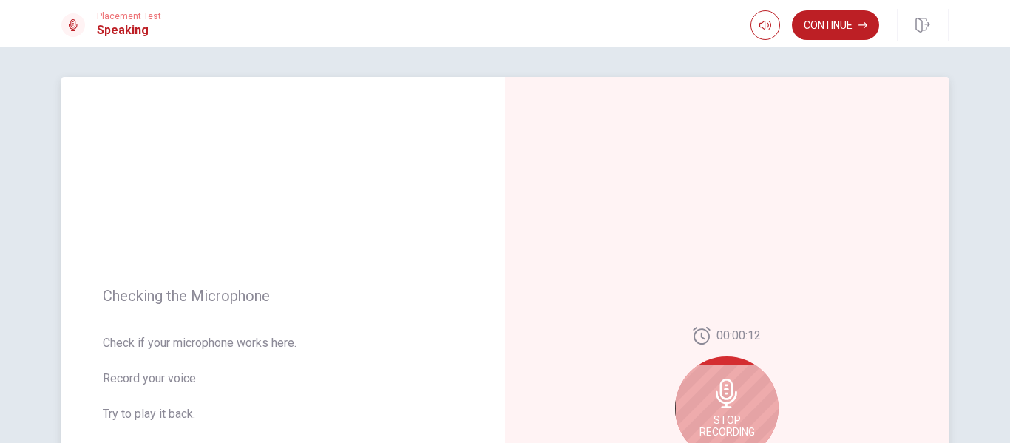
click at [712, 379] on icon at bounding box center [727, 394] width 30 height 30
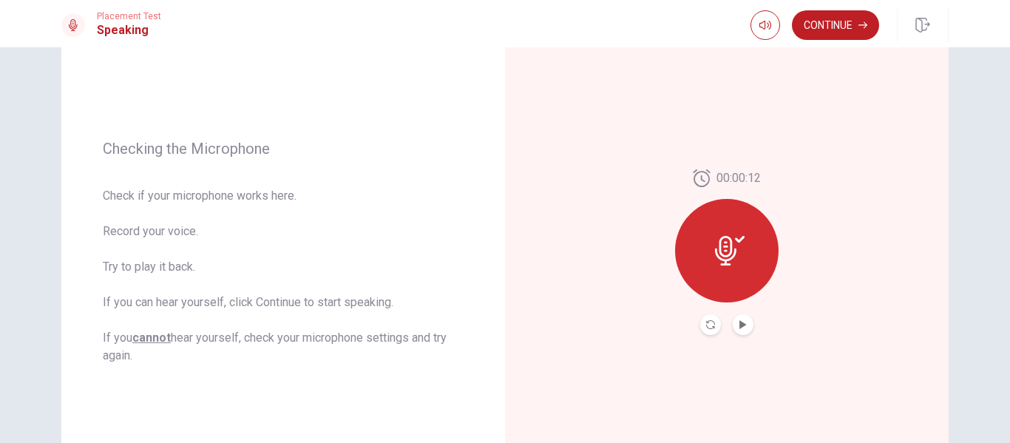
scroll to position [156, 0]
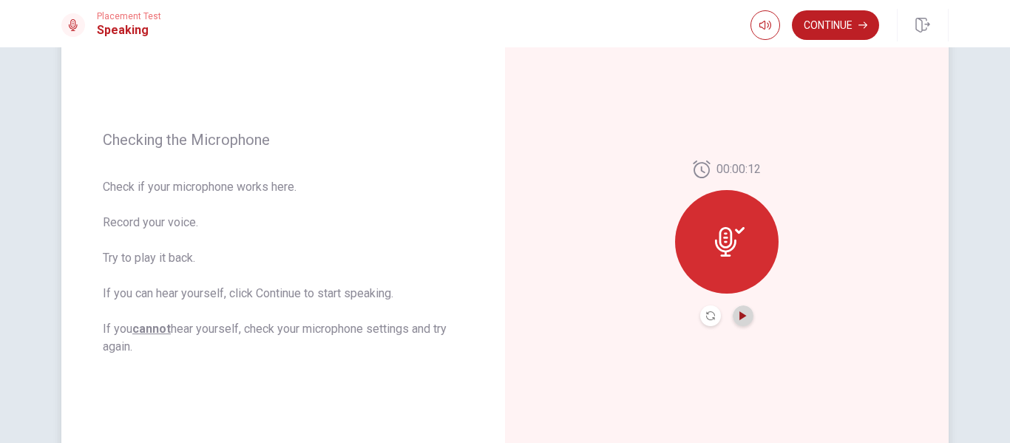
click at [740, 316] on icon "Play Audio" at bounding box center [743, 315] width 7 height 9
click at [740, 318] on icon "Play Audio" at bounding box center [743, 315] width 7 height 9
click at [630, 327] on div "00:00:12" at bounding box center [727, 243] width 444 height 645
click at [730, 237] on icon at bounding box center [730, 242] width 30 height 30
click at [707, 315] on icon "Record Again" at bounding box center [710, 315] width 9 height 9
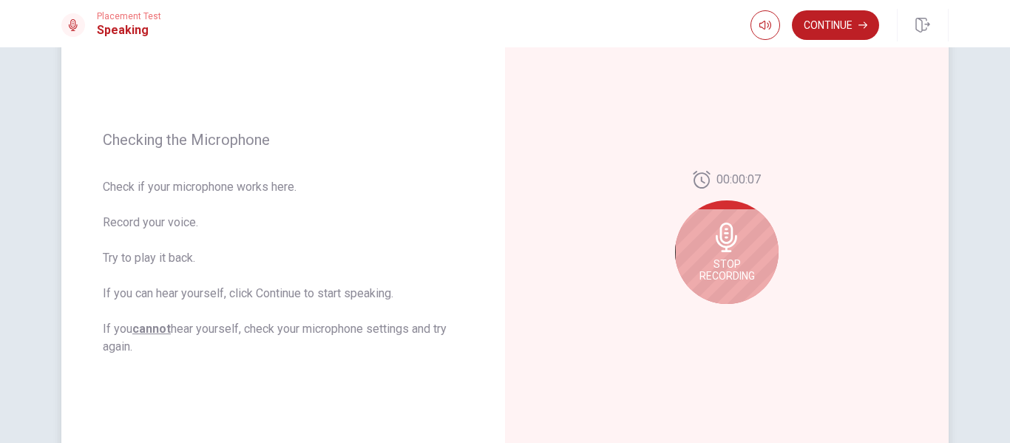
click at [727, 247] on icon at bounding box center [726, 238] width 21 height 30
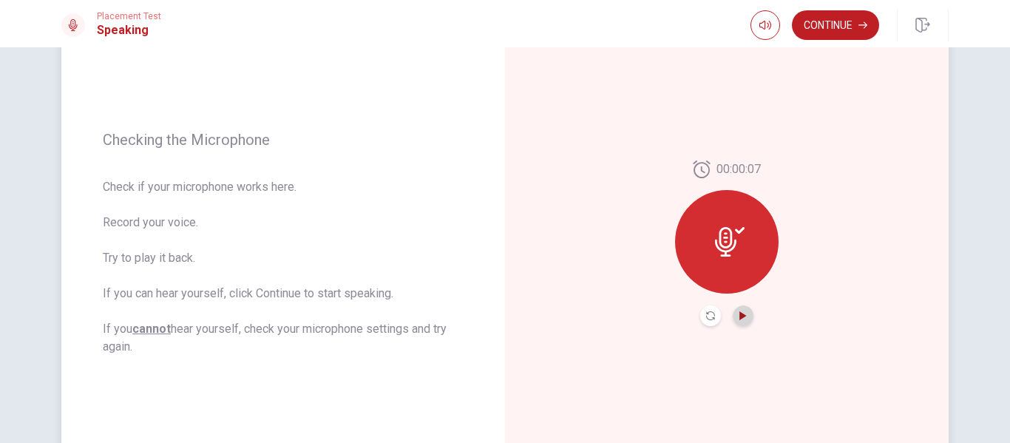
click at [741, 315] on icon "Play Audio" at bounding box center [743, 315] width 7 height 9
click at [826, 28] on button "Continue" at bounding box center [835, 25] width 87 height 30
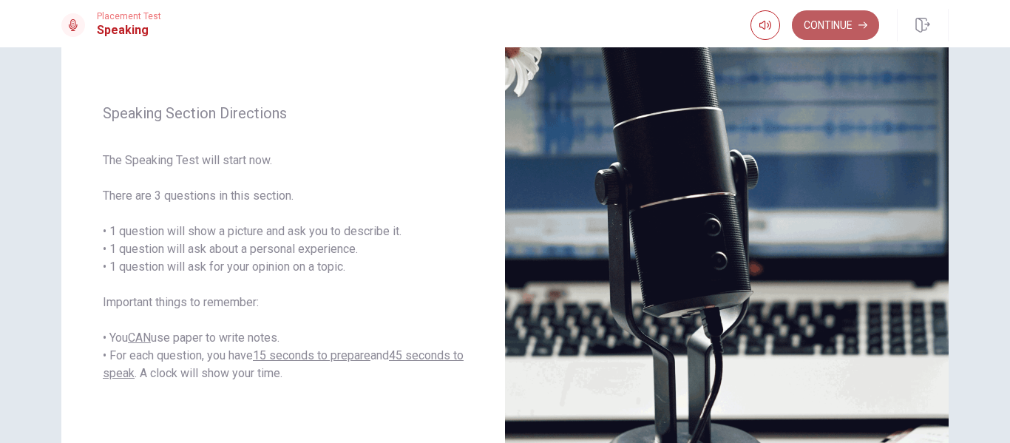
click at [817, 25] on button "Continue" at bounding box center [835, 25] width 87 height 30
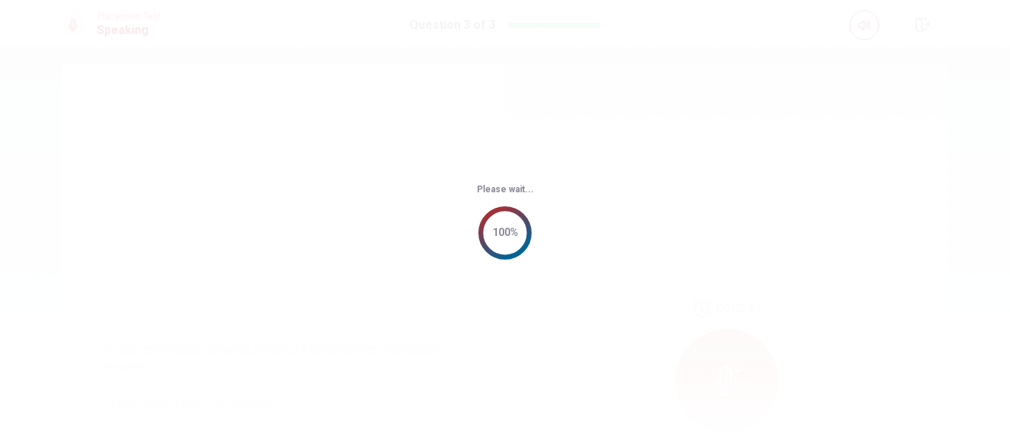
scroll to position [0, 0]
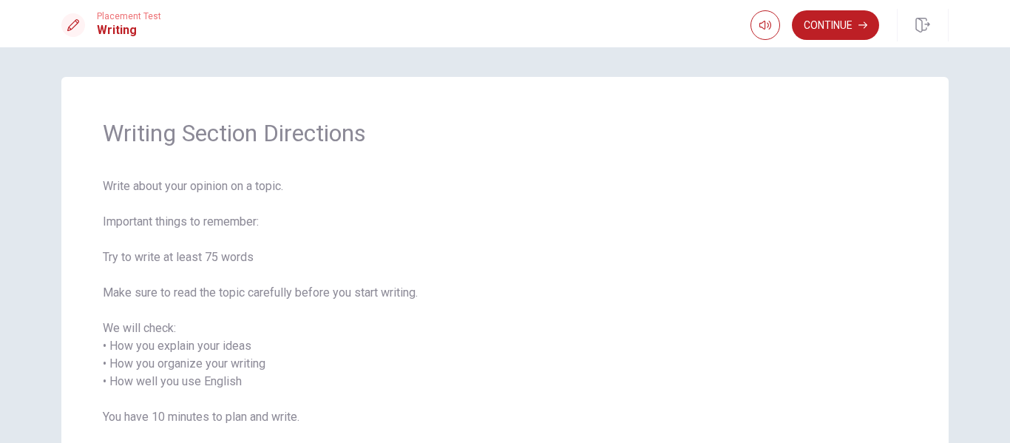
drag, startPoint x: 131, startPoint y: 186, endPoint x: 270, endPoint y: 192, distance: 139.1
click at [270, 192] on span "Write about your opinion on a topic. Important things to remember: Try to write…" at bounding box center [505, 329] width 805 height 302
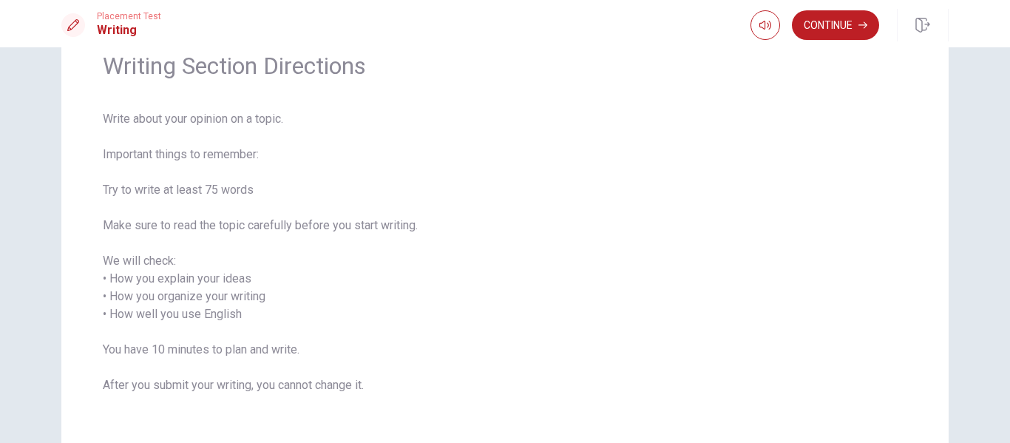
scroll to position [69, 0]
click at [842, 29] on button "Continue" at bounding box center [835, 25] width 87 height 30
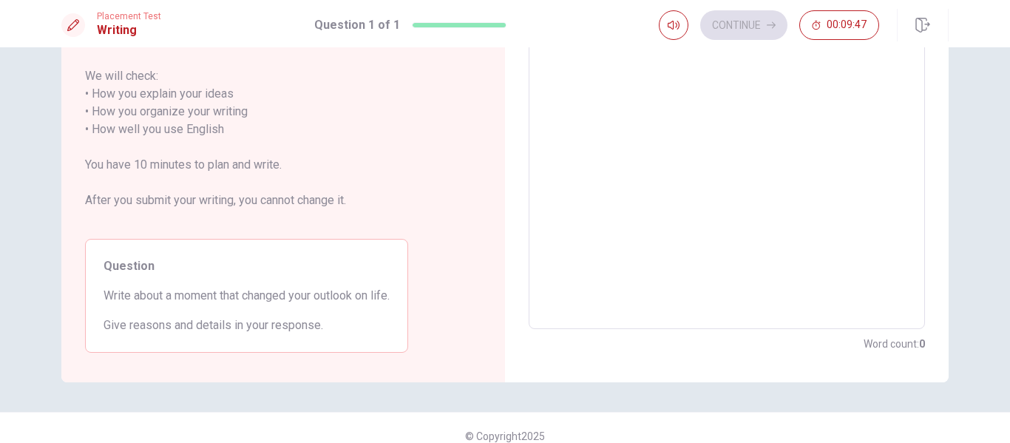
scroll to position [219, 0]
drag, startPoint x: 195, startPoint y: 294, endPoint x: 277, endPoint y: 297, distance: 82.2
click at [277, 297] on span "Write about a moment that changed your outlook on life." at bounding box center [247, 294] width 286 height 18
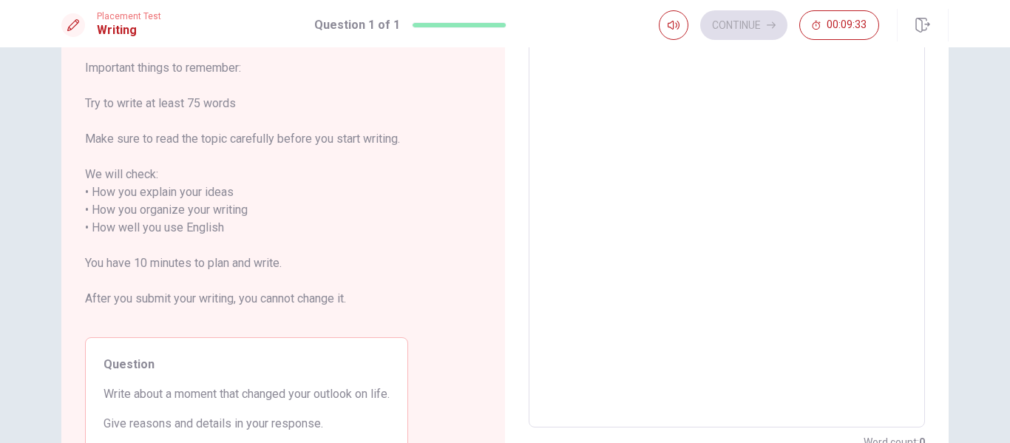
scroll to position [121, 0]
click at [733, 120] on textarea at bounding box center [727, 217] width 376 height 393
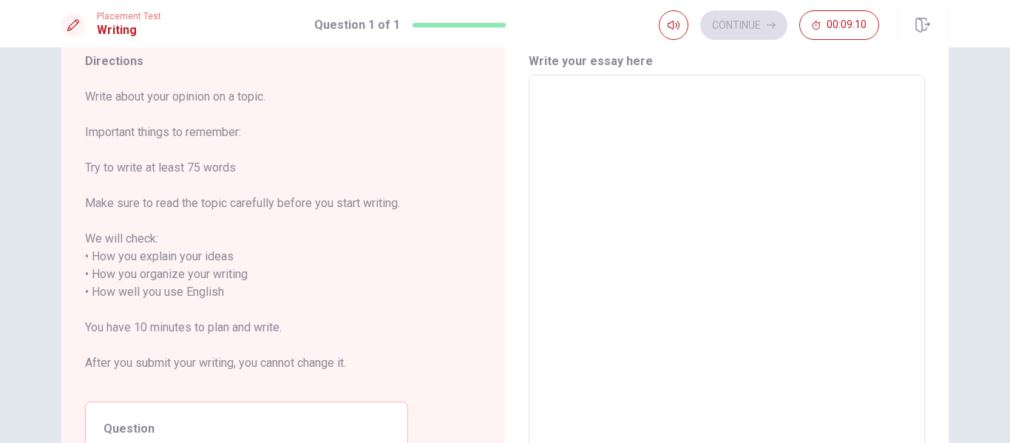
scroll to position [52, 0]
type textarea "T"
type textarea "x"
type textarea "Tw"
type textarea "x"
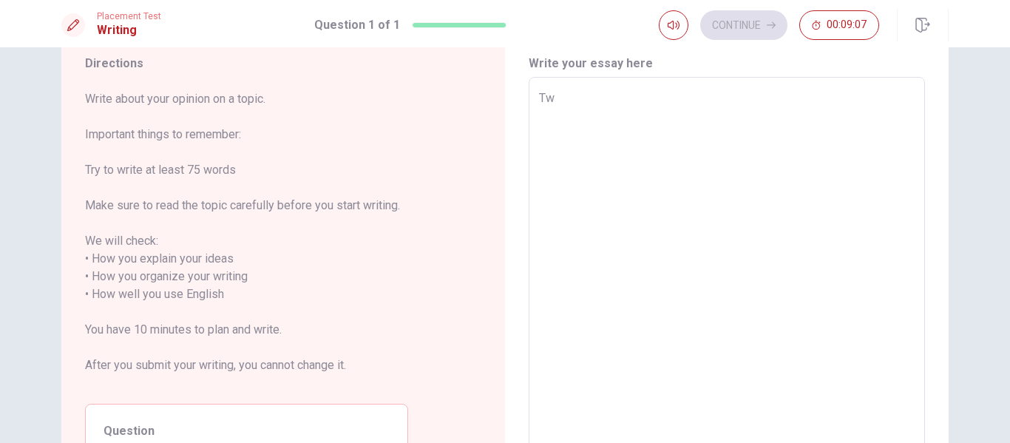
type textarea "Two"
type textarea "x"
type textarea "Two"
type textarea "x"
type textarea "Two y"
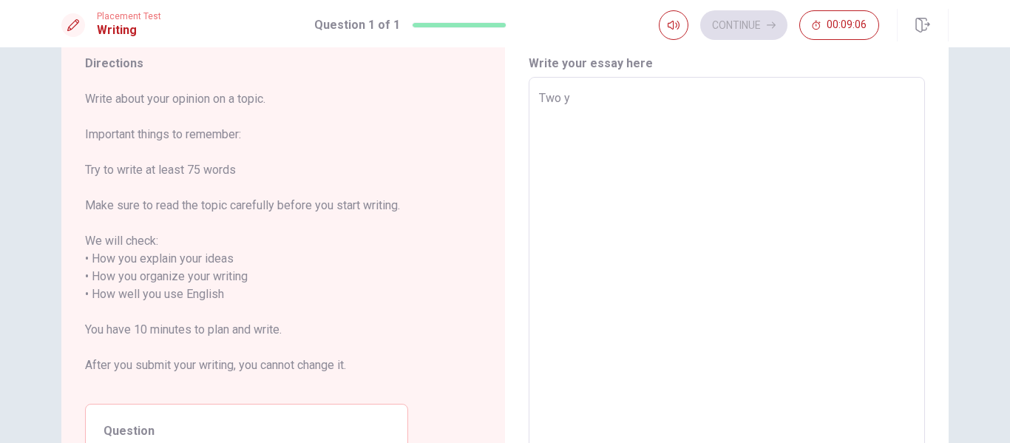
type textarea "x"
type textarea "Two ye"
type textarea "x"
type textarea "Two yea"
type textarea "x"
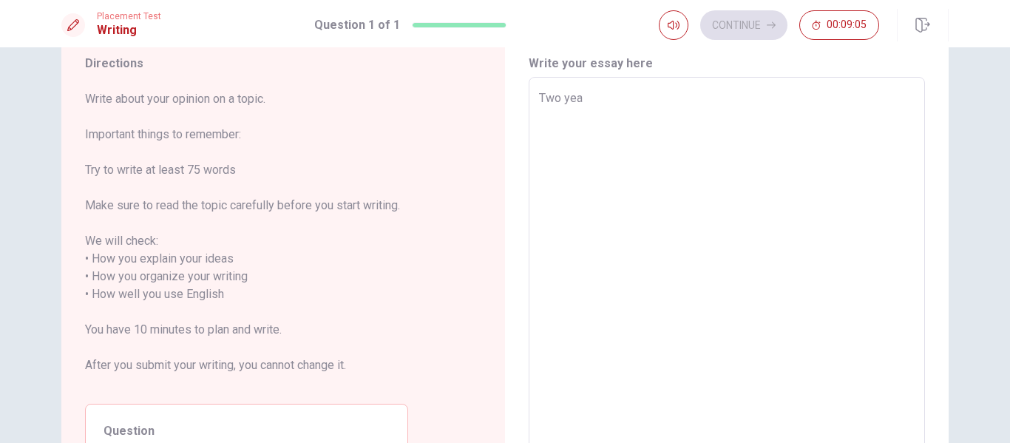
type textarea "Two year"
type textarea "x"
type textarea "Two years"
type textarea "x"
type textarea "Two years"
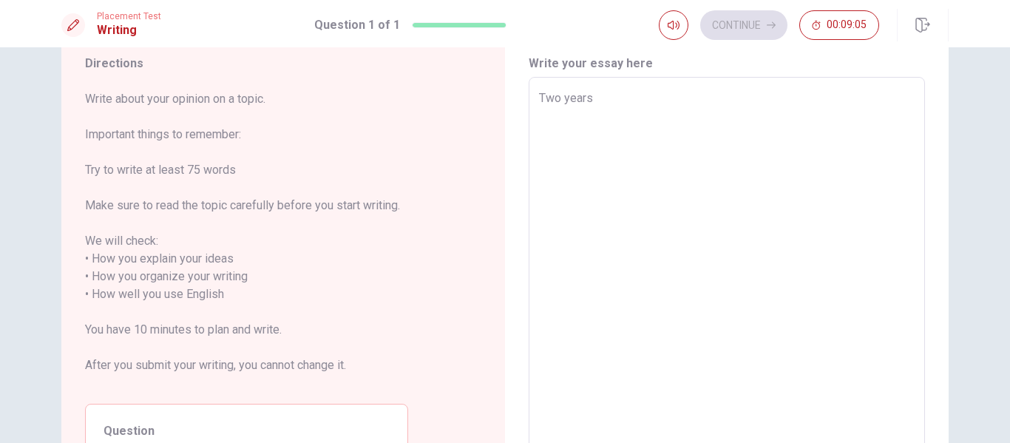
type textarea "x"
type textarea "Two years a"
type textarea "x"
type textarea "Two years ag"
type textarea "x"
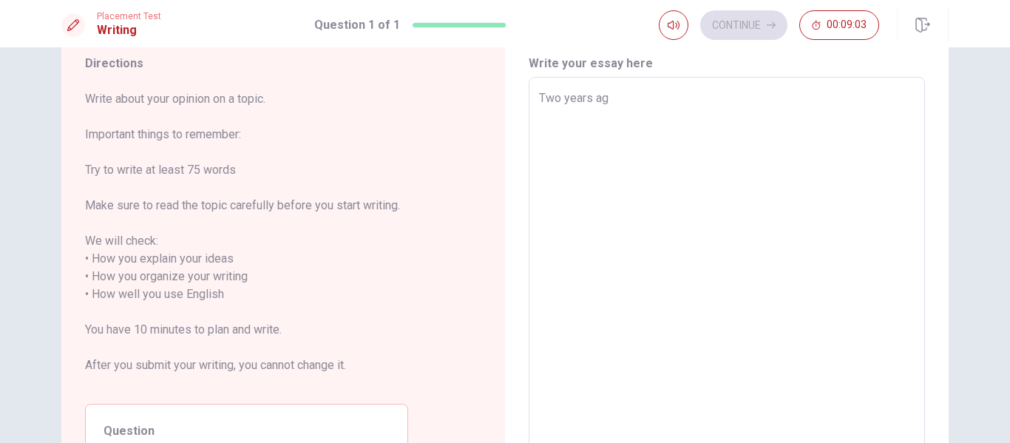
type textarea "[DATE]"
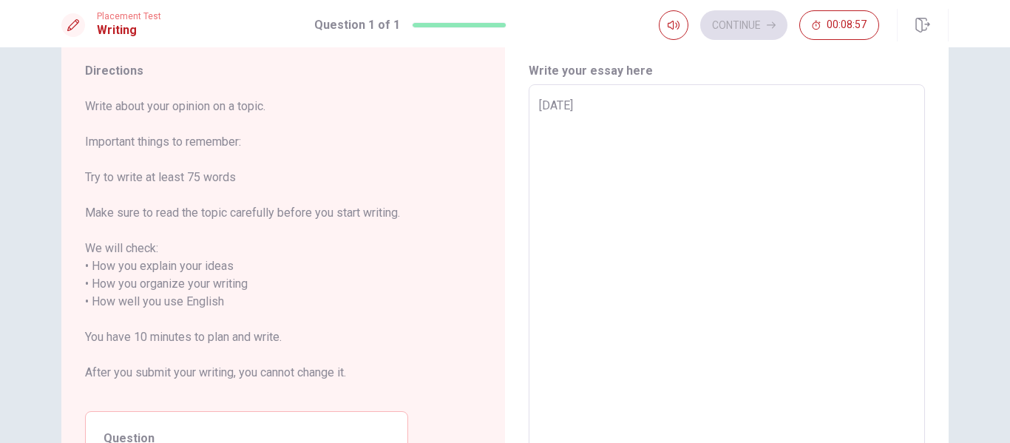
scroll to position [41, 0]
type textarea "x"
type textarea "[DATE]"
type textarea "x"
type textarea "[DATE] m"
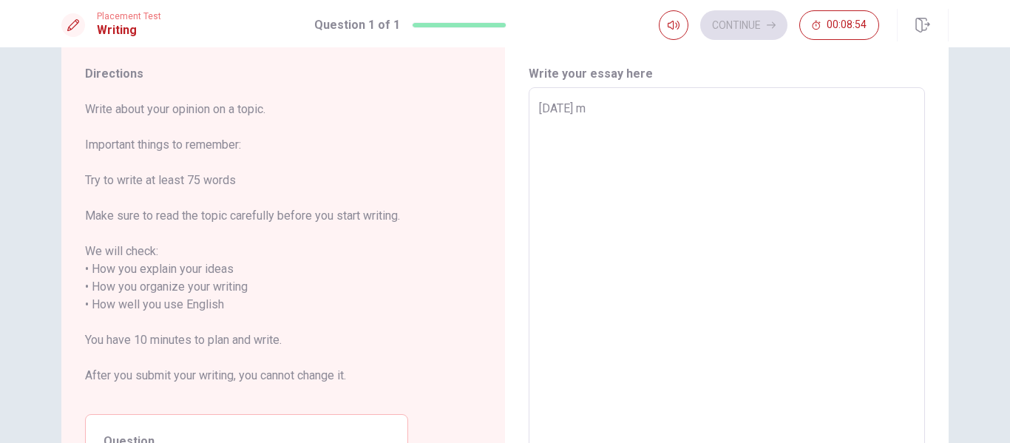
type textarea "x"
type textarea "[DATE] my"
type textarea "x"
type textarea "[DATE] my"
type textarea "x"
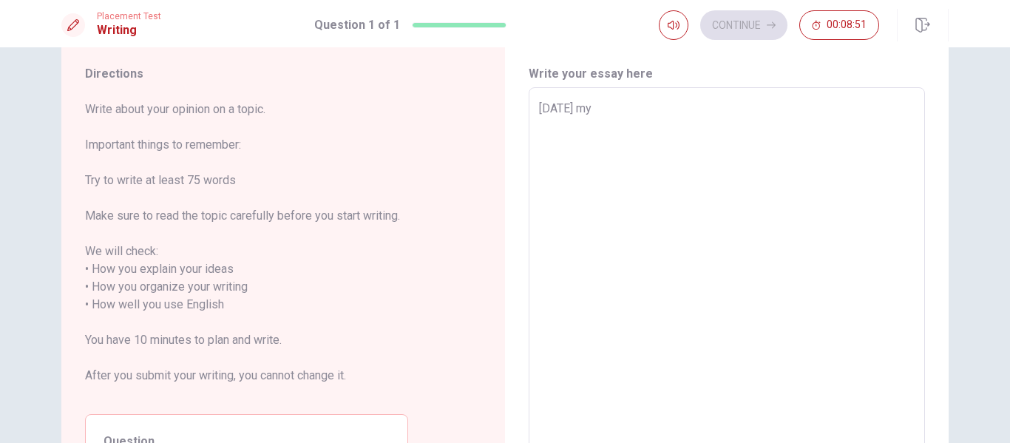
type textarea "[DATE] my g"
type textarea "x"
type textarea "[DATE] my gr"
type textarea "x"
type textarea "[DATE] my gra"
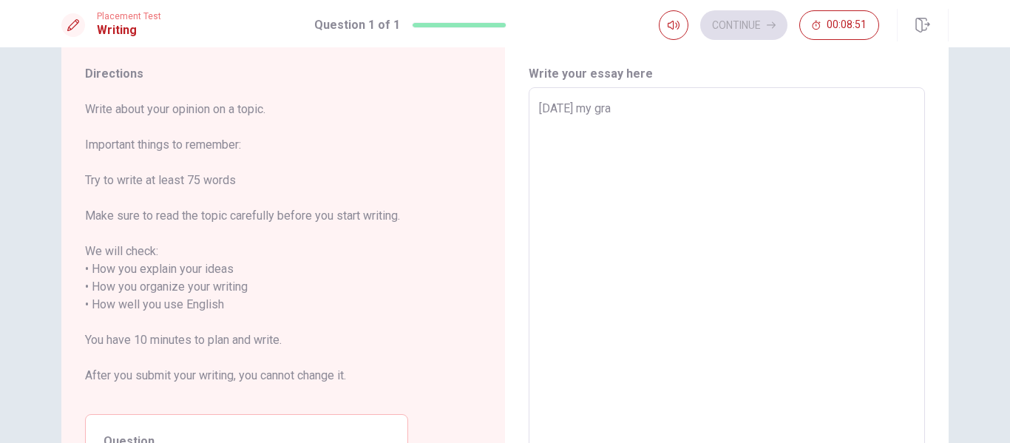
type textarea "x"
type textarea "[DATE] my gran"
type textarea "x"
type textarea "[DATE] my grand"
type textarea "x"
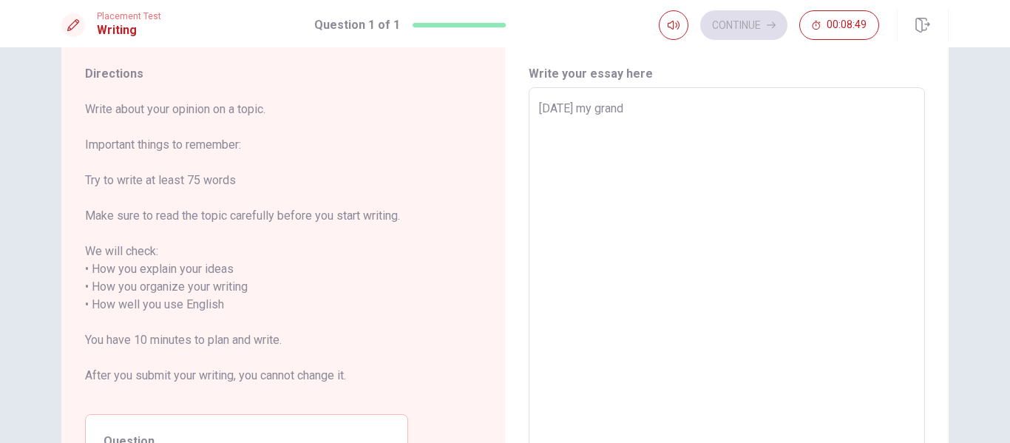
type textarea "[DATE] my grandm"
type textarea "x"
type textarea "[DATE] my grandmo"
type textarea "x"
type textarea "[DATE] my grandmoh"
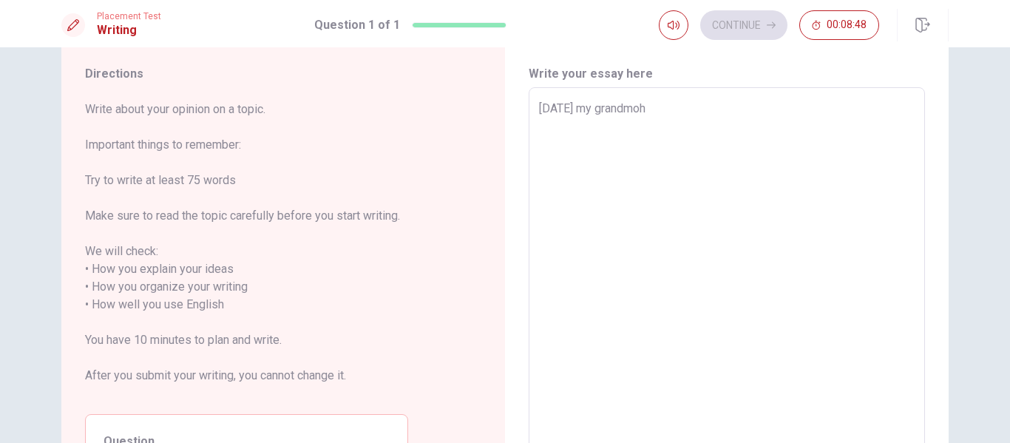
type textarea "x"
type textarea "[DATE] my grandmoht"
type textarea "x"
type textarea "[DATE] my grandmohte"
type textarea "x"
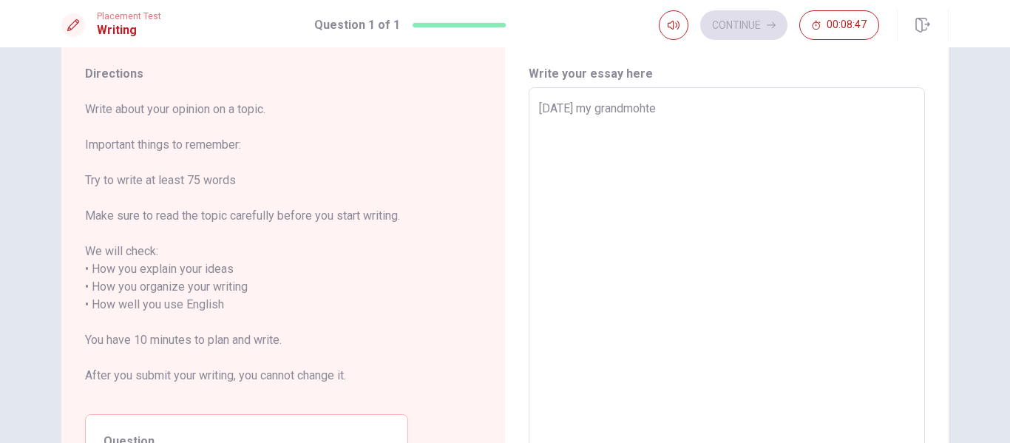
type textarea "[DATE] my grandmohter"
type textarea "x"
type textarea "[DATE] my grandmohte"
type textarea "x"
type textarea "[DATE] my grandmoht"
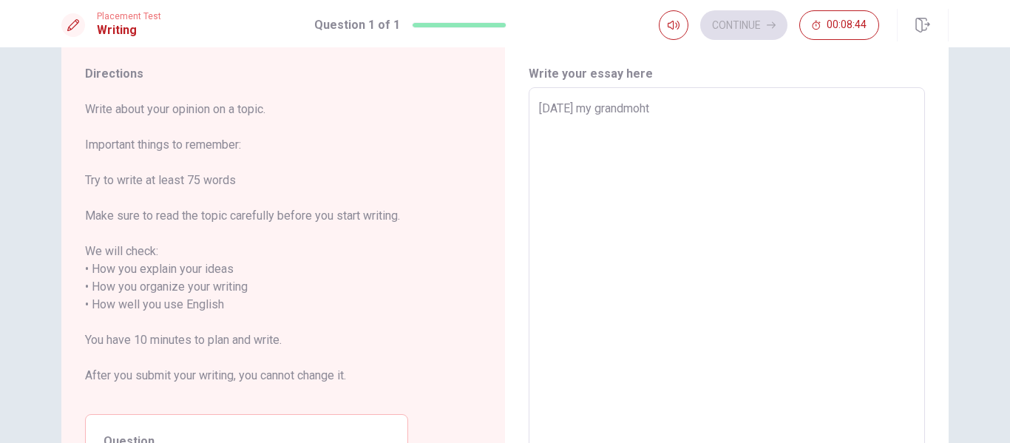
type textarea "x"
type textarea "[DATE] my grandmoh"
type textarea "x"
type textarea "[DATE] my grandmo"
type textarea "x"
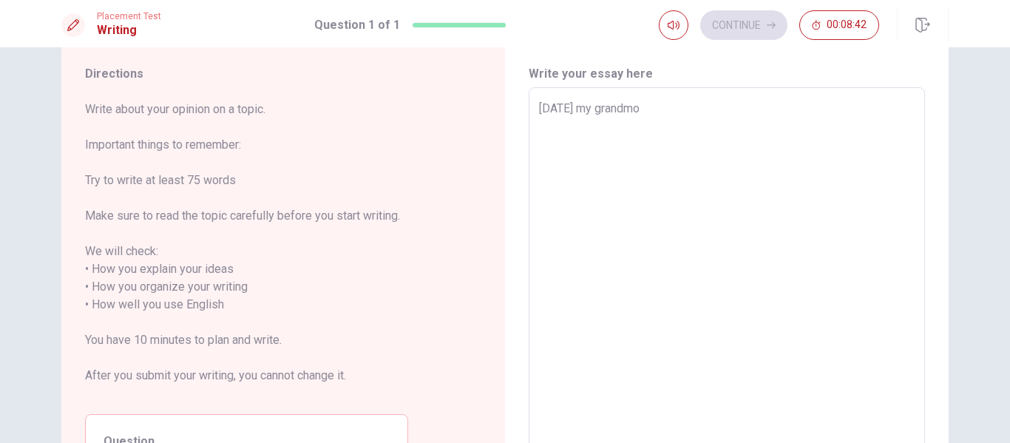
type textarea "[DATE] my grandmot"
type textarea "x"
type textarea "[DATE] my grandmoth"
type textarea "x"
type textarea "[DATE] my grandmothe"
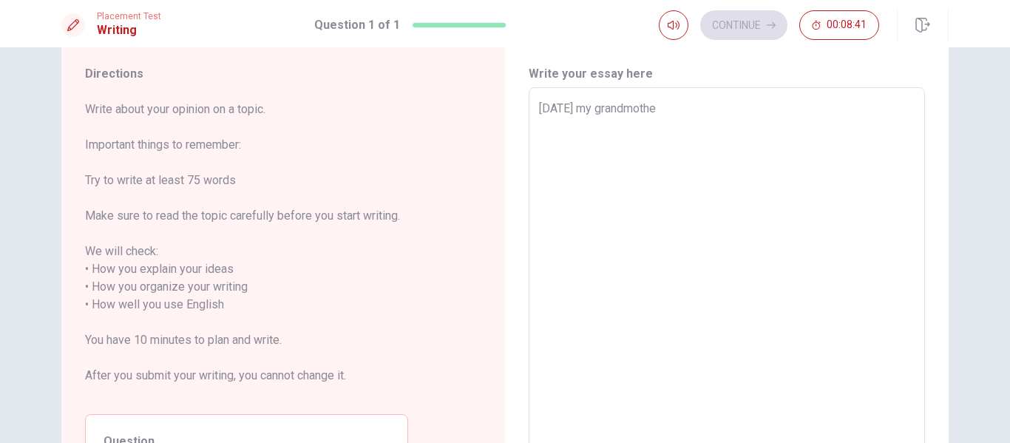
type textarea "x"
type textarea "[DATE] my grandmother"
type textarea "x"
type textarea "[DATE] my grandmother"
type textarea "x"
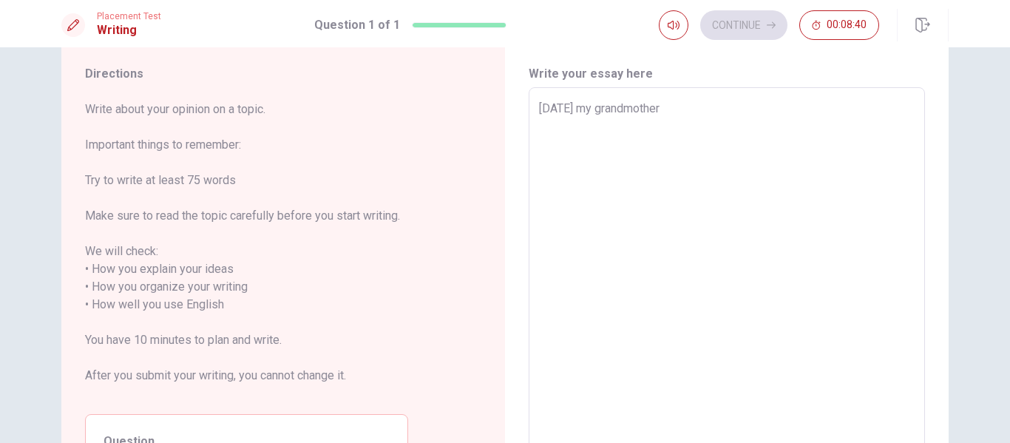
type textarea "[DATE] my grandmother p"
type textarea "x"
type textarea "[DATE] my grandmother pa"
type textarea "x"
type textarea "[DATE] my grandmother pas"
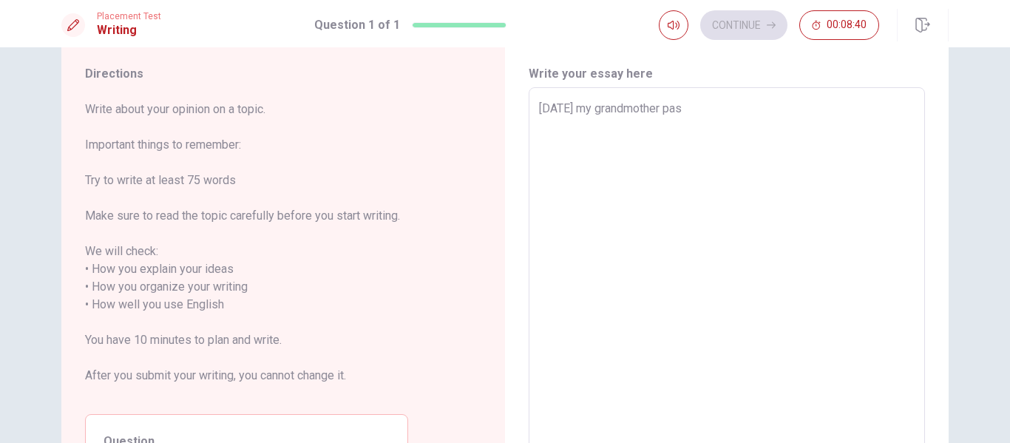
type textarea "x"
type textarea "[DATE] my grandmother pass"
type textarea "x"
type textarea "[DATE] my grandmother pass"
type textarea "x"
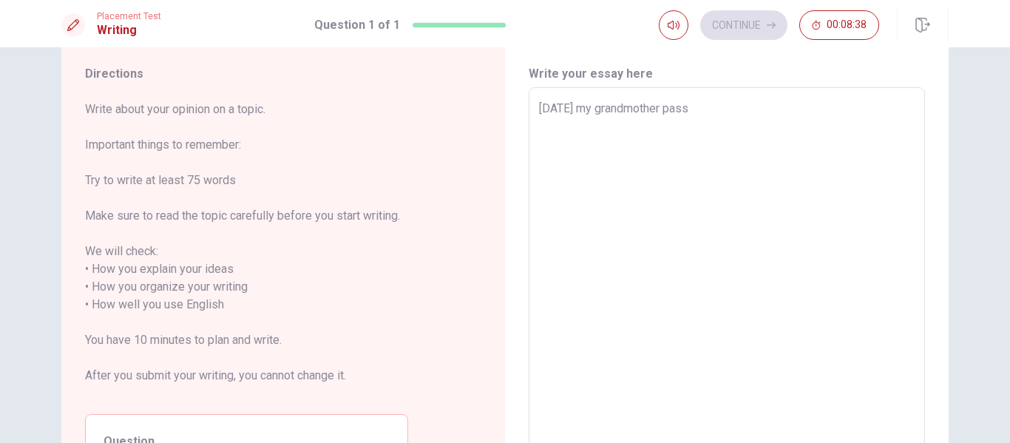
type textarea "[DATE] my grandmother pass a"
type textarea "x"
type textarea "[DATE] my grandmother pass aw"
type textarea "x"
type textarea "[DATE] my grandmother pass awe"
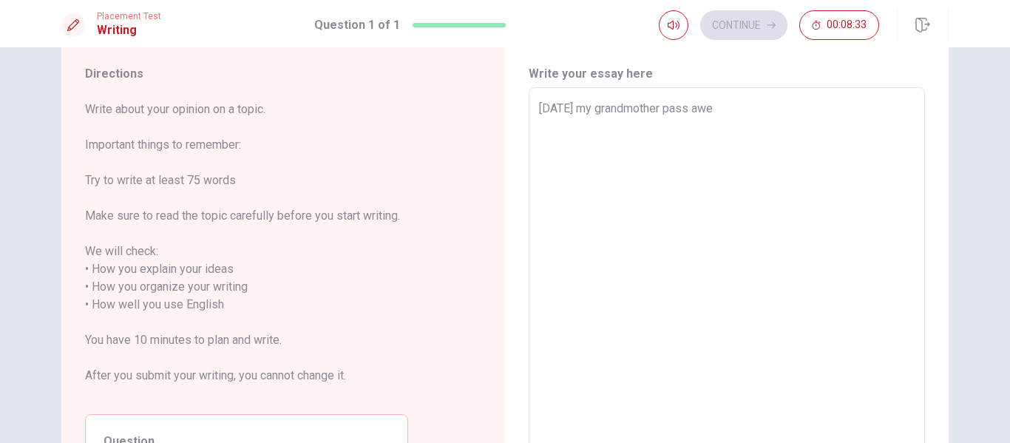
type textarea "x"
type textarea "[DATE] my grandmother pass awey"
type textarea "x"
type textarea "[DATE] my grandmother pass awe"
type textarea "x"
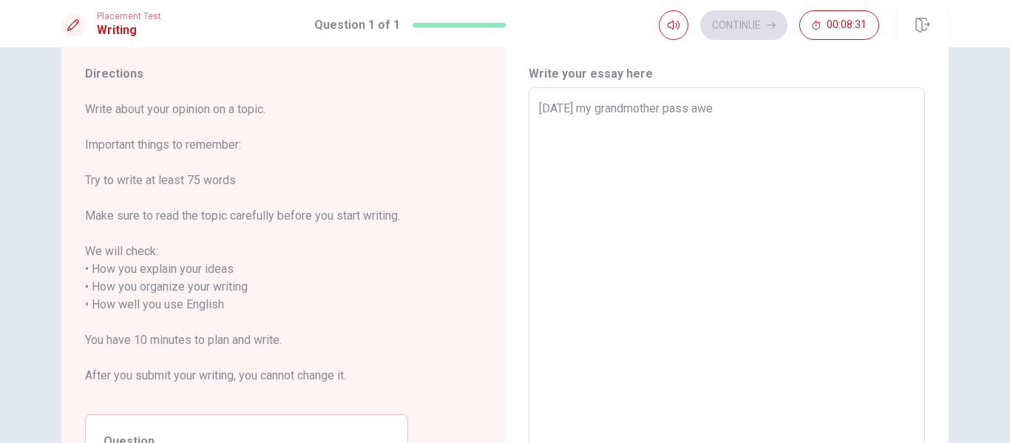
type textarea "[DATE] my grandmother pass aw"
type textarea "x"
type textarea "[DATE] my grandmother pass awa"
type textarea "x"
type textarea "[DATE] my grandmother pass away"
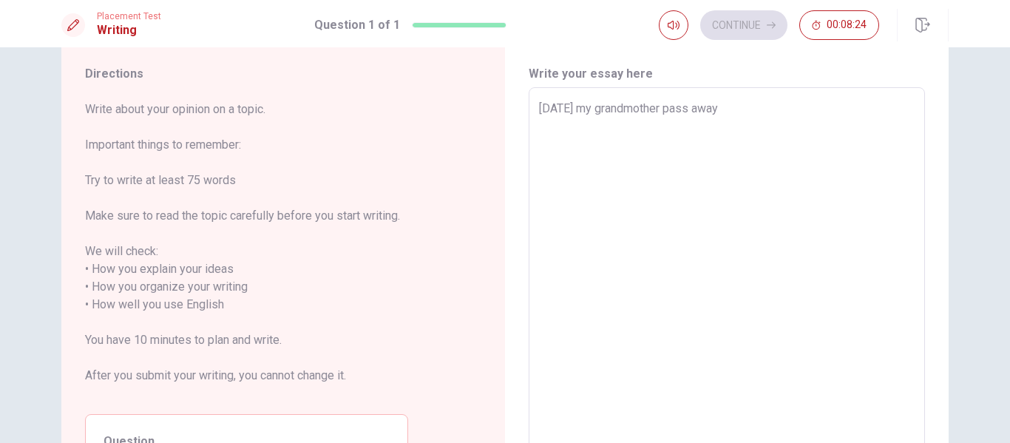
type textarea "x"
type textarea "[DATE] my grandmother pass away."
type textarea "x"
type textarea "[DATE] my grandmother pass away.S"
type textarea "x"
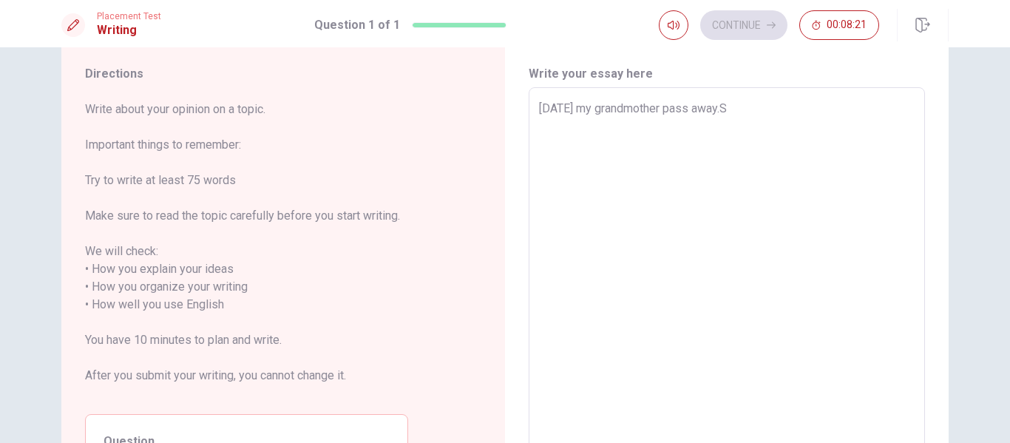
type textarea "[DATE] my grandmother pass [DOMAIN_NAME]"
type textarea "x"
type textarea "[DATE] my grandmother pass away.S"
type textarea "x"
type textarea "[DATE] my grandmother pass [DOMAIN_NAME]"
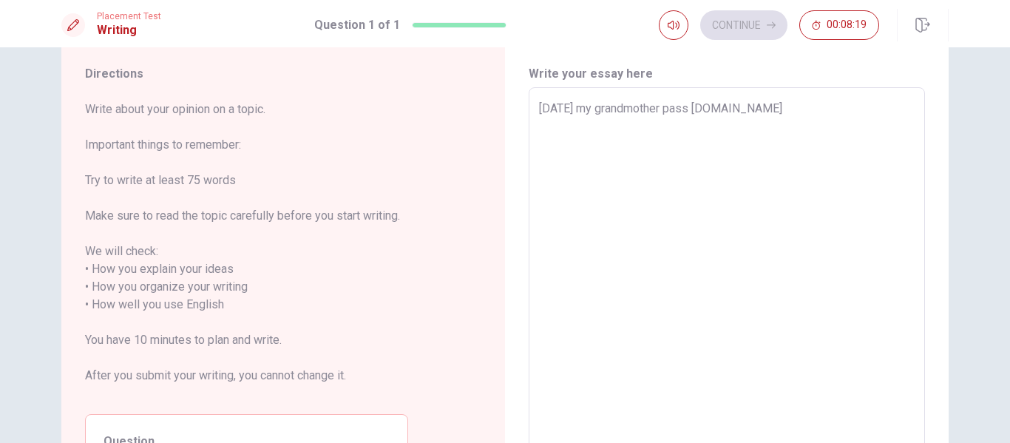
type textarea "x"
type textarea "[DATE] my grandmother pass away.She"
type textarea "x"
type textarea "[DATE] my grandmother pass away.She"
type textarea "x"
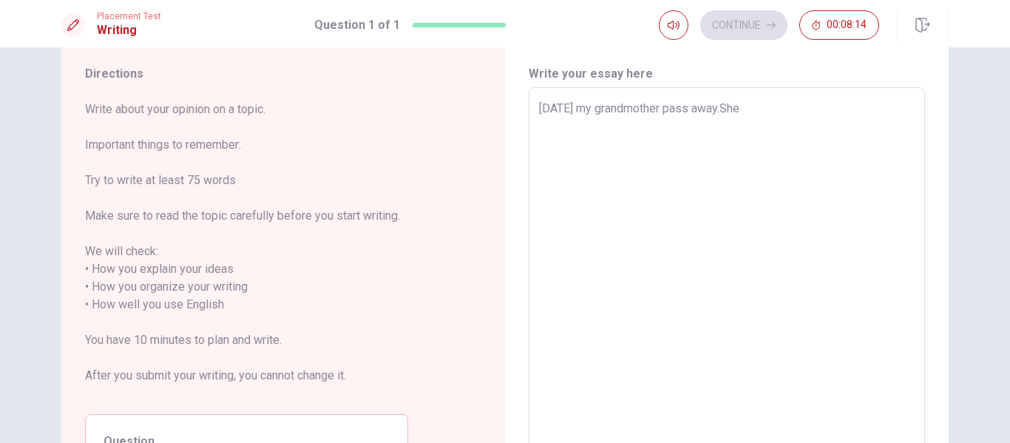
type textarea "[DATE] my grandmother pass away.She w"
type textarea "x"
type textarea "[DATE] my grandmother pass away.She wa"
type textarea "x"
type textarea "[DATE] my grandmother pass away.She was"
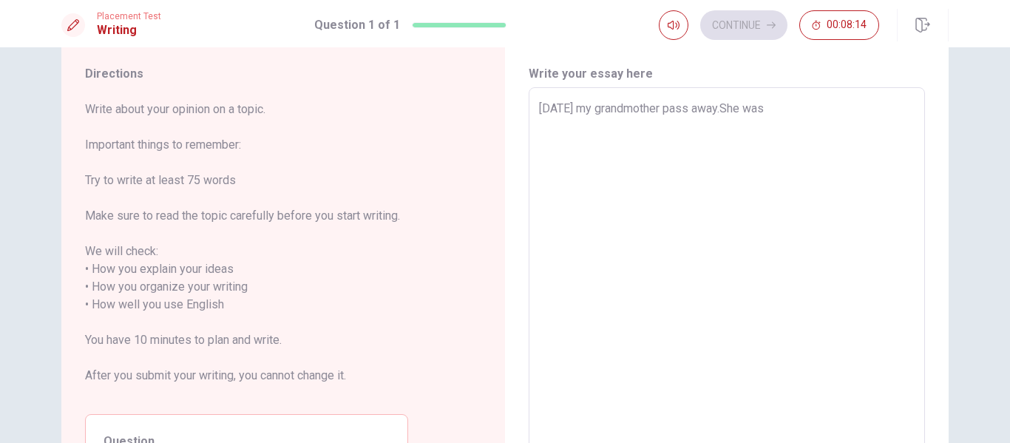
type textarea "x"
type textarea "[DATE] my grandmother pass away.She was"
type textarea "x"
type textarea "[DATE] my grandmother pass away.She was a"
type textarea "x"
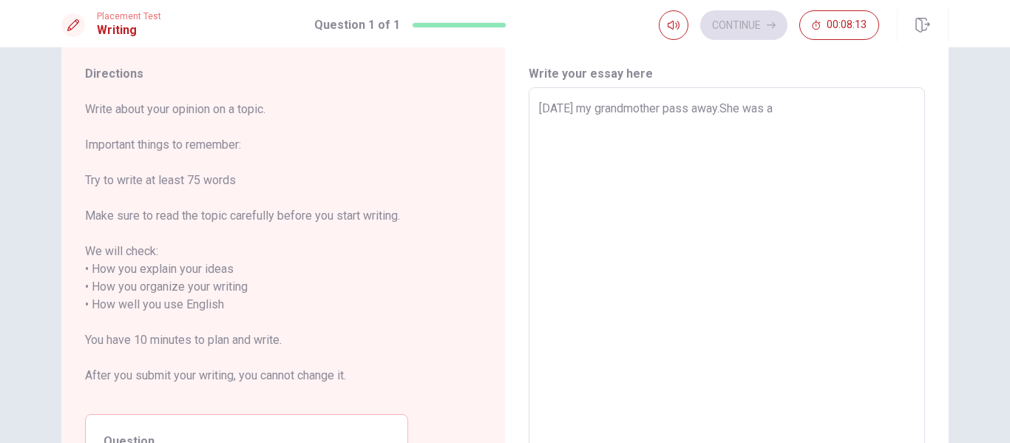
type textarea "[DATE] my grandmother pass away.She was an"
type textarea "x"
type textarea "[DATE] my grandmother pass away.She was an"
type textarea "x"
type textarea "[DATE] my grandmother pass away.She was an e"
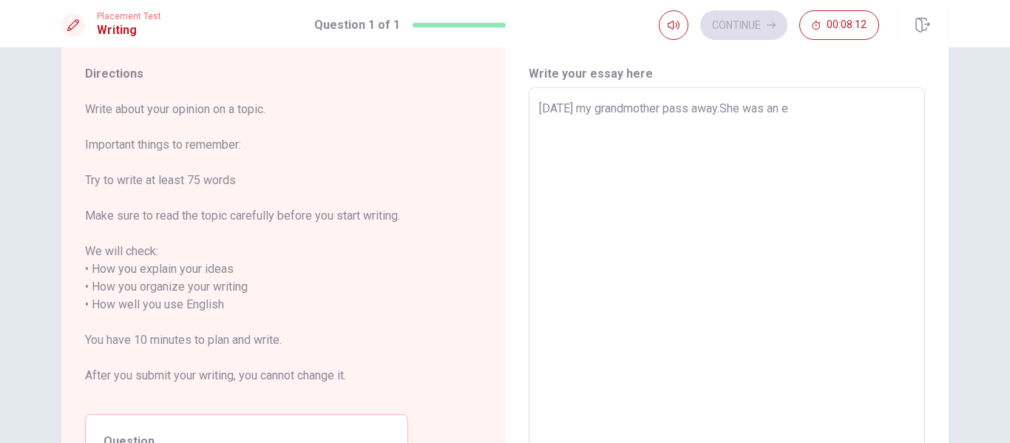
type textarea "x"
type textarea "[DATE] my grandmother pass away.She was an ex"
type textarea "x"
type textarea "[DATE] my grandmother pass away.She was an exx"
type textarea "x"
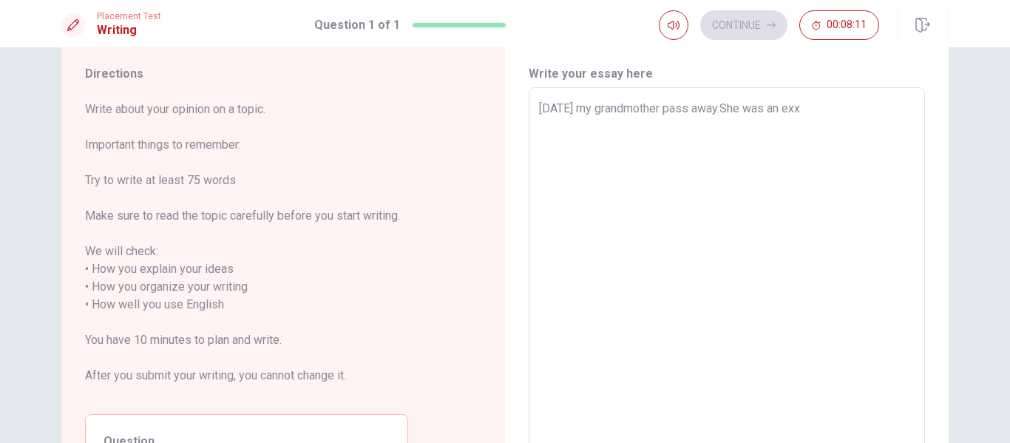
type textarea "[DATE] my grandmother pass away.She was an exxe"
type textarea "x"
type textarea "[DATE] my grandmother pass away.She was an exxel"
type textarea "x"
type textarea "[DATE] my grandmother pass away.She was an exxele"
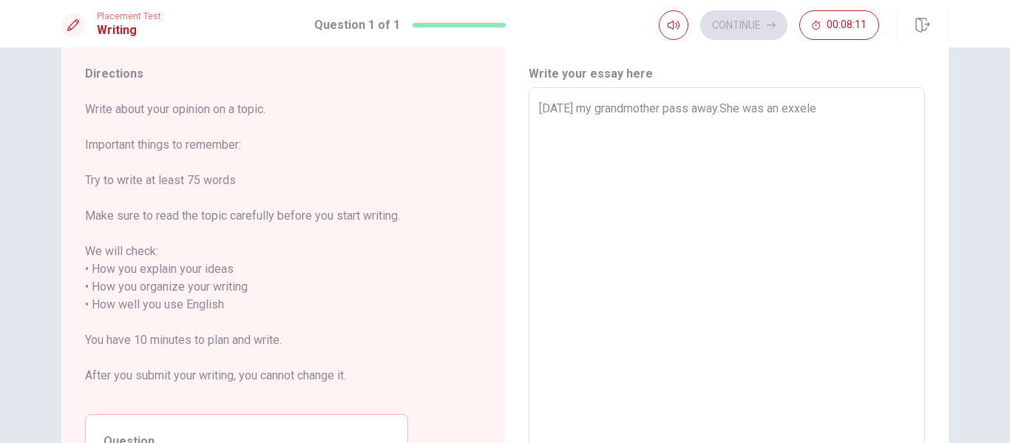
type textarea "x"
type textarea "[DATE] my grandmother pass away.She was an exxelen"
type textarea "x"
type textarea "[DATE] my grandmother pass away.She was an exxelent"
type textarea "x"
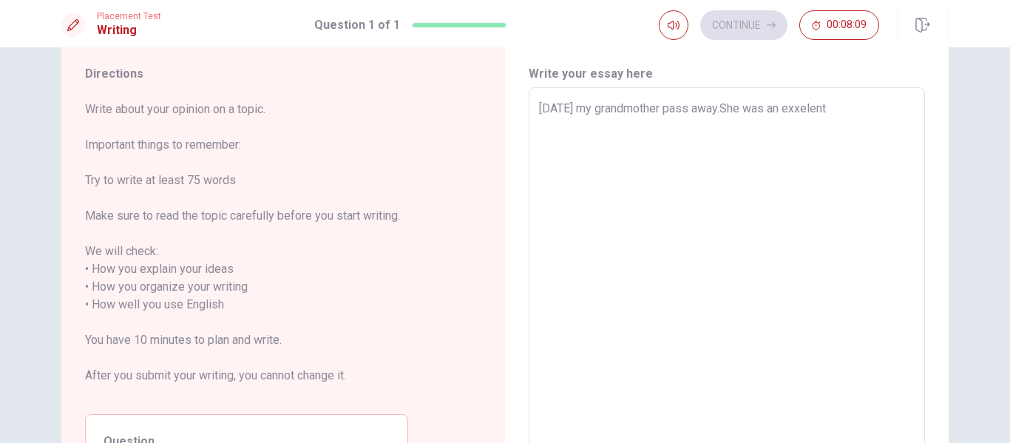
type textarea "[DATE] my grandmother pass away.She was an exxelent"
type textarea "x"
type textarea "[DATE] my grandmother pass away.She was an exxelent p"
type textarea "x"
type textarea "[DATE] my grandmother pass away.She was an exxelent pe"
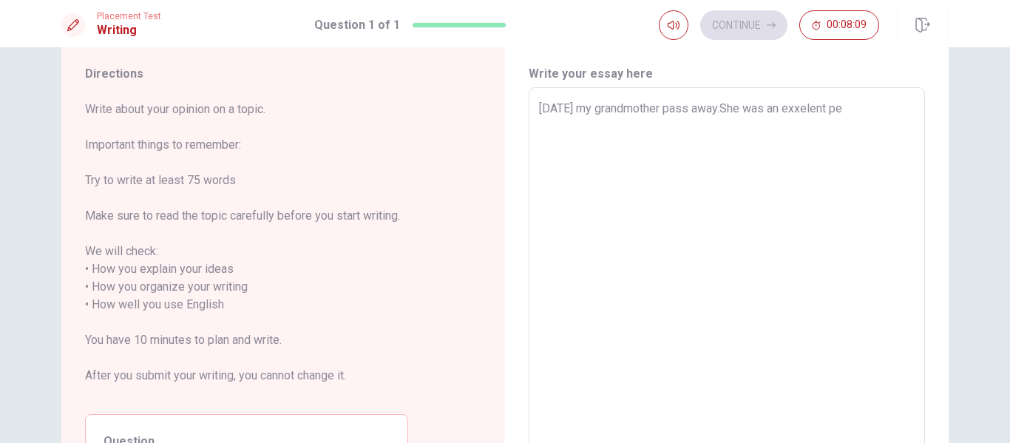
type textarea "x"
type textarea "[DATE] my grandmother pass away.She was an exxelent per"
type textarea "x"
type textarea "[DATE] my grandmother pass away.She was an exxelent pers"
type textarea "x"
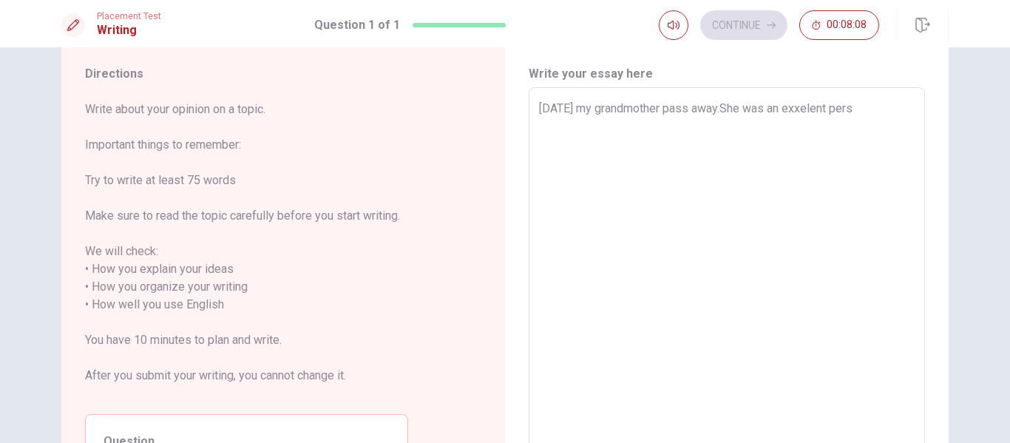
type textarea "[DATE] my grandmother pass away.She was an exxelent perso"
type textarea "x"
type textarea "[DATE] my grandmother pass away.She was an exxelent person"
type textarea "x"
type textarea "[DATE] my grandmother pass away.She was an exxelent person"
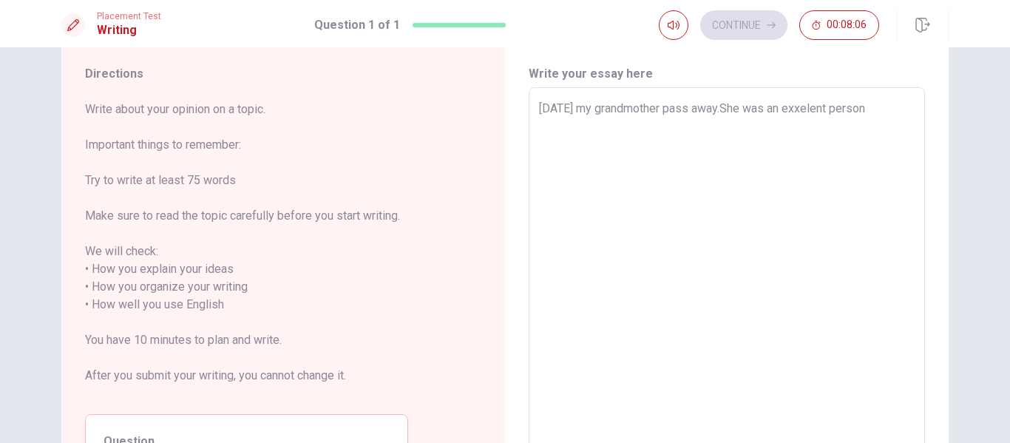
type textarea "x"
type textarea "[DATE] my grandmother pass away.She was an exxelent person w"
type textarea "x"
type textarea "[DATE] my grandmother pass away.She was an exxelent person wi"
type textarea "x"
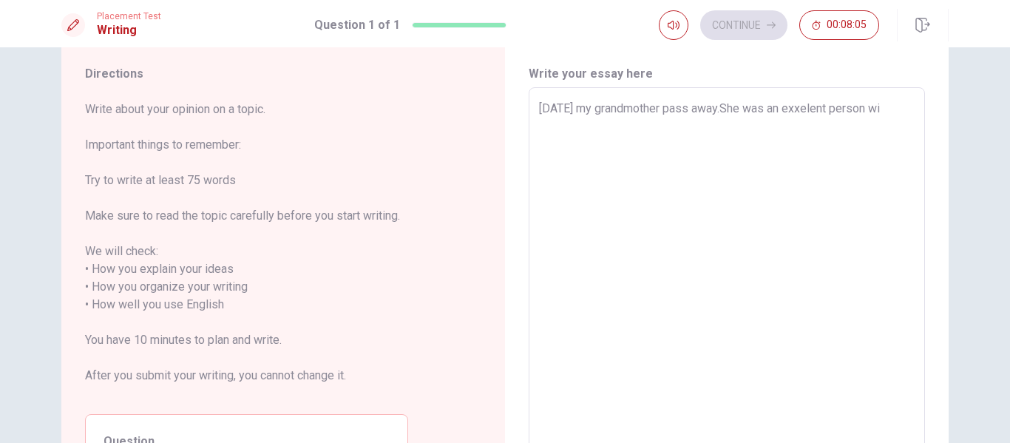
type textarea "[DATE] my grandmother pass away.She was an exxelent person wit"
type textarea "x"
type textarea "[DATE] my grandmother pass away.She was an exxelent person with"
type textarea "x"
type textarea "[DATE] my grandmother pass away.She was an exxelent person with"
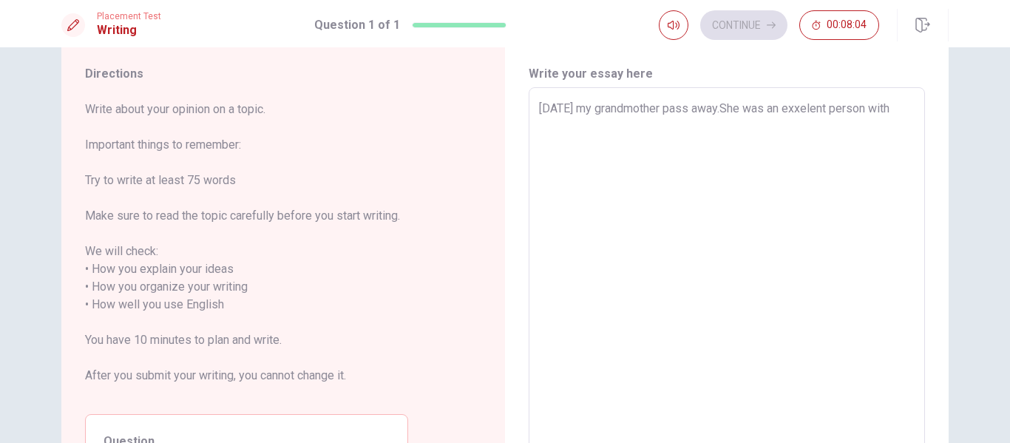
type textarea "x"
type textarea "[DATE] my grandmother pass away.She was an exxelent person with w"
type textarea "x"
type textarea "[DATE] my grandmother pass away.She was an exxelent person with wo"
type textarea "x"
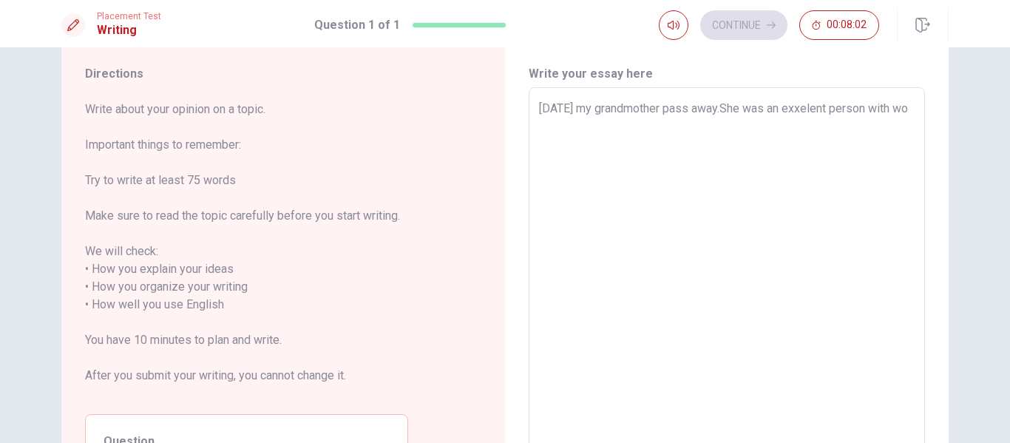
type textarea "[DATE] my grandmother pass away.She was an exxelent person with won"
type textarea "x"
type textarea "[DATE] my grandmother pass away.She was an exxelent person with wond"
type textarea "x"
type textarea "[DATE] my grandmother pass away.She was an exxelent person with wonde"
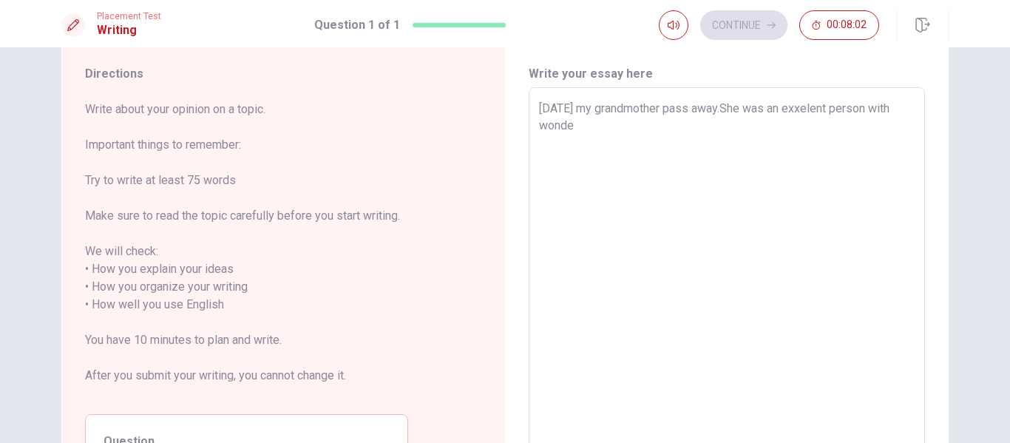
type textarea "x"
type textarea "[DATE] my grandmother pass away.She was an exxelent person with wonder"
type textarea "x"
type textarea "[DATE] my grandmother pass away.She was an exxelent person with wonderf"
type textarea "x"
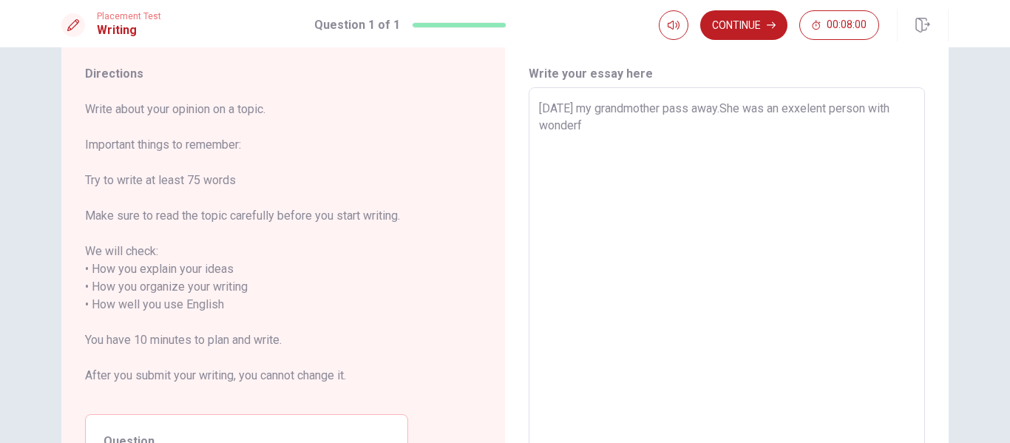
type textarea "[DATE] my grandmother pass away.She was an exxelent person with wonderfu"
type textarea "x"
type textarea "[DATE] my grandmother pass away.She was an exxelent person with wonderful"
type textarea "x"
type textarea "[DATE] my grandmother pass away.She was an exxelent person with wonderful"
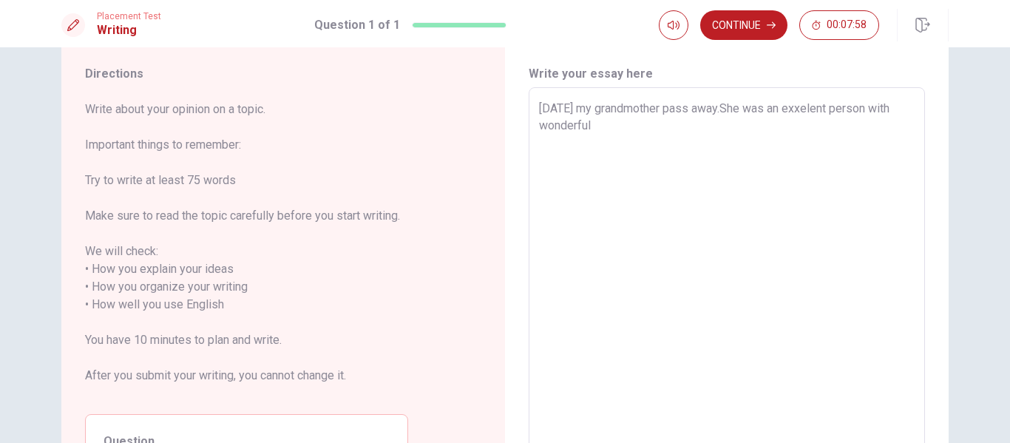
type textarea "x"
type textarea "[DATE] my grandmother pass away.She was an exxelent person with wonderful q"
type textarea "x"
type textarea "[DATE] my grandmother pass away.She was an exxelent person with wonderful qu"
type textarea "x"
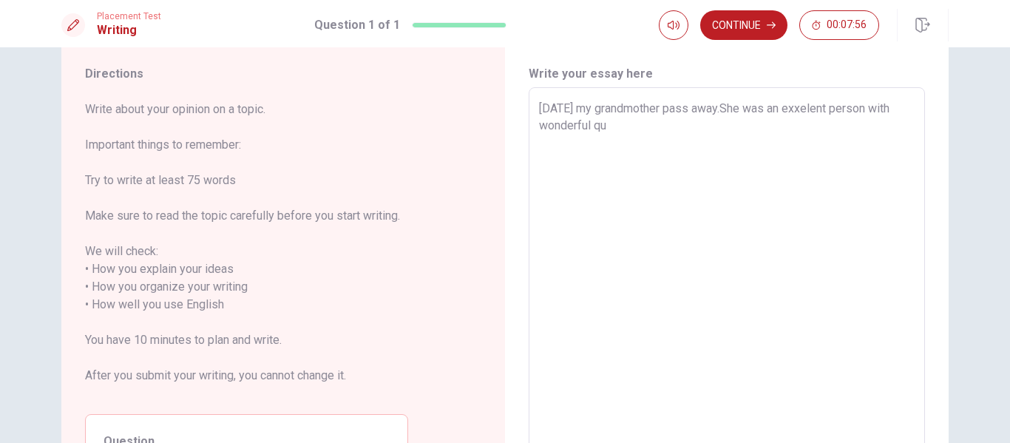
type textarea "[DATE] my grandmother pass away.She was an exxelent person with wonderful qui"
type textarea "x"
type textarea "[DATE] my grandmother pass away.She was an exxelent person with wonderful qu"
click at [836, 112] on textarea "[DATE] my grandmother pass away.She was an exxelent person with wonderful quali…" at bounding box center [727, 296] width 376 height 393
drag, startPoint x: 664, startPoint y: 125, endPoint x: 821, endPoint y: 122, distance: 156.8
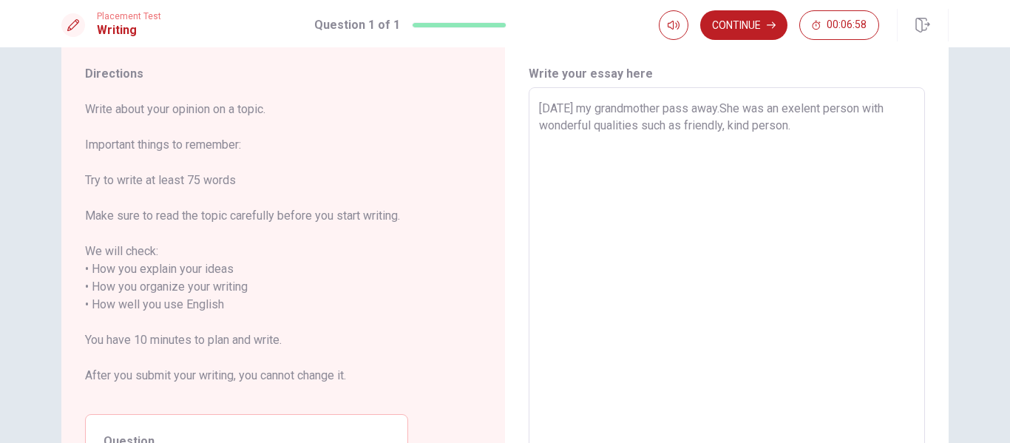
click at [821, 122] on textarea "[DATE] my grandmother pass away.She was an exelent person with wonderful qualit…" at bounding box center [727, 296] width 376 height 393
click at [806, 109] on textarea "[DATE] my grandmother pass away.She was kind person.She lived in [GEOGRAPHIC_DA…" at bounding box center [727, 296] width 376 height 393
click at [822, 139] on textarea "[DATE] my grandmother pass away.She was a kind person.She lived in [GEOGRAPHIC_…" at bounding box center [727, 296] width 376 height 393
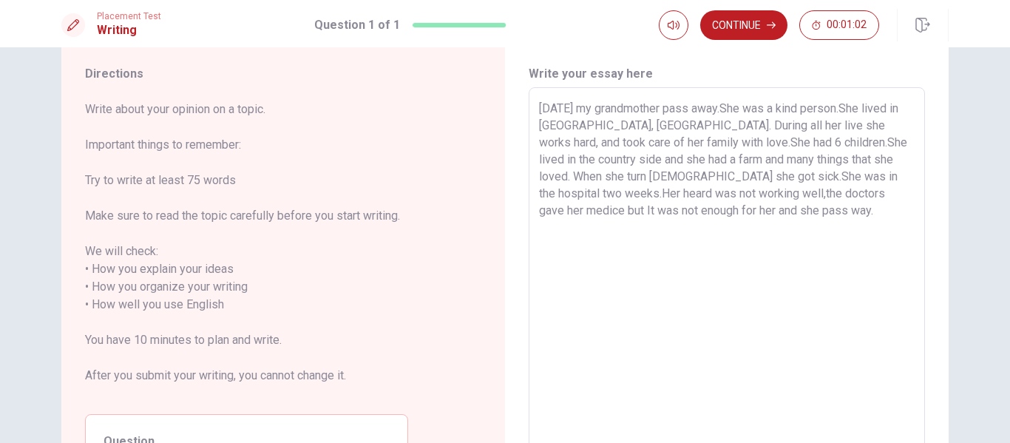
click at [823, 195] on textarea "[DATE] my grandmother pass away.She was a kind person.She lived in [GEOGRAPHIC_…" at bounding box center [727, 296] width 376 height 393
click at [751, 212] on textarea "[DATE] my grandmother pass away.She was a kind person.She lived in [GEOGRAPHIC_…" at bounding box center [727, 296] width 376 height 393
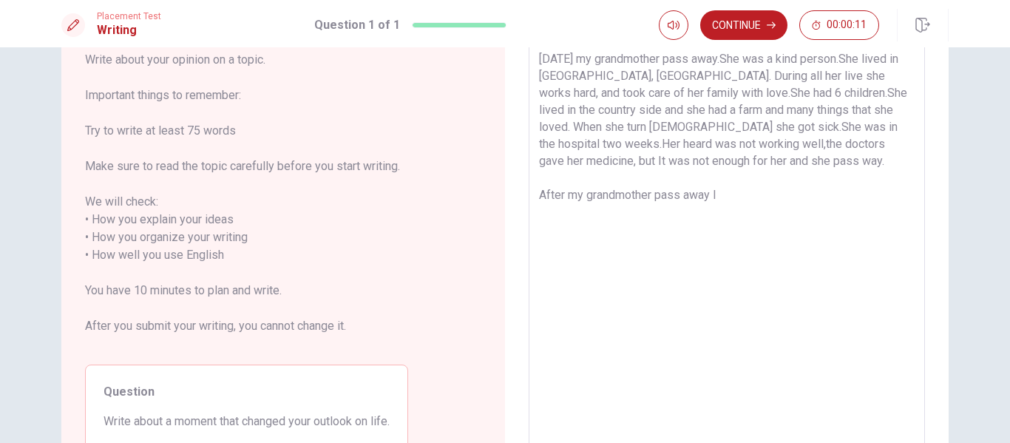
scroll to position [92, 0]
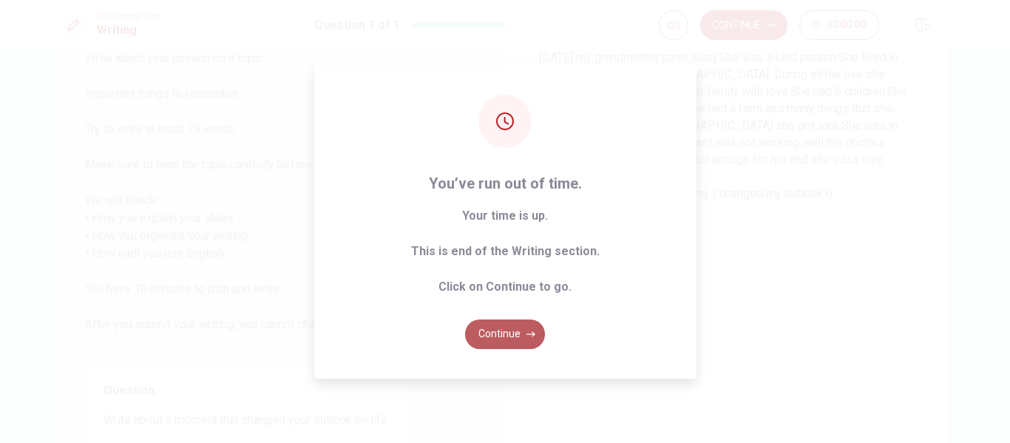
click at [497, 331] on button "Continue" at bounding box center [505, 335] width 80 height 30
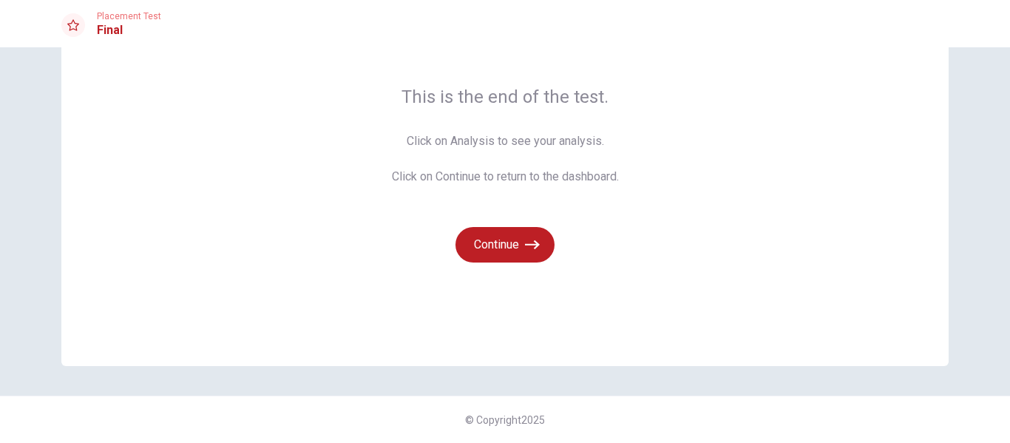
scroll to position [0, 0]
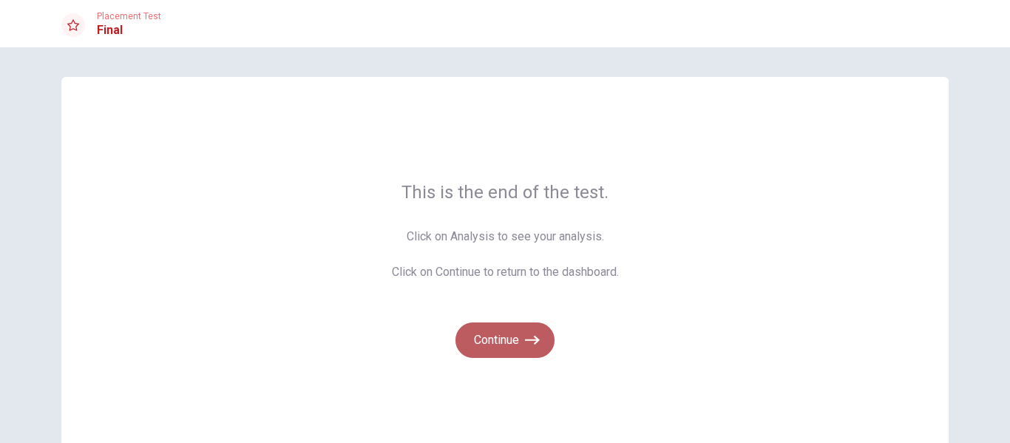
click at [505, 333] on button "Continue" at bounding box center [505, 340] width 99 height 36
